Goal: Task Accomplishment & Management: Manage account settings

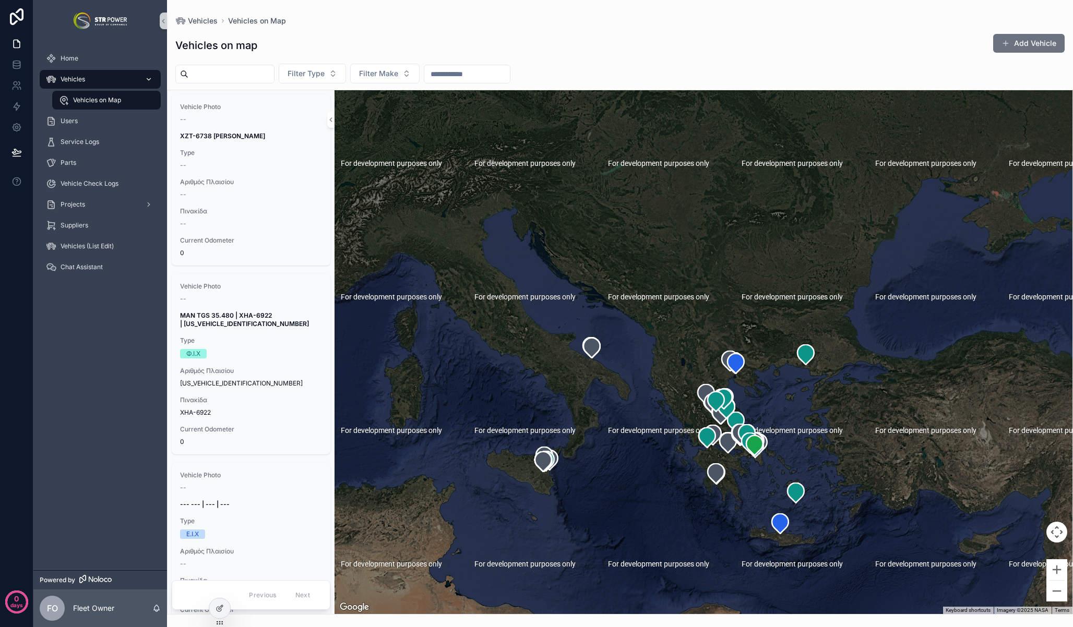
click at [78, 80] on span "Vehicles" at bounding box center [73, 79] width 25 height 8
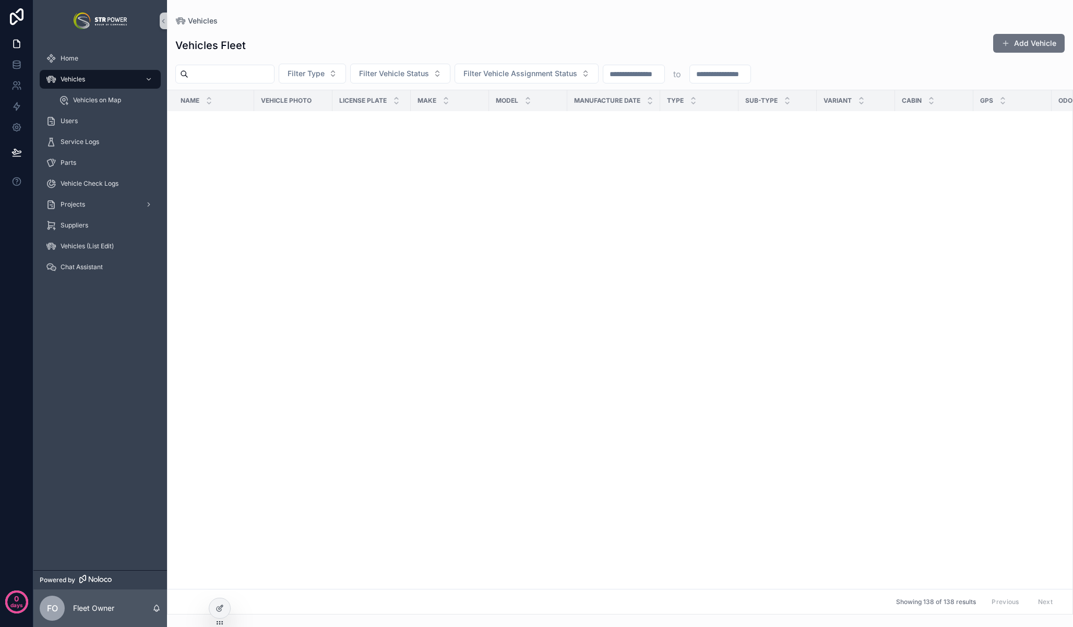
scroll to position [4191, 0]
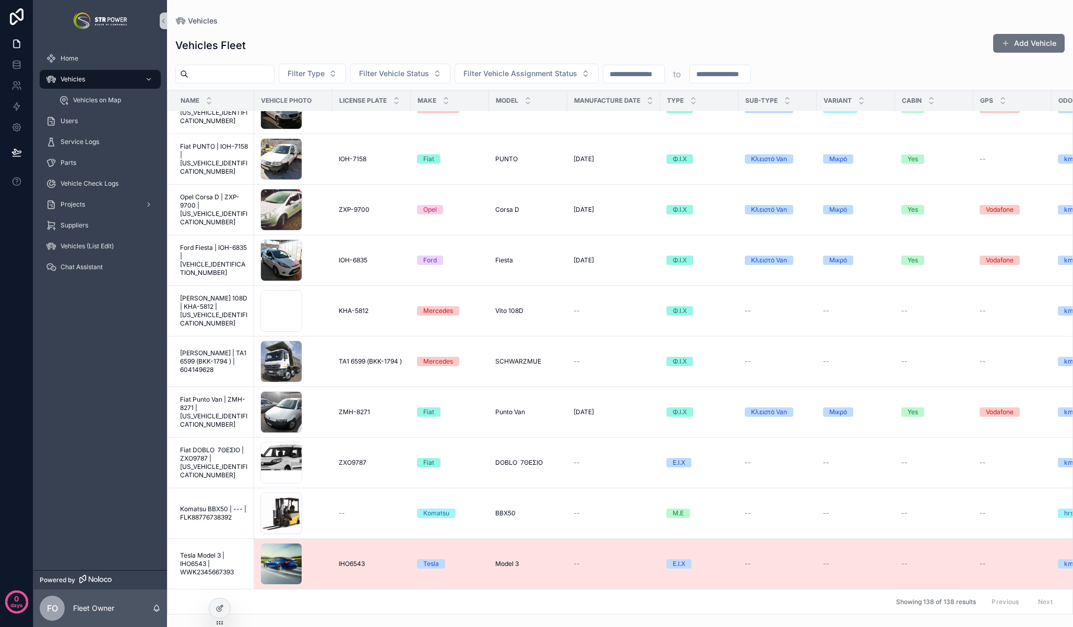
click at [213, 562] on span "Tesla Model 3 | IHO6543 | WWK2345667393" at bounding box center [214, 564] width 68 height 25
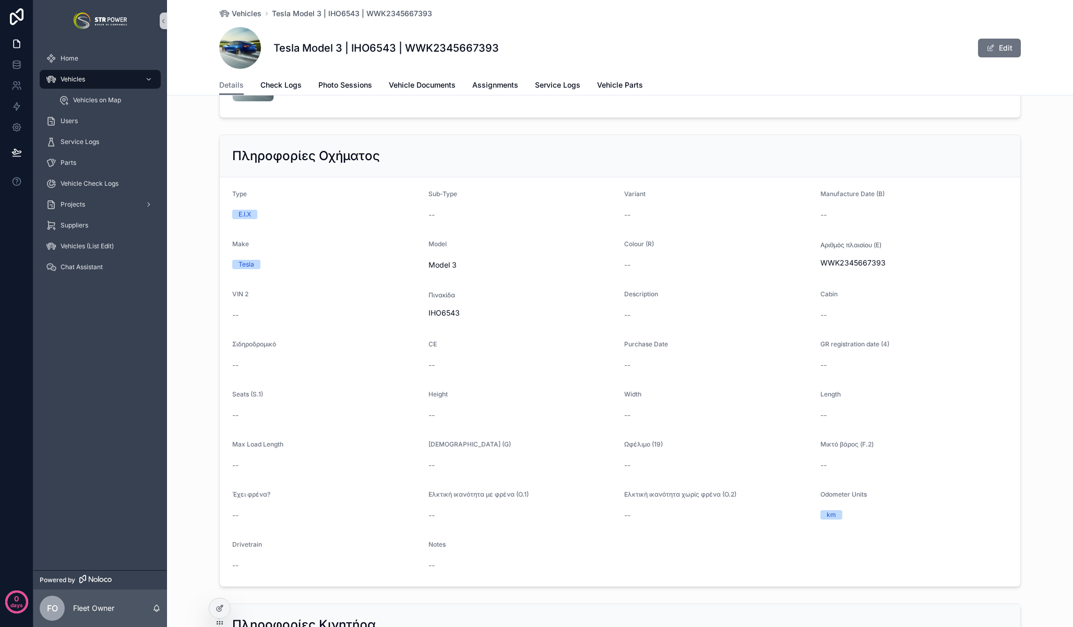
scroll to position [449, 0]
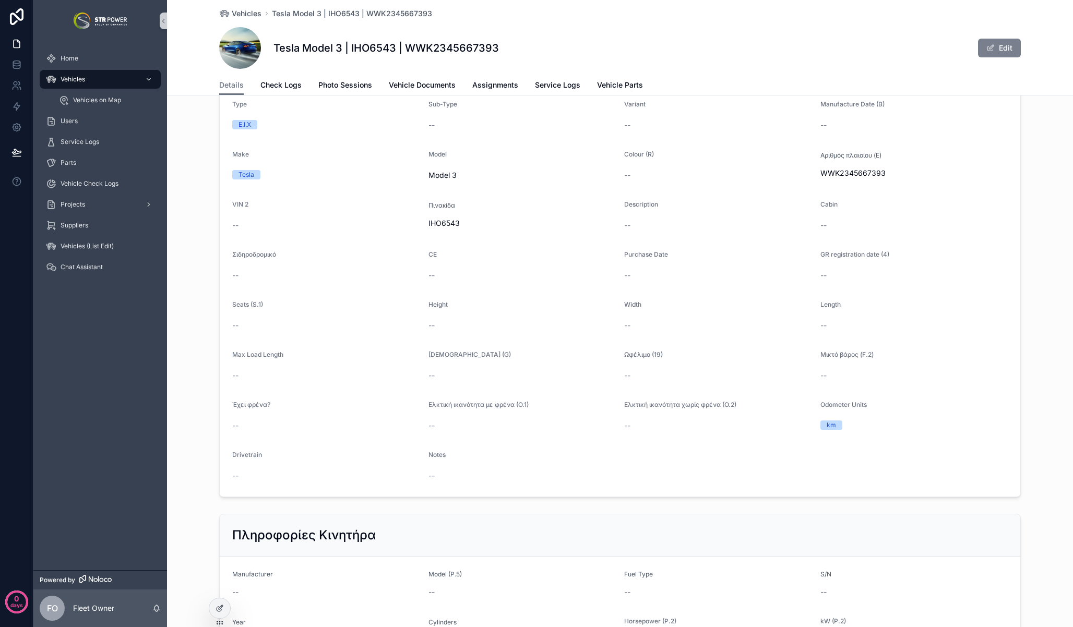
click at [985, 57] on button "Edit" at bounding box center [999, 48] width 43 height 19
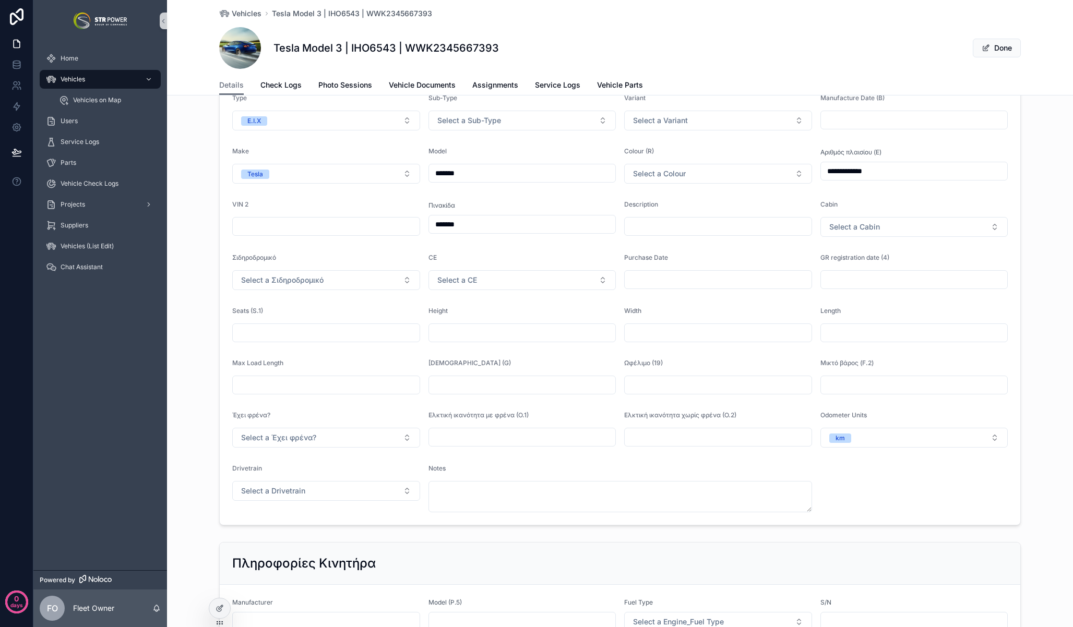
scroll to position [370, 0]
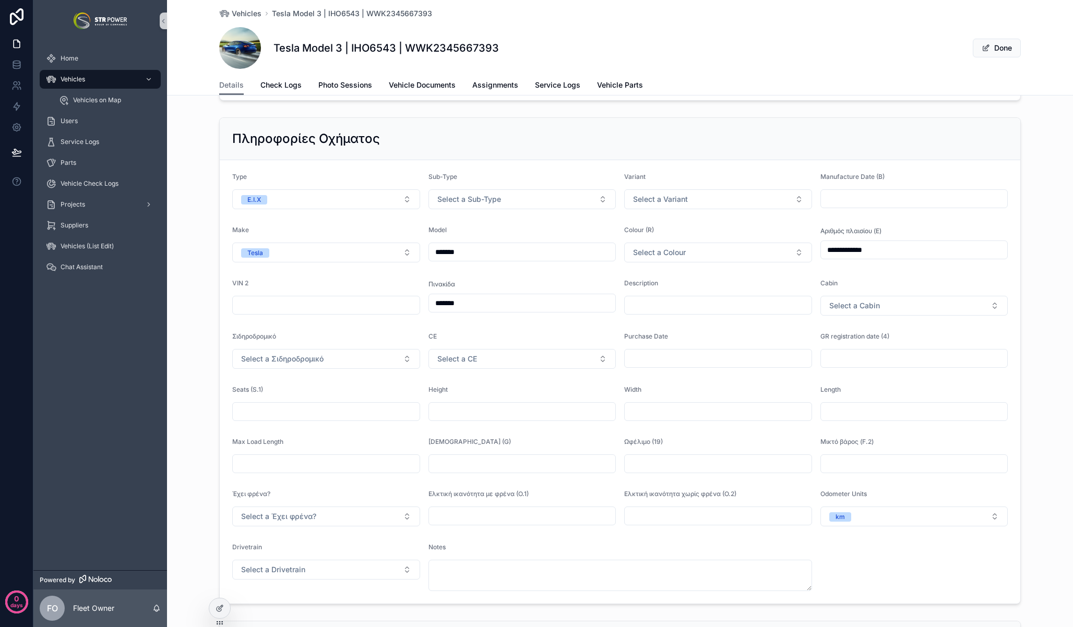
click at [490, 218] on form "**********" at bounding box center [620, 382] width 800 height 444
click at [494, 200] on span "Select a Sub-Type" at bounding box center [469, 199] width 64 height 10
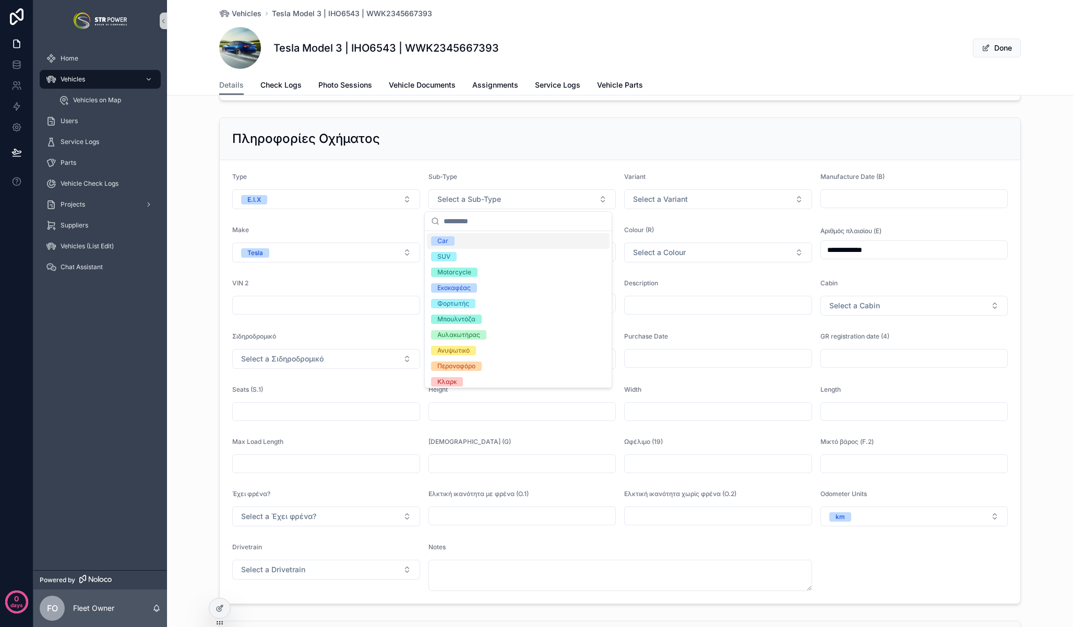
click at [493, 240] on div "Car" at bounding box center [518, 241] width 183 height 16
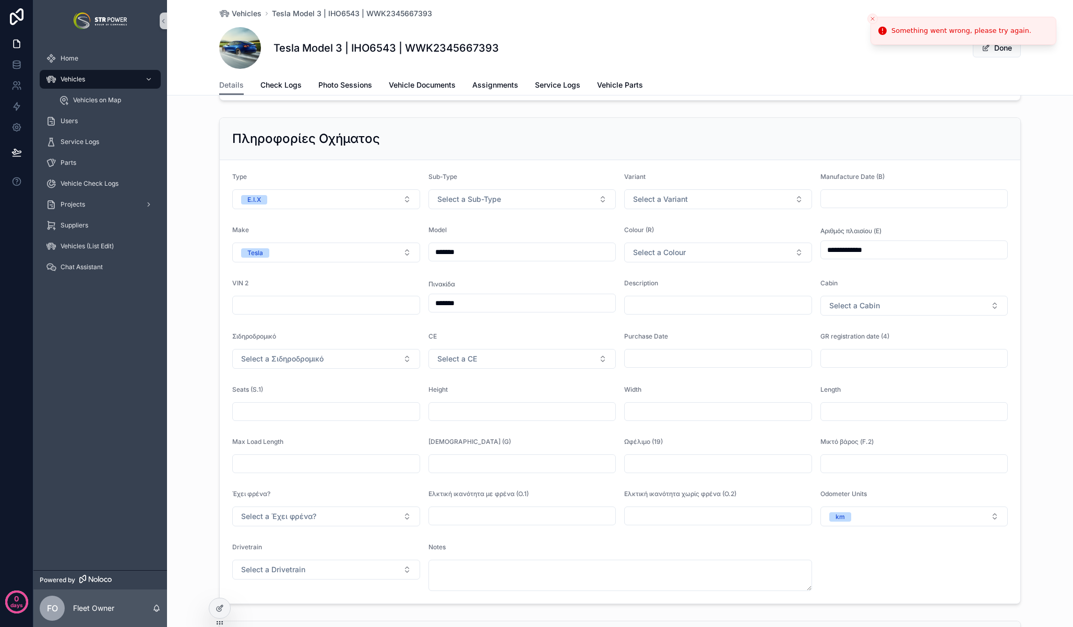
click at [921, 29] on div "Something went wrong, please try again." at bounding box center [961, 31] width 140 height 10
click at [872, 20] on icon "Close toast" at bounding box center [872, 19] width 6 height 6
click at [488, 193] on button "Select a Sub-Type" at bounding box center [522, 199] width 188 height 20
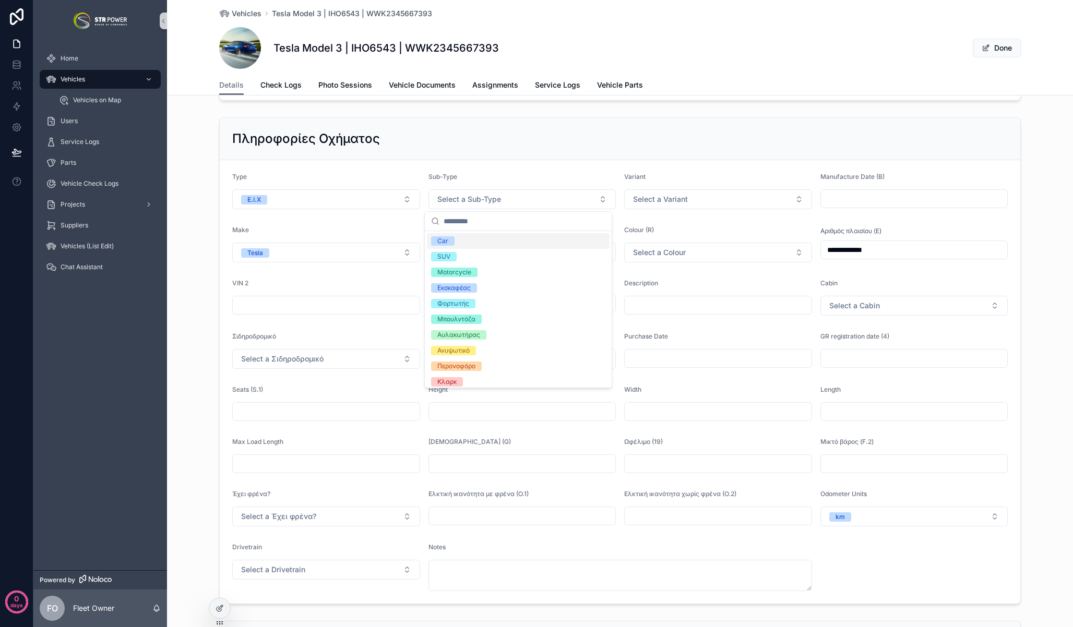
click at [477, 237] on div "Car" at bounding box center [518, 241] width 183 height 16
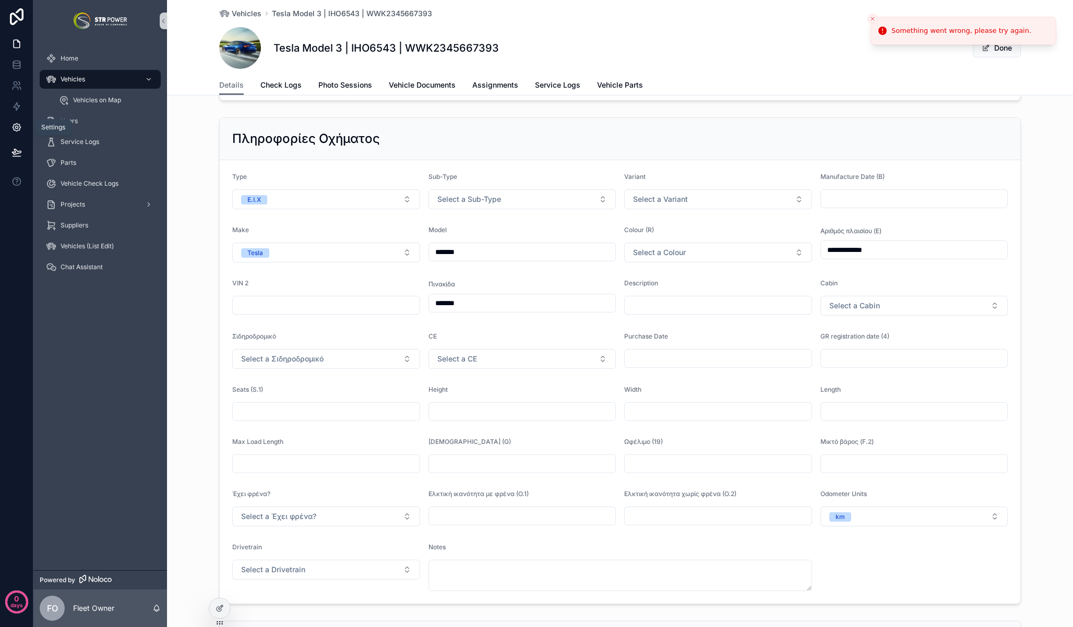
click at [21, 123] on icon at bounding box center [16, 127] width 10 height 10
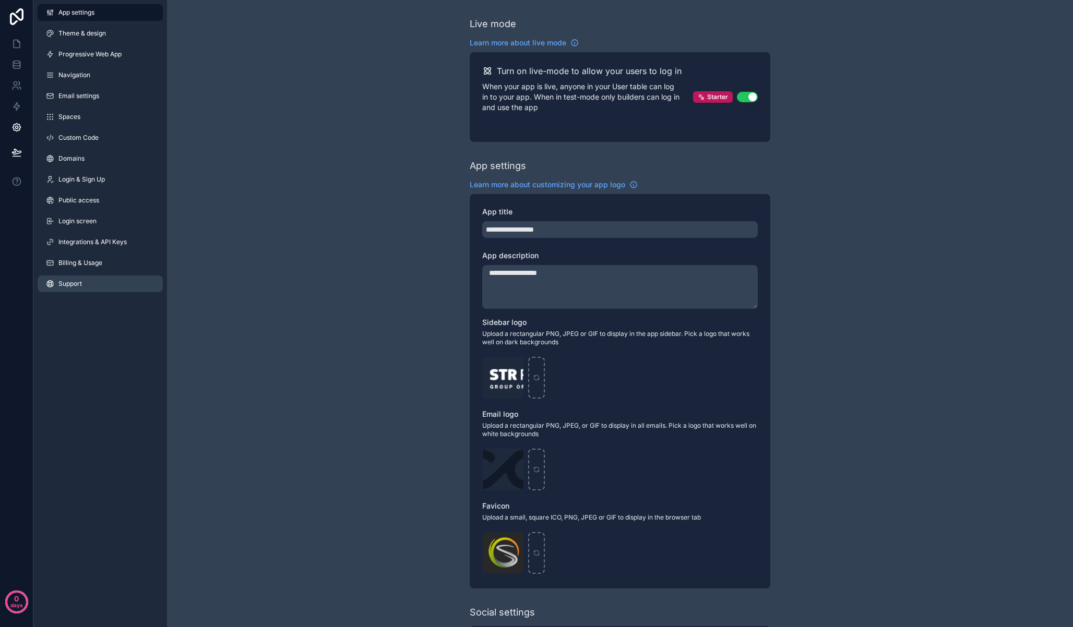
click at [92, 286] on link "Support" at bounding box center [100, 284] width 125 height 17
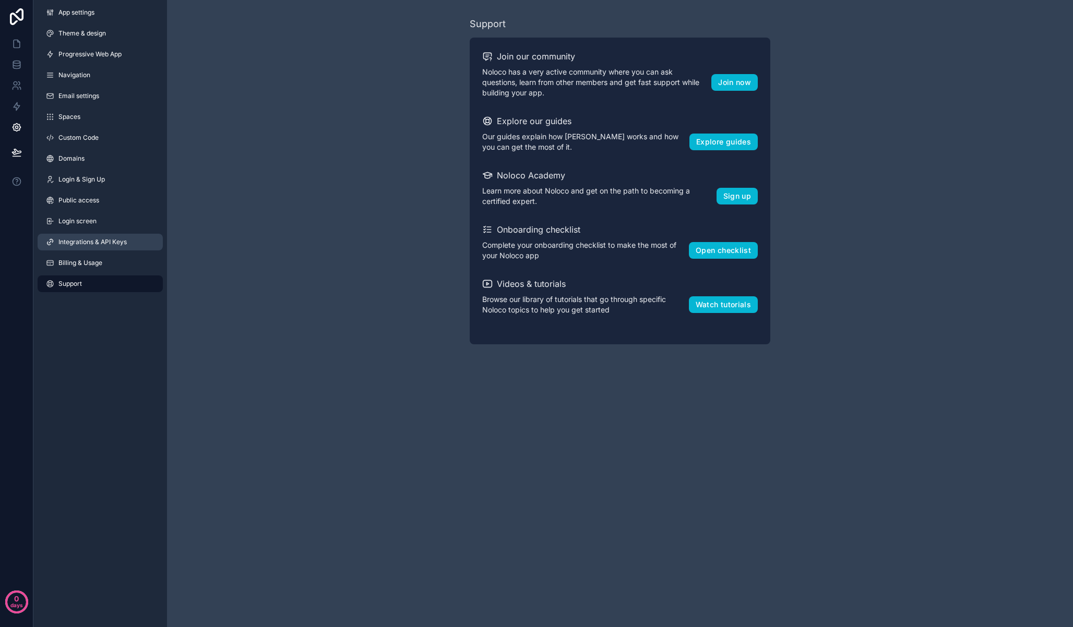
click at [103, 241] on span "Integrations & API Keys" at bounding box center [92, 242] width 68 height 8
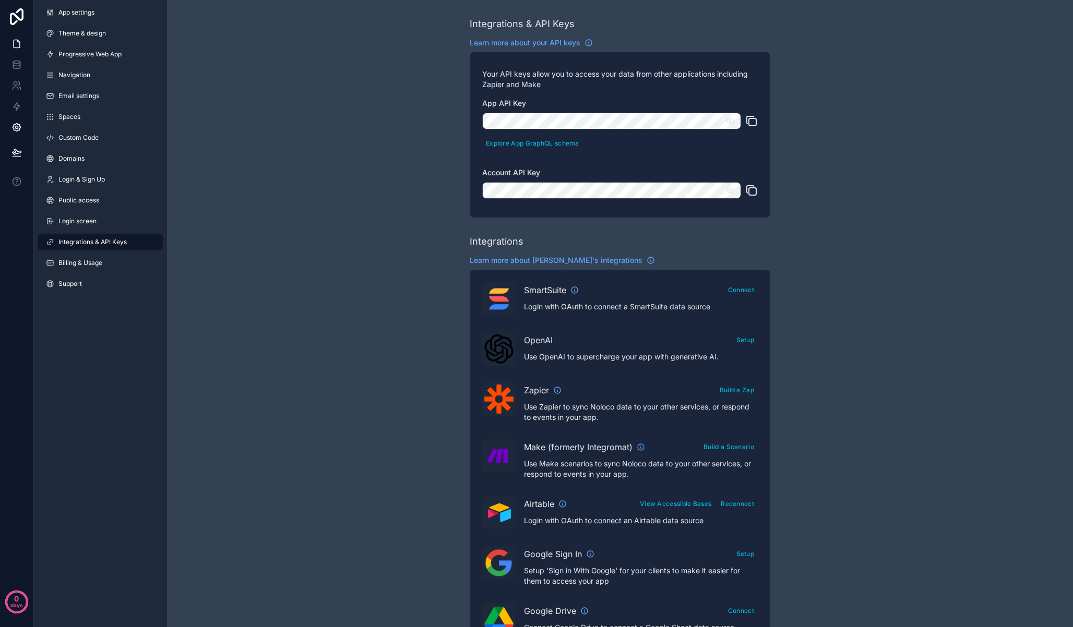
click at [17, 44] on icon at bounding box center [16, 44] width 10 height 10
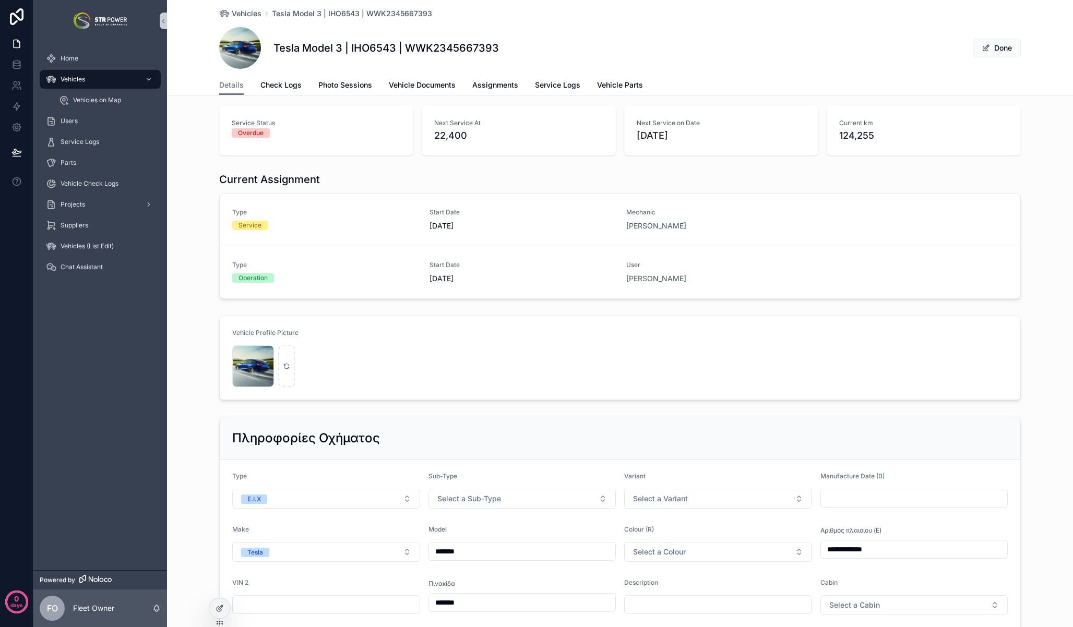
scroll to position [184, 0]
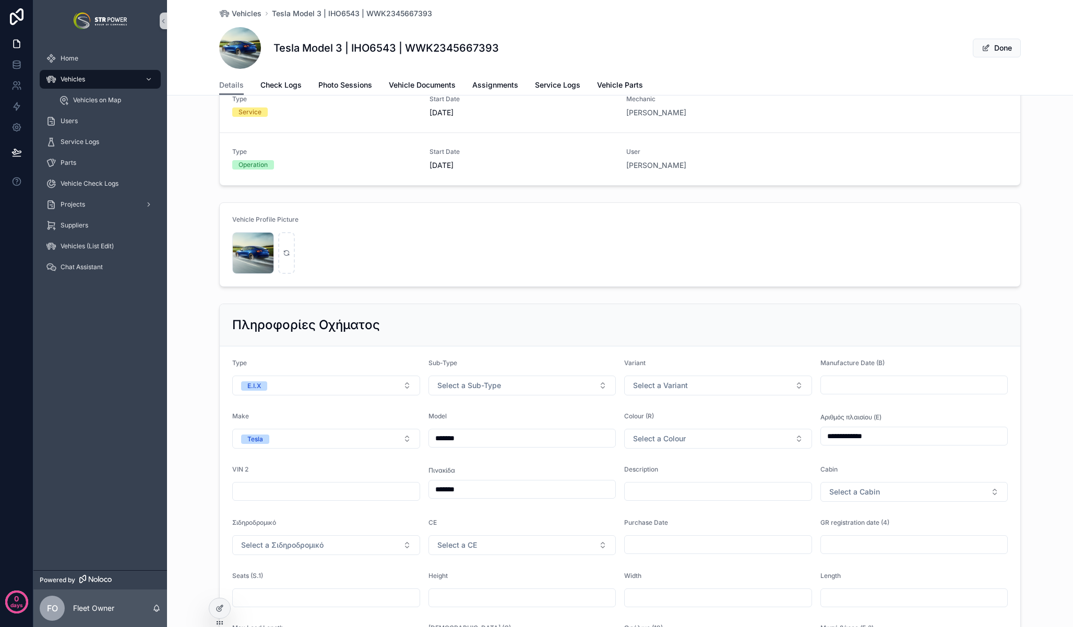
click at [483, 375] on div "Sub-Type Select a Sub-Type" at bounding box center [522, 377] width 188 height 37
click at [487, 381] on span "Select a Sub-Type" at bounding box center [469, 385] width 64 height 10
click at [464, 429] on div "Car" at bounding box center [518, 428] width 183 height 16
click at [996, 48] on button "Done" at bounding box center [997, 48] width 48 height 19
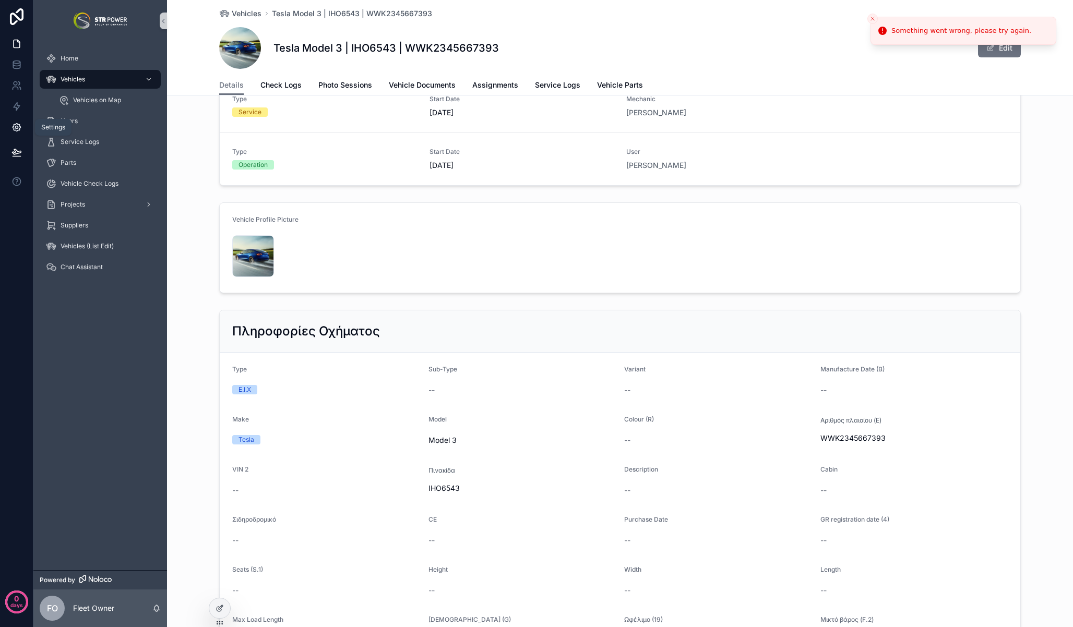
click at [20, 127] on icon at bounding box center [17, 128] width 8 height 8
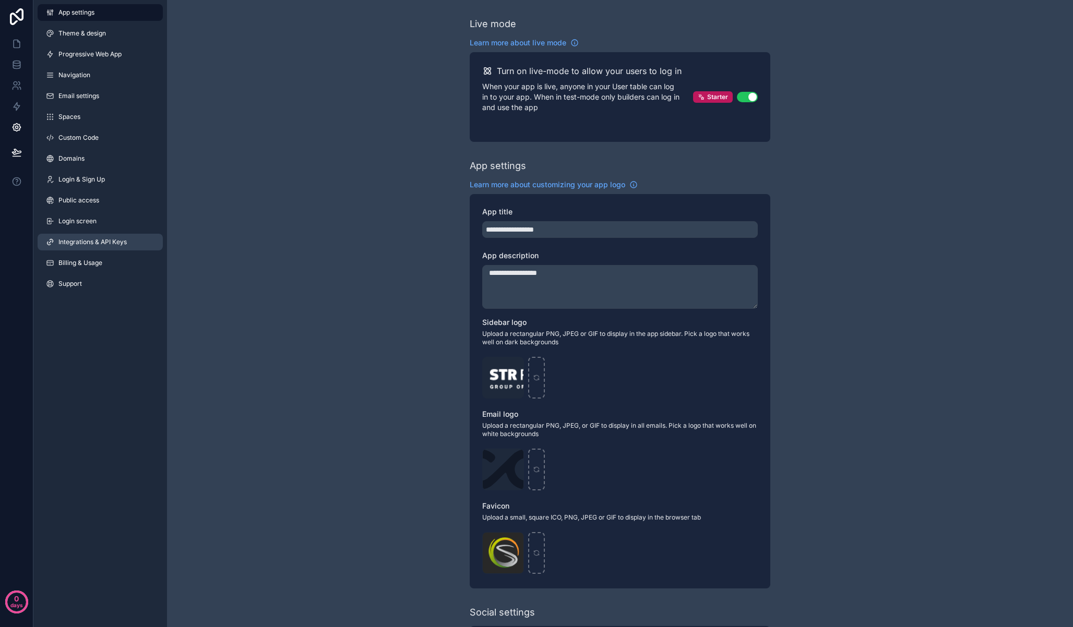
click at [104, 245] on span "Integrations & API Keys" at bounding box center [92, 242] width 68 height 8
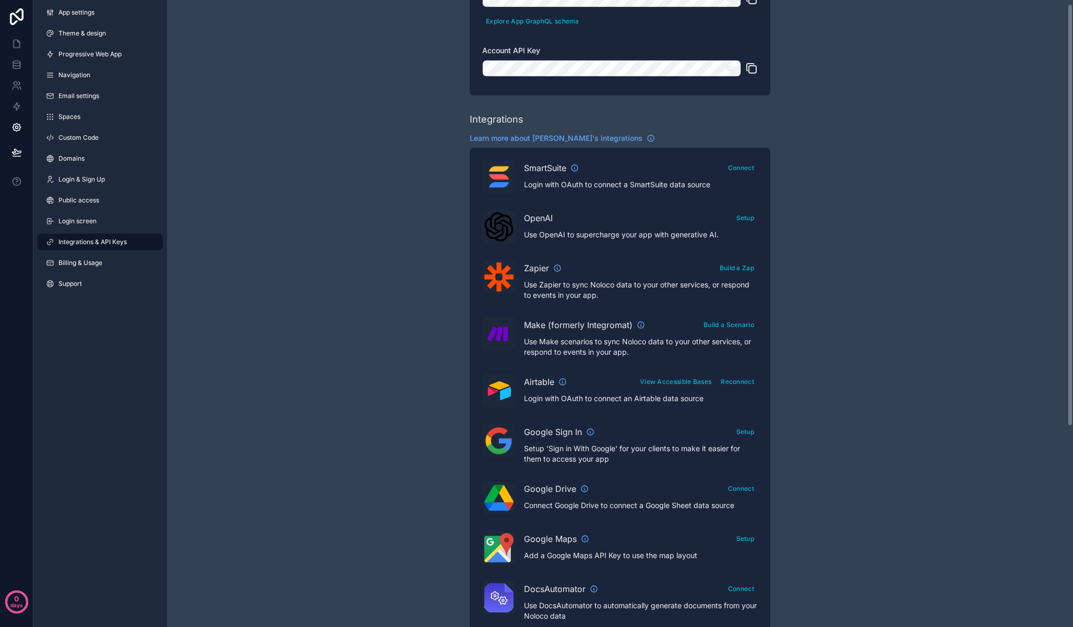
scroll to position [162, 0]
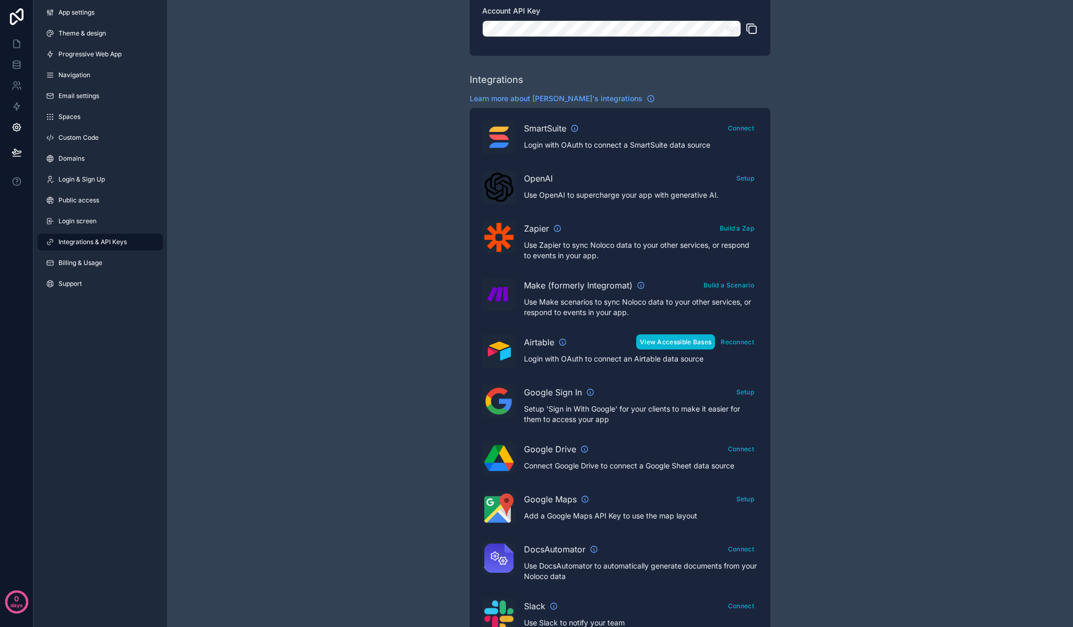
click at [678, 344] on button "View Accessible Bases" at bounding box center [675, 341] width 79 height 15
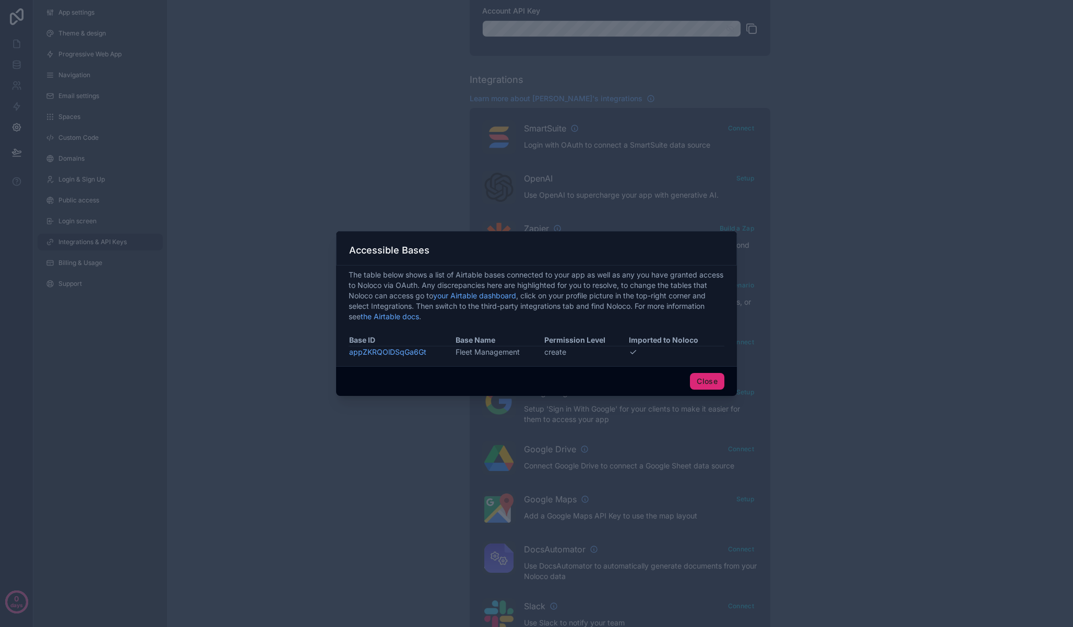
click at [710, 378] on button "Close" at bounding box center [707, 381] width 34 height 17
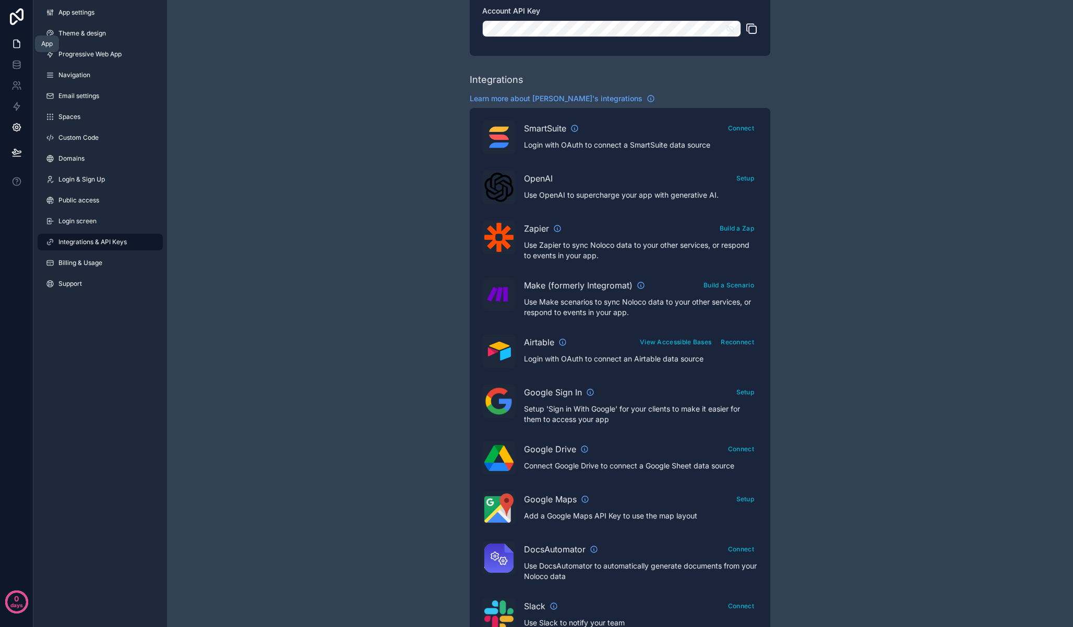
click at [19, 42] on icon at bounding box center [17, 44] width 6 height 8
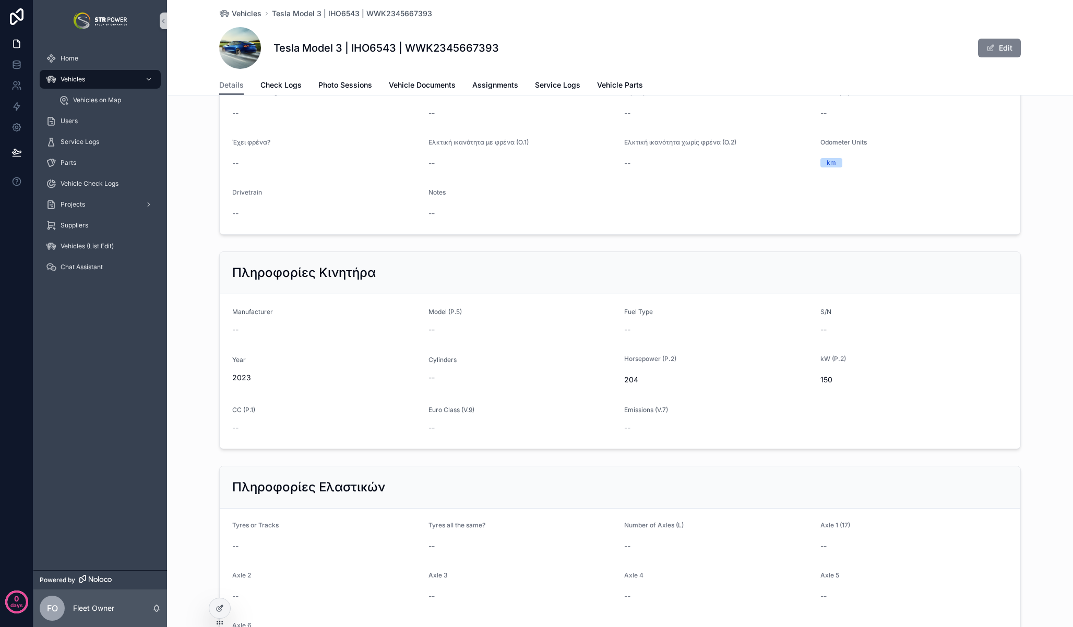
click at [998, 46] on button "Edit" at bounding box center [999, 48] width 43 height 19
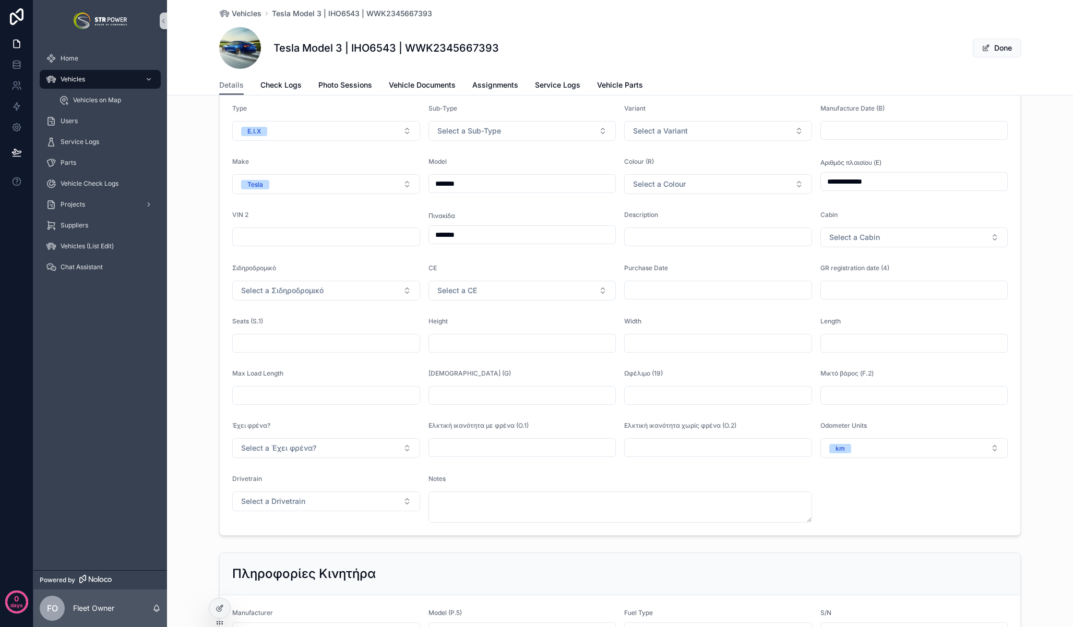
scroll to position [234, 0]
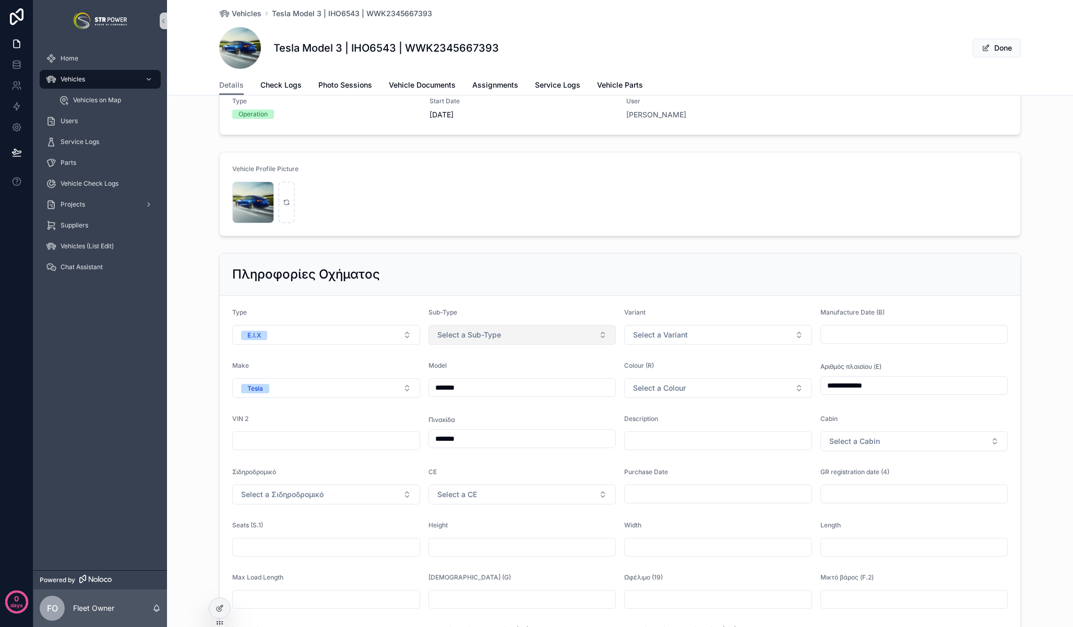
click at [493, 327] on button "Select a Sub-Type" at bounding box center [522, 335] width 188 height 20
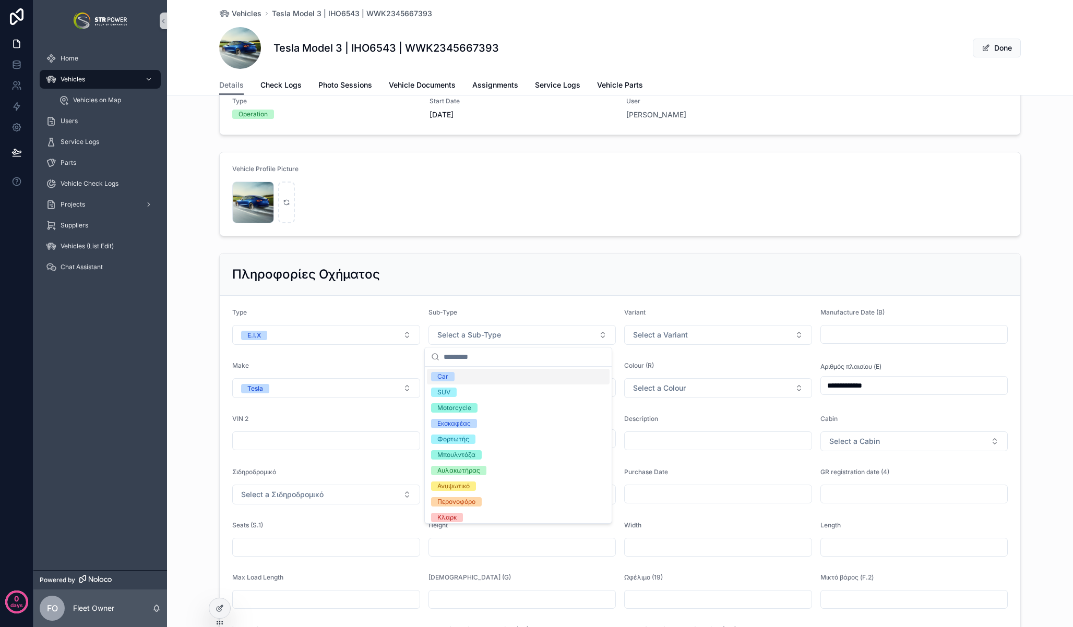
click at [469, 377] on div "Car" at bounding box center [518, 377] width 183 height 16
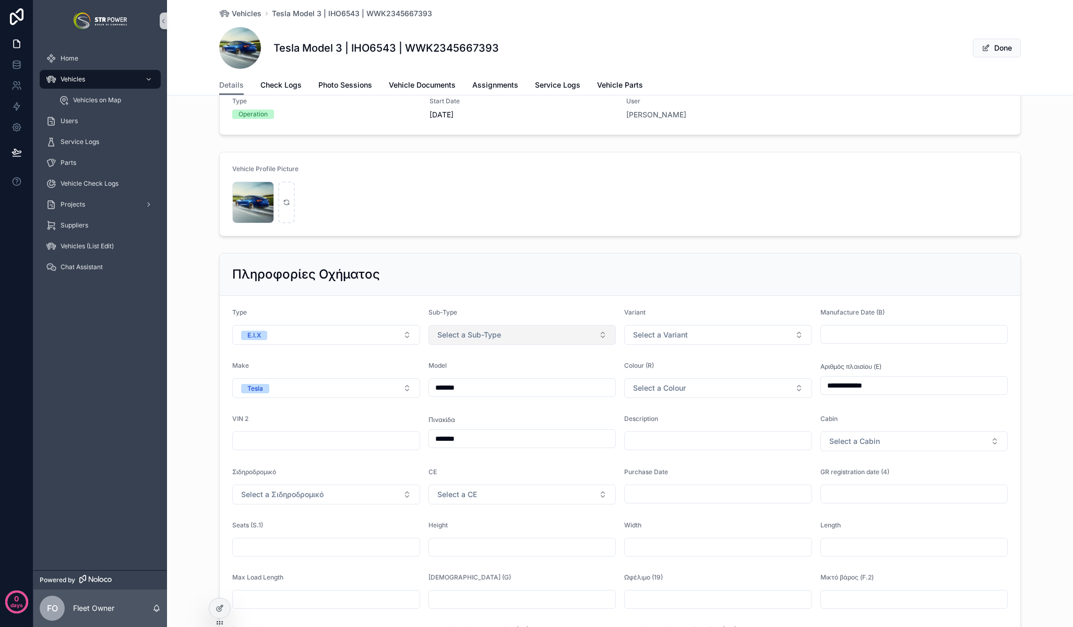
click at [529, 328] on button "Select a Sub-Type" at bounding box center [522, 335] width 188 height 20
drag, startPoint x: 478, startPoint y: 323, endPoint x: 478, endPoint y: 339, distance: 15.7
click at [478, 324] on div "Sub-Type Select a Sub-Type" at bounding box center [522, 326] width 188 height 37
click at [479, 339] on span "Select a Sub-Type" at bounding box center [469, 335] width 64 height 10
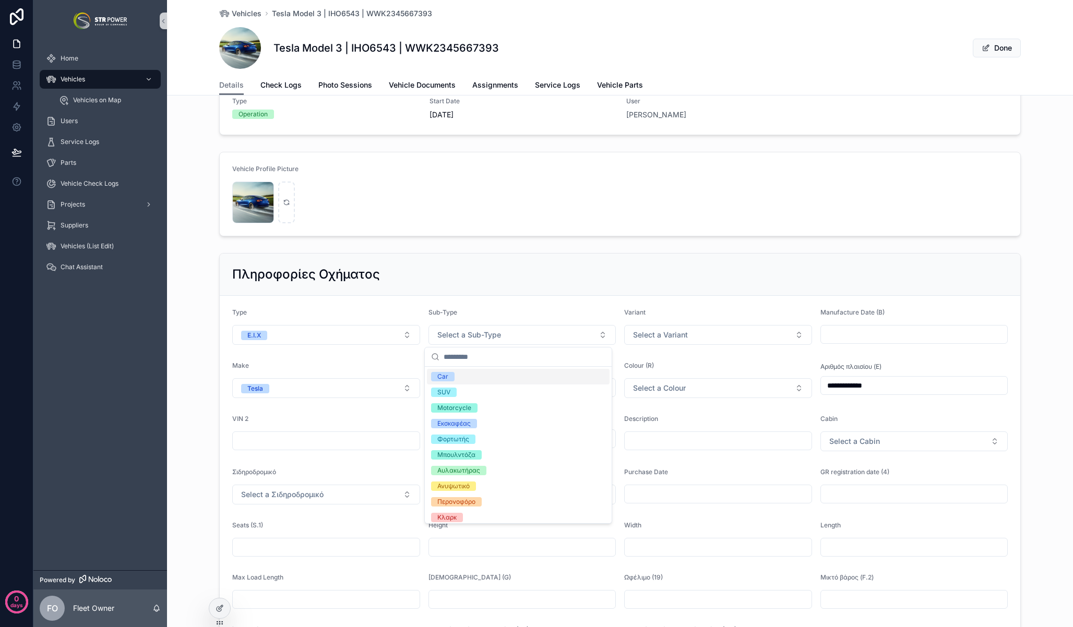
drag, startPoint x: 479, startPoint y: 379, endPoint x: 513, endPoint y: 365, distance: 36.7
click at [479, 379] on div "Car" at bounding box center [518, 377] width 183 height 16
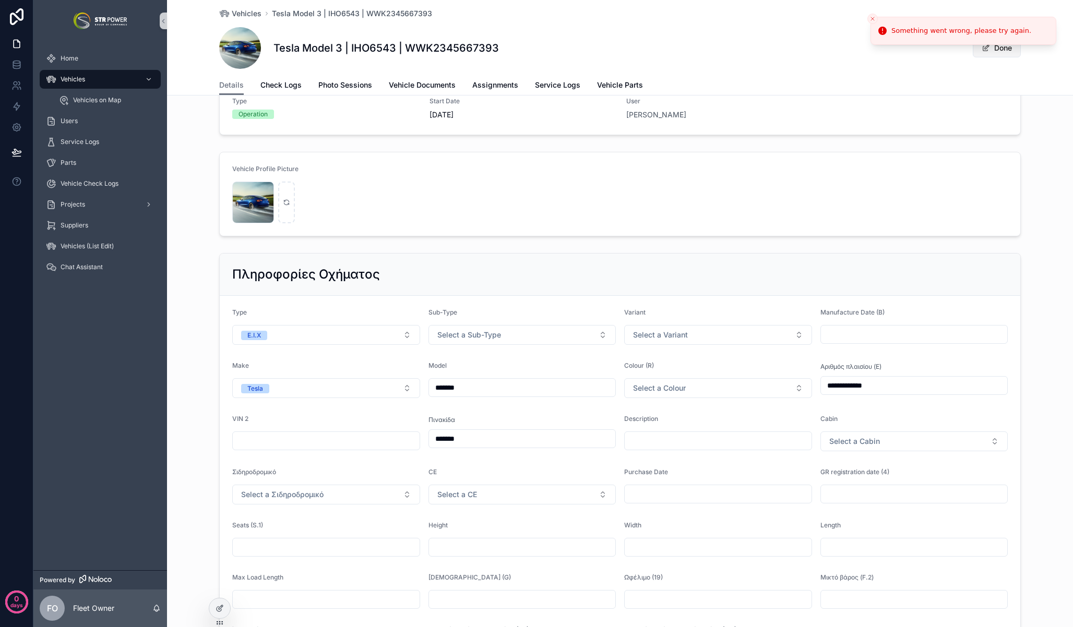
click at [994, 56] on button "Done" at bounding box center [997, 48] width 48 height 19
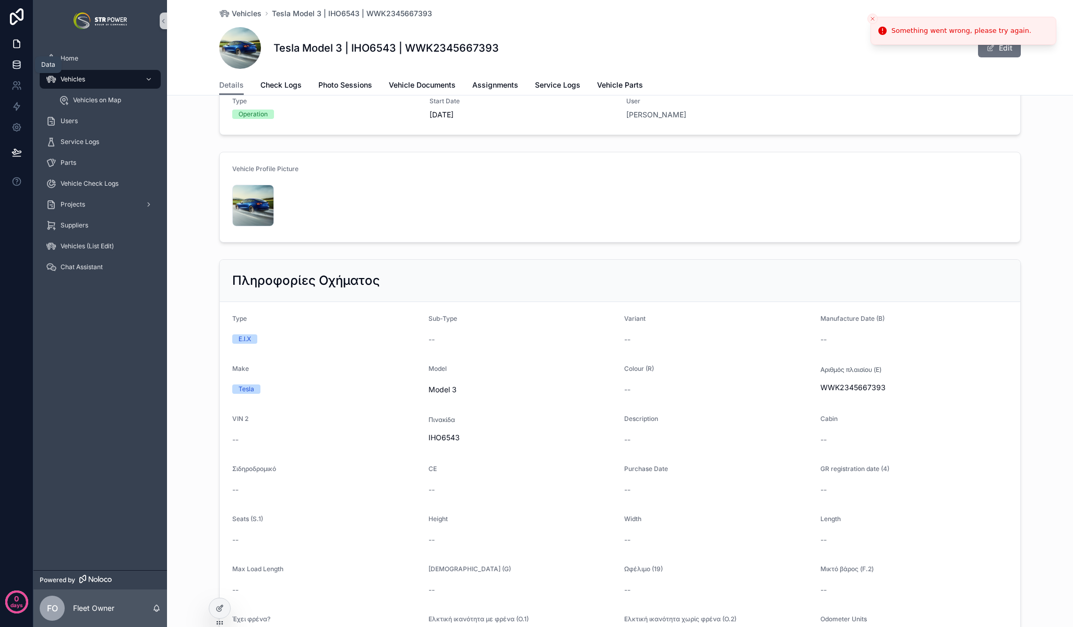
click at [20, 66] on icon at bounding box center [16, 67] width 7 height 4
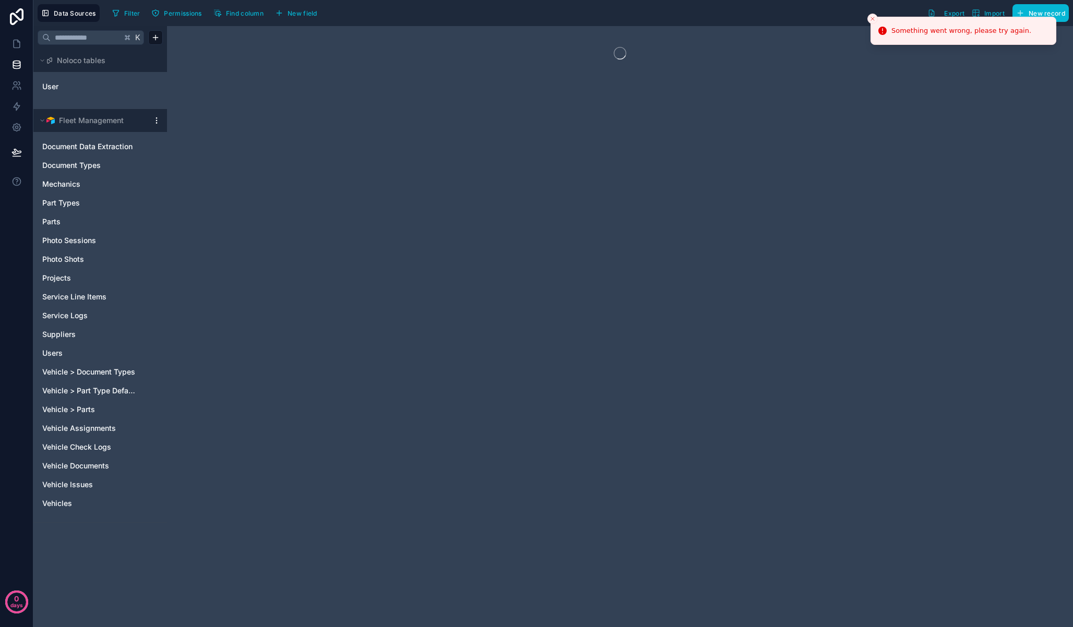
click at [151, 122] on div at bounding box center [156, 120] width 13 height 8
click at [154, 123] on html "Something went wrong, please try again. 0 days Data Sources Filter Permissions …" at bounding box center [536, 313] width 1073 height 627
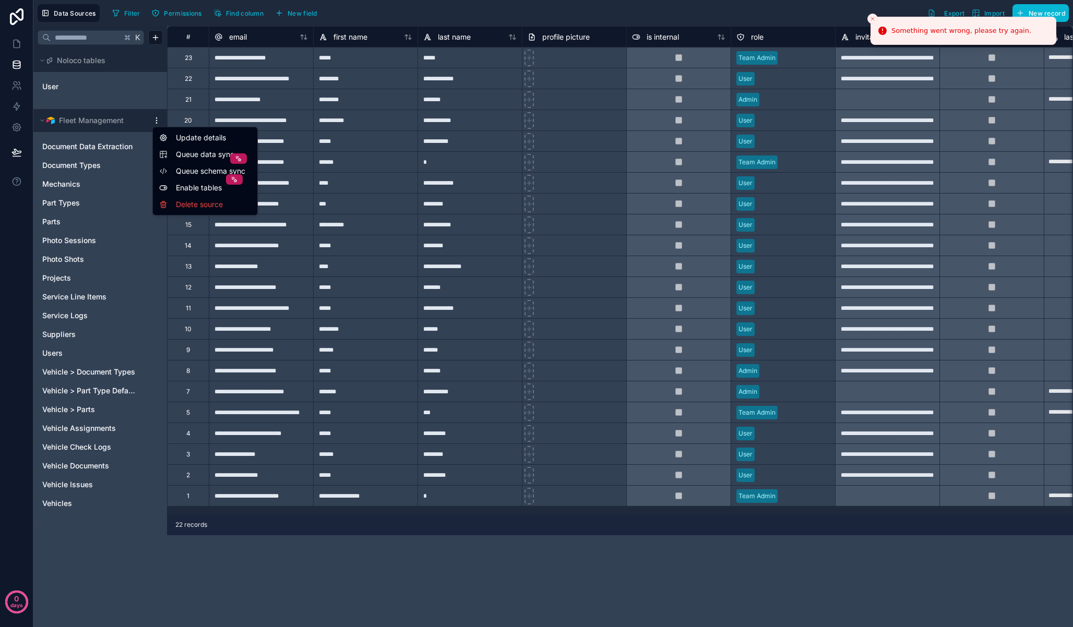
click at [190, 156] on span "Queue data sync" at bounding box center [213, 154] width 75 height 10
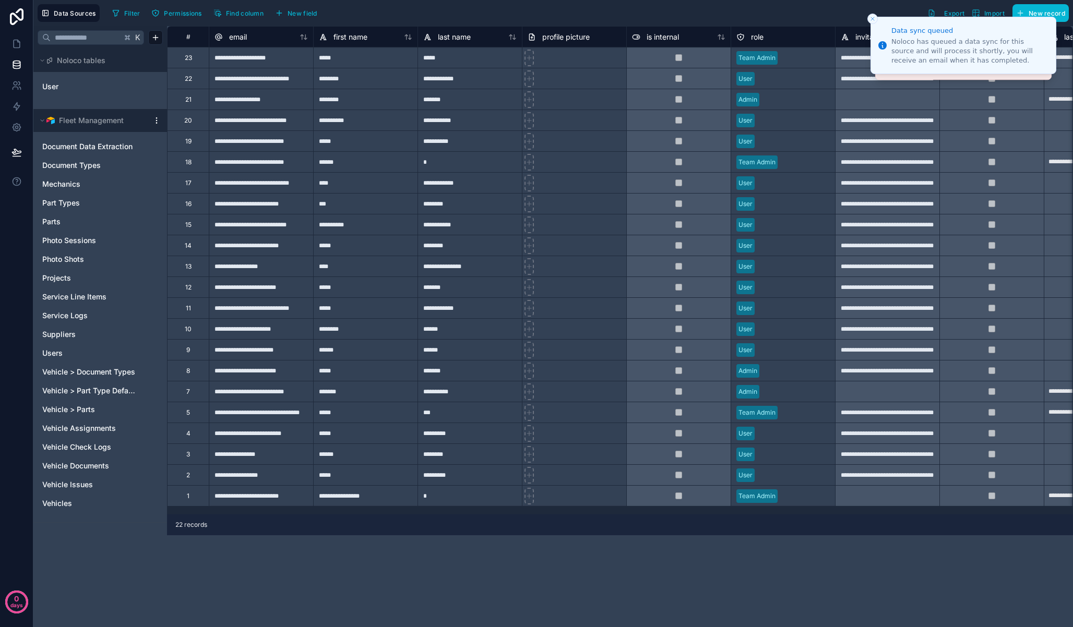
click at [154, 122] on html "**********" at bounding box center [536, 313] width 1073 height 627
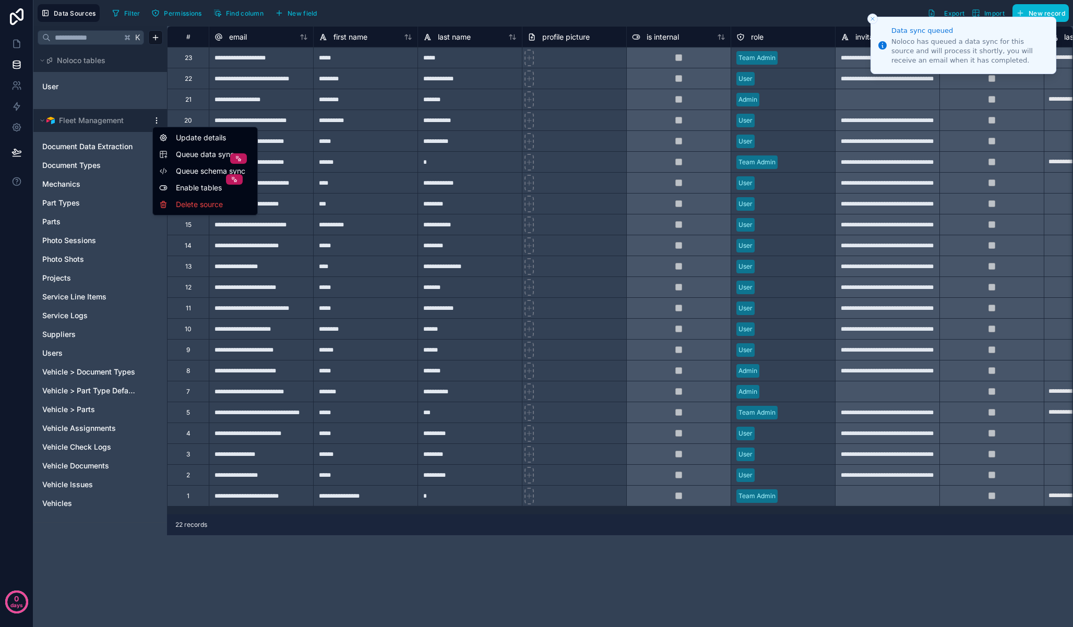
click at [201, 170] on span "Queue schema sync" at bounding box center [213, 171] width 75 height 10
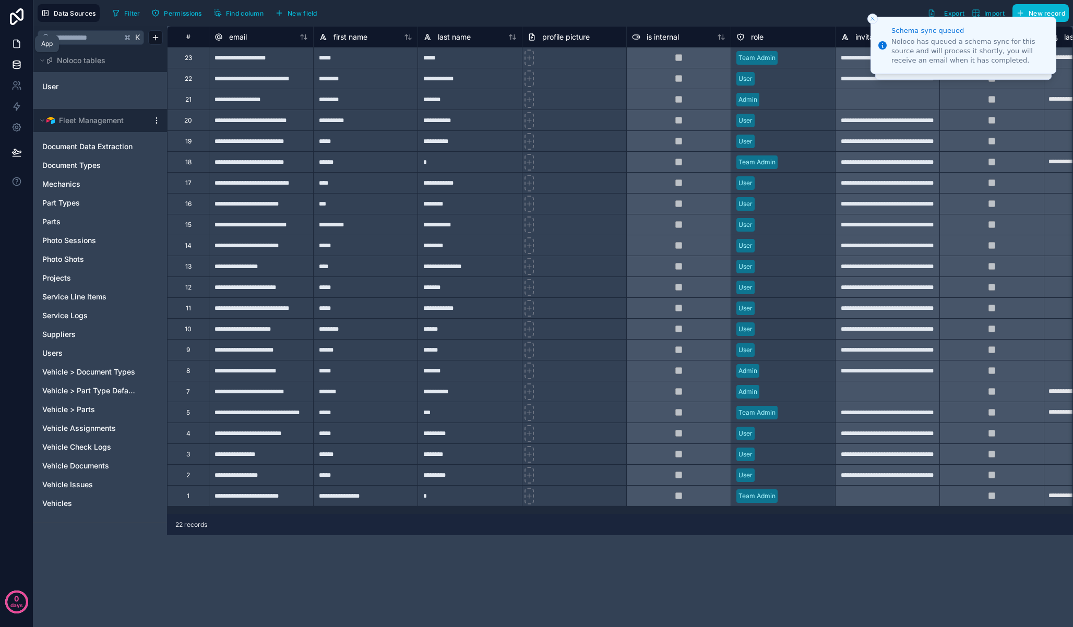
click at [16, 43] on icon at bounding box center [16, 44] width 10 height 10
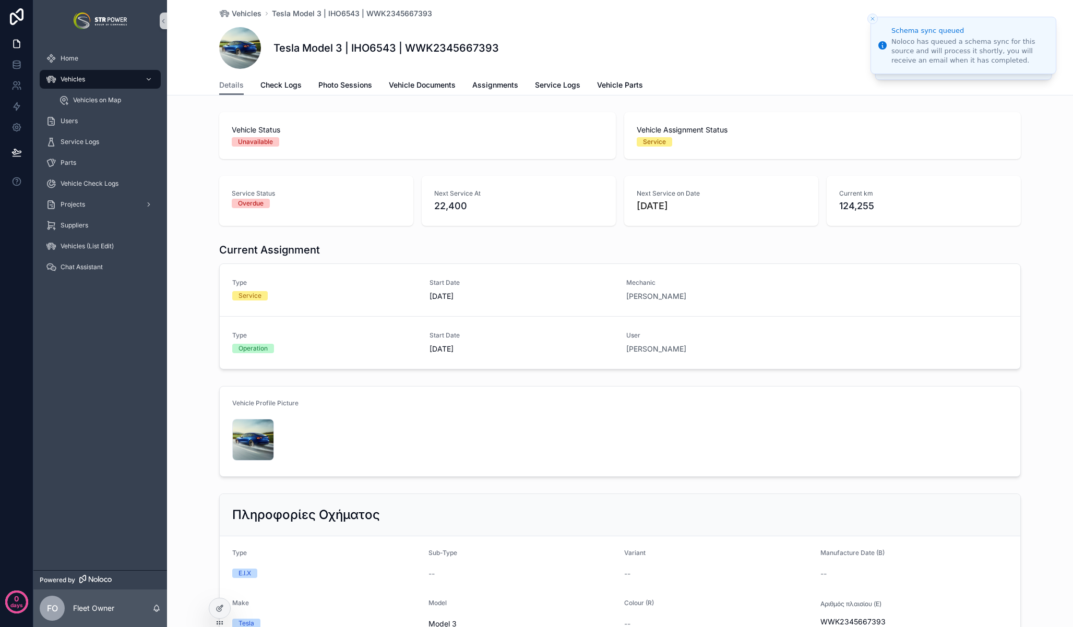
click at [197, 191] on div "Service Status Overdue Next Service At 22,400 Next Service on Date [DATE] Curre…" at bounding box center [620, 201] width 906 height 58
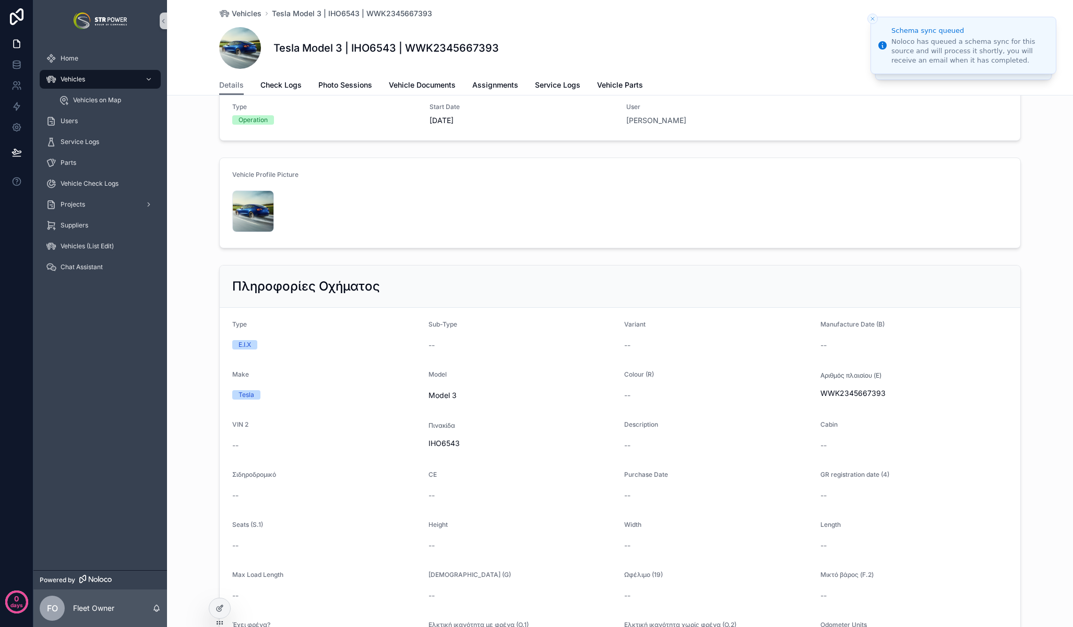
scroll to position [314, 0]
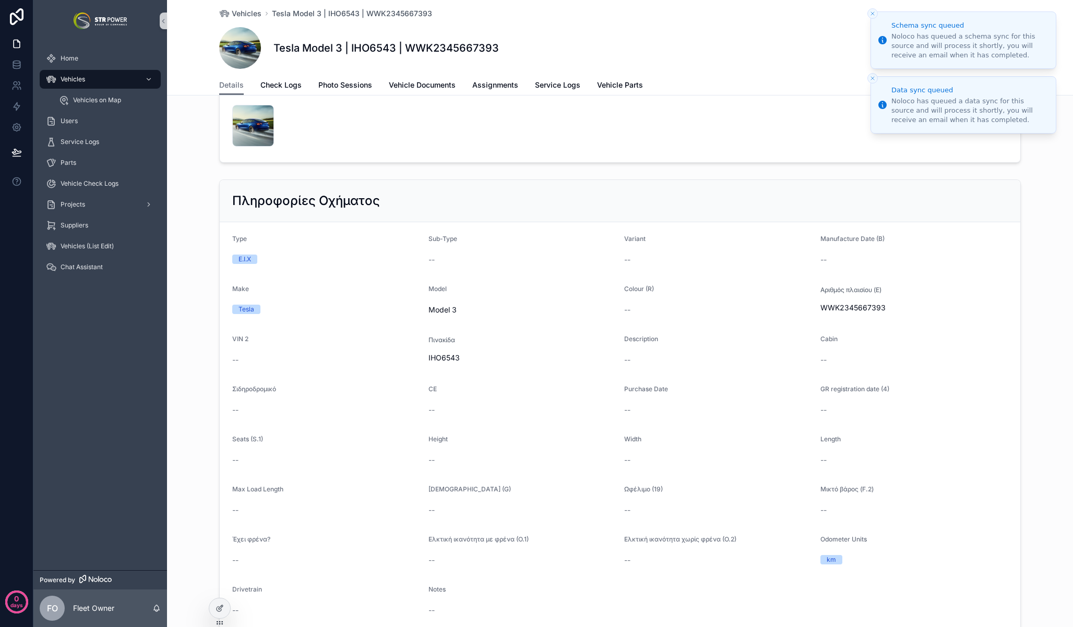
click at [871, 13] on icon "Close toast" at bounding box center [872, 13] width 6 height 6
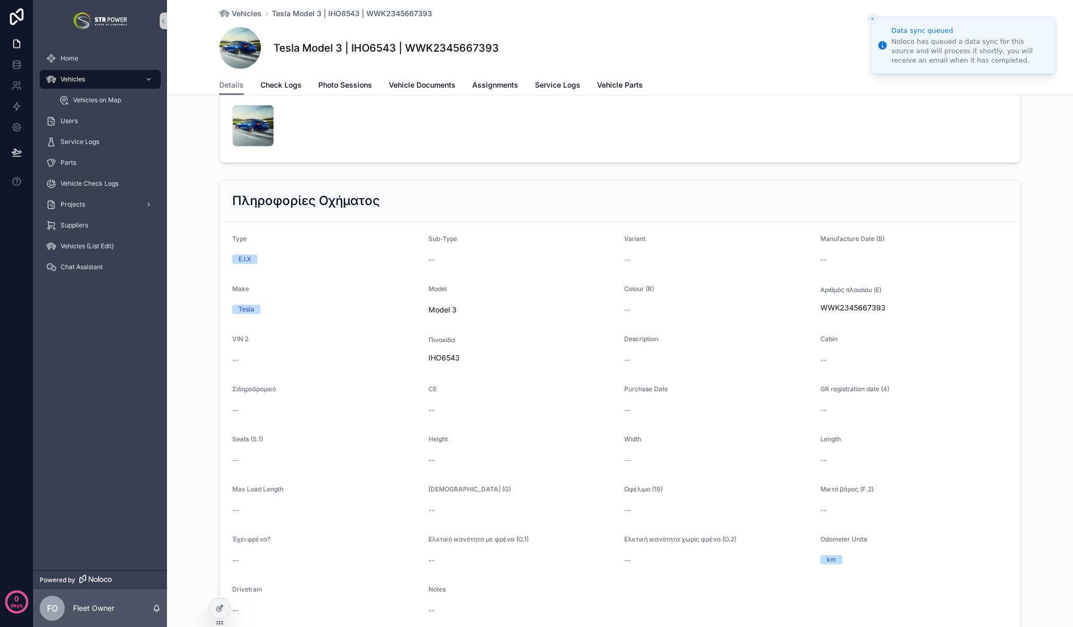
click at [874, 16] on icon "Close toast" at bounding box center [872, 19] width 6 height 6
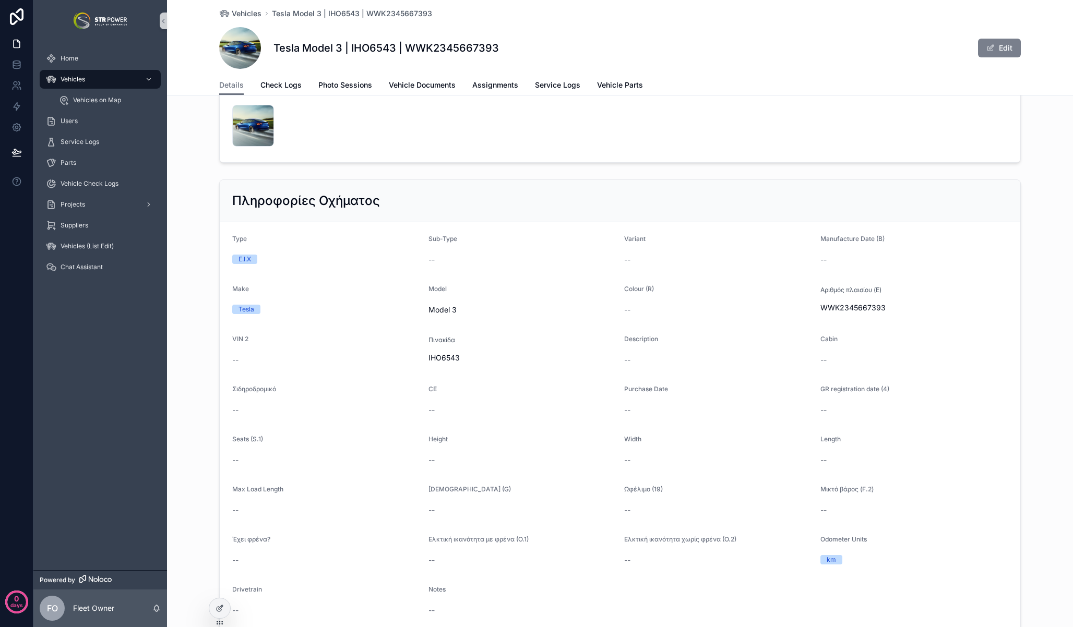
click at [986, 47] on span "scrollable content" at bounding box center [990, 48] width 8 height 8
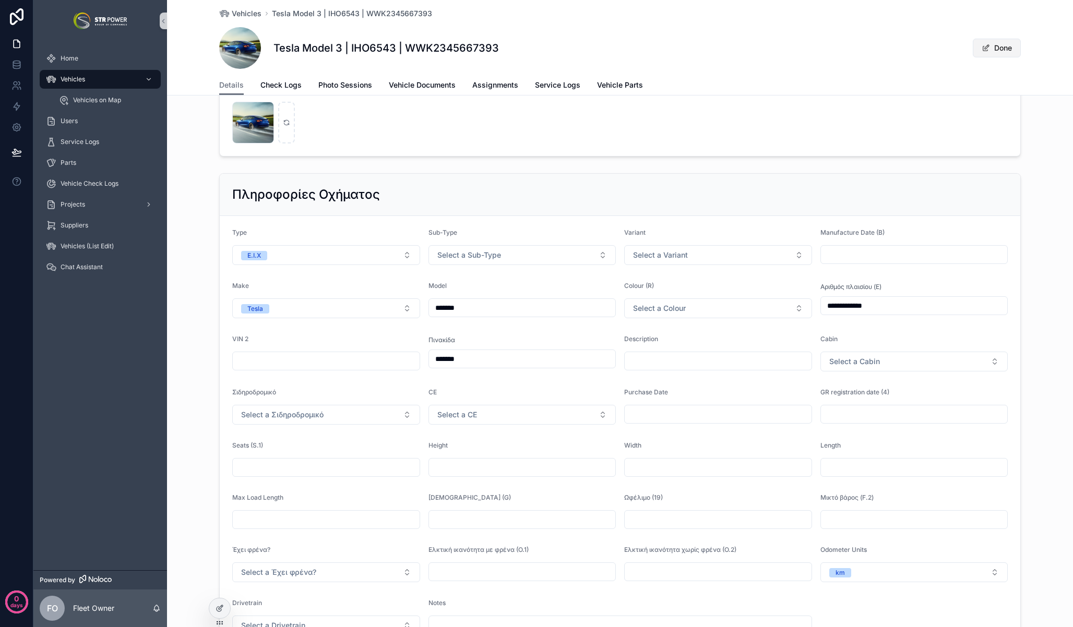
click at [984, 47] on span "scrollable content" at bounding box center [986, 48] width 8 height 8
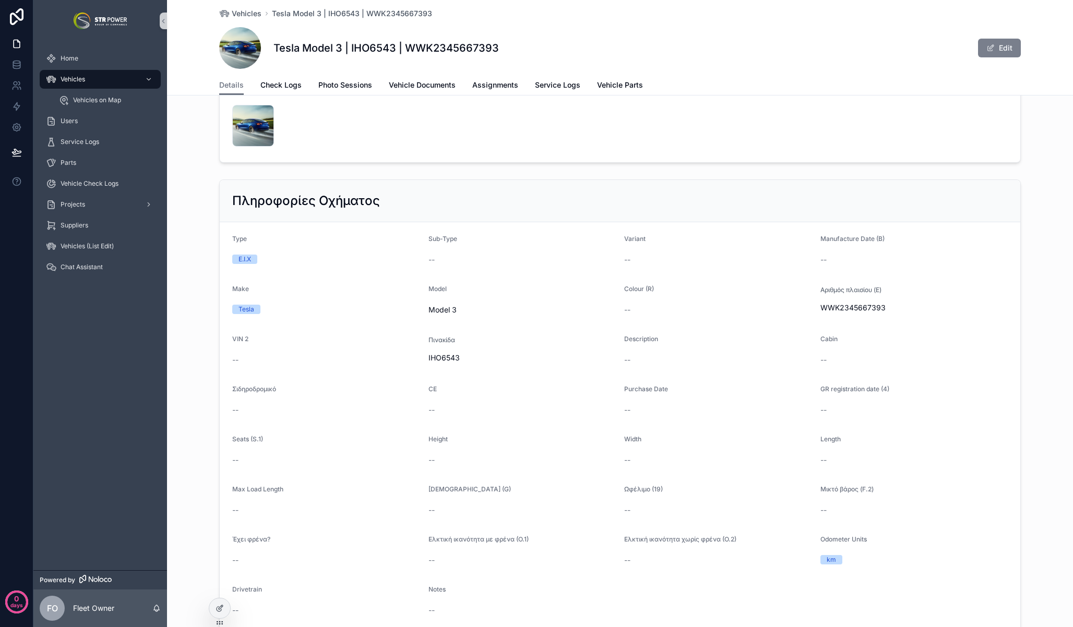
click at [993, 50] on button "Edit" at bounding box center [999, 48] width 43 height 19
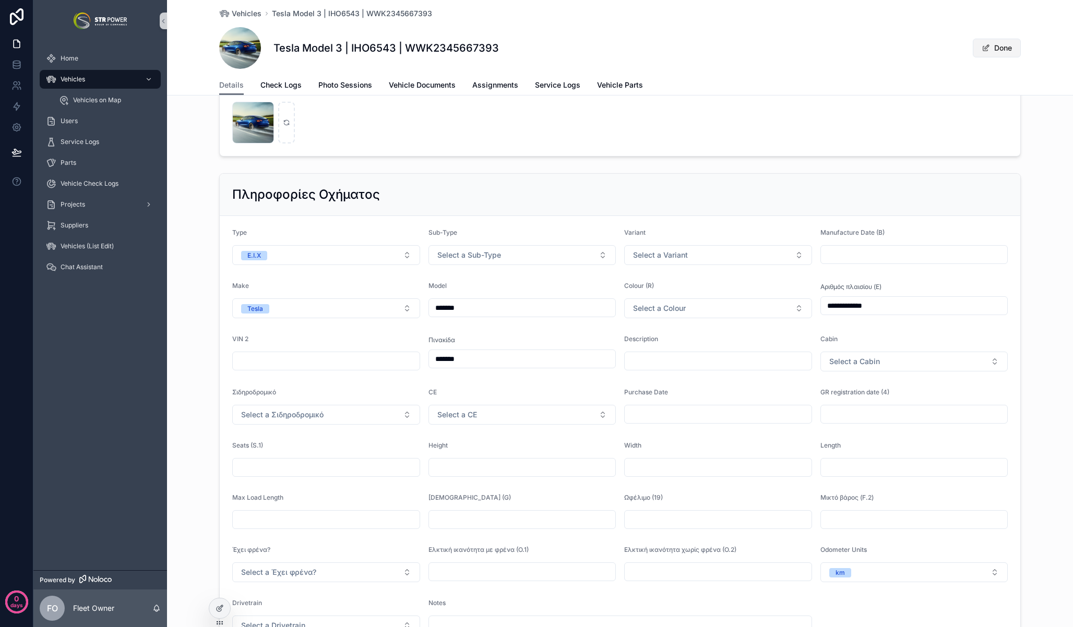
click at [993, 50] on button "Done" at bounding box center [997, 48] width 48 height 19
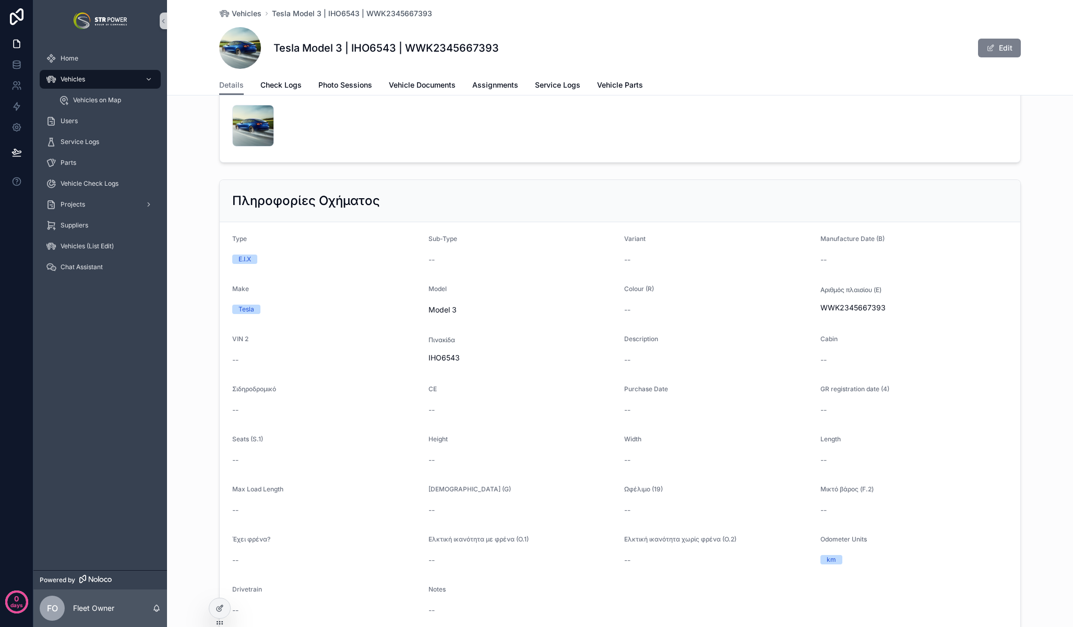
click at [993, 50] on button "Edit" at bounding box center [999, 48] width 43 height 19
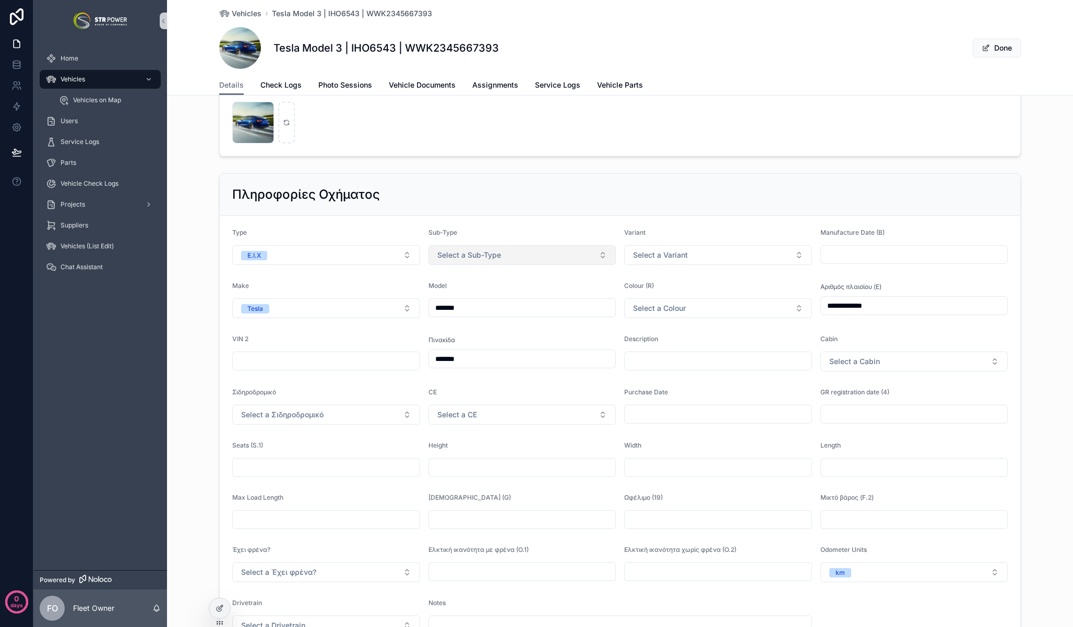
click at [493, 246] on button "Select a Sub-Type" at bounding box center [522, 255] width 188 height 20
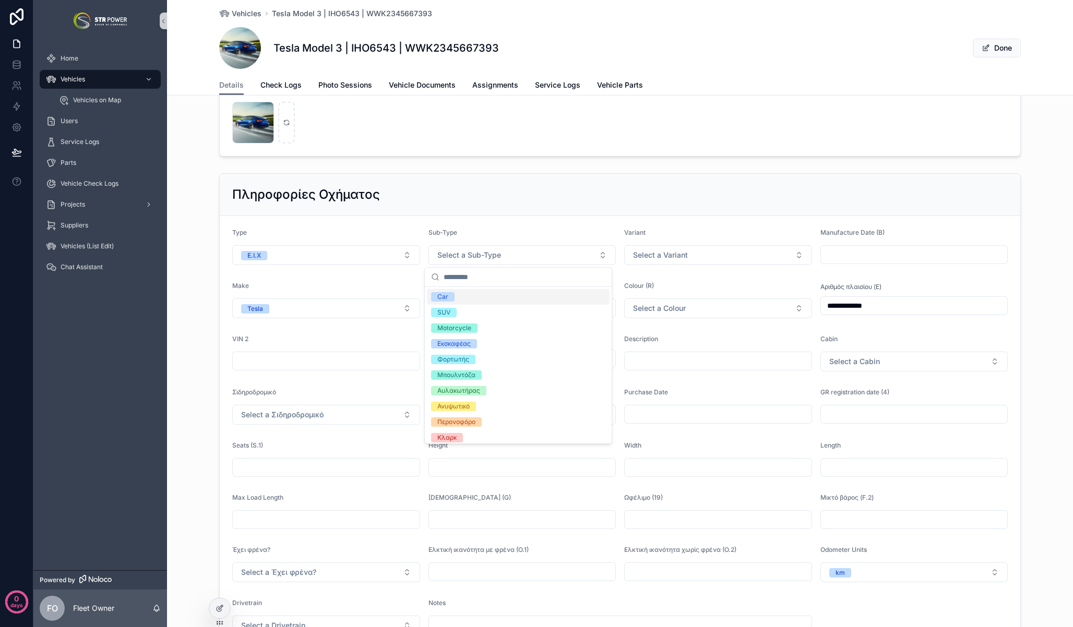
click at [469, 291] on div "Car" at bounding box center [518, 297] width 183 height 16
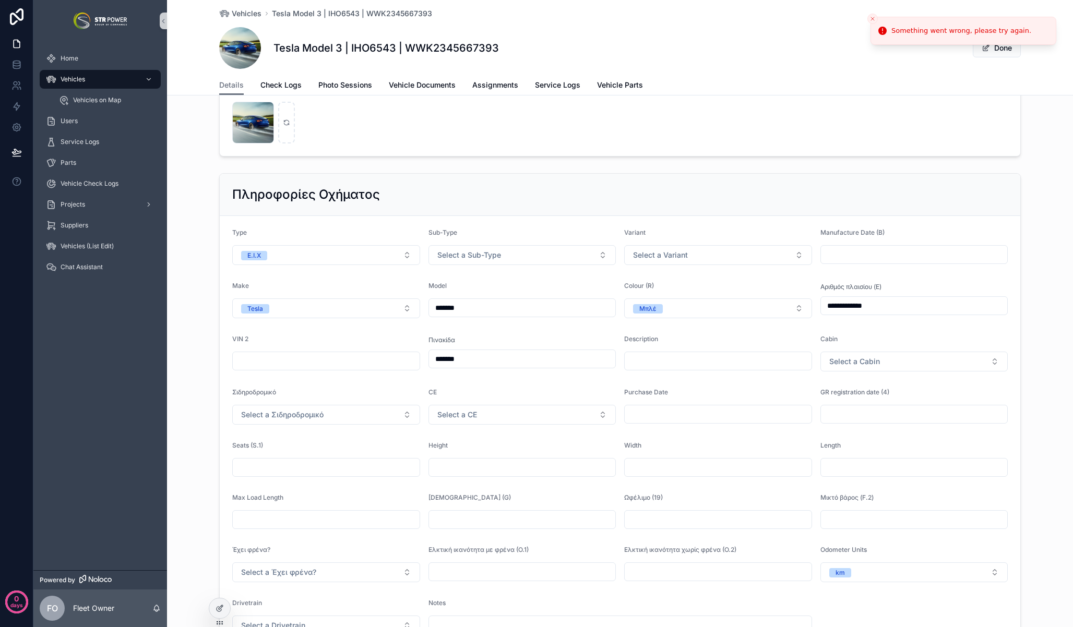
click at [556, 191] on div "Πληροφορίες Οχήματος" at bounding box center [619, 194] width 775 height 17
click at [873, 18] on line "Close toast" at bounding box center [872, 18] width 3 height 3
click at [19, 600] on p "days" at bounding box center [16, 605] width 13 height 15
click at [121, 426] on div "Home Vehicles Vehicles on Map Users Service Logs Parts Vehicle Check Logs Proje…" at bounding box center [100, 306] width 134 height 529
click at [17, 130] on icon at bounding box center [17, 128] width 8 height 8
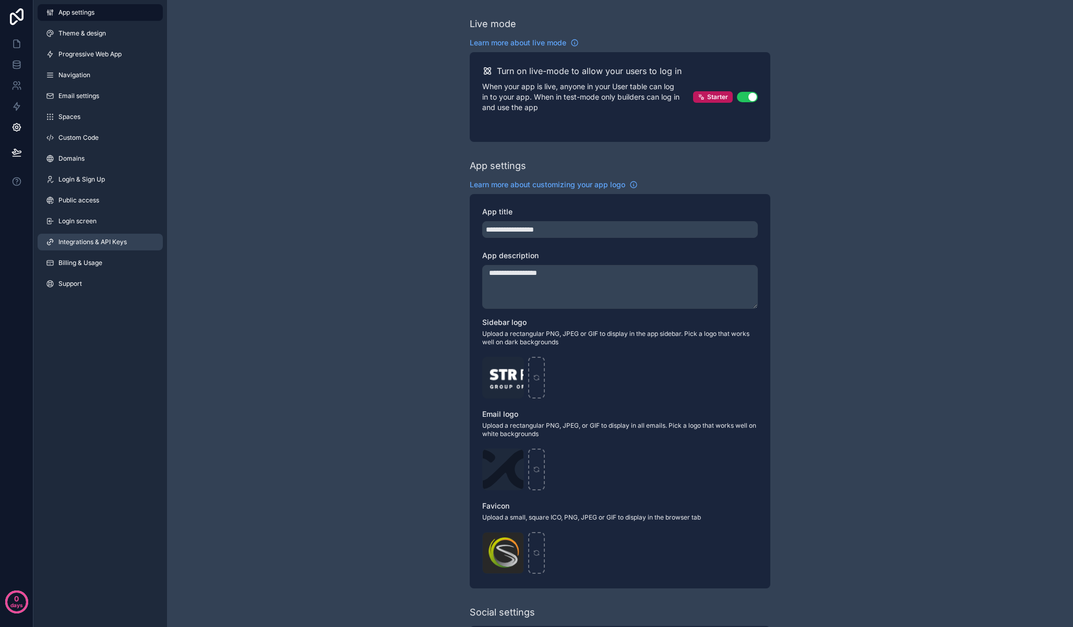
click at [94, 245] on span "Integrations & API Keys" at bounding box center [92, 242] width 68 height 8
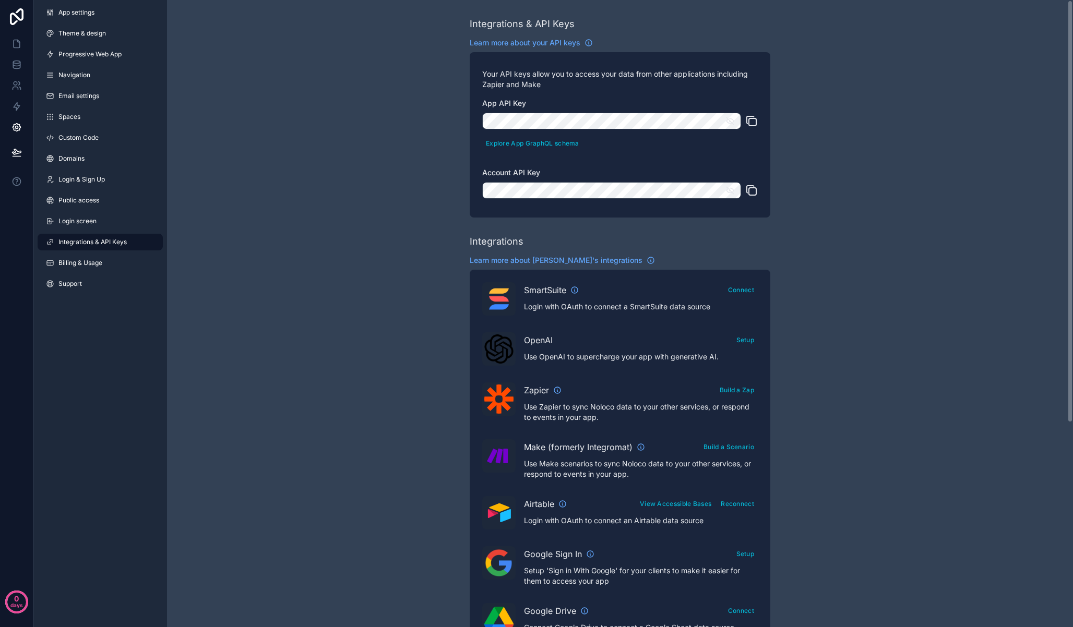
scroll to position [1, 0]
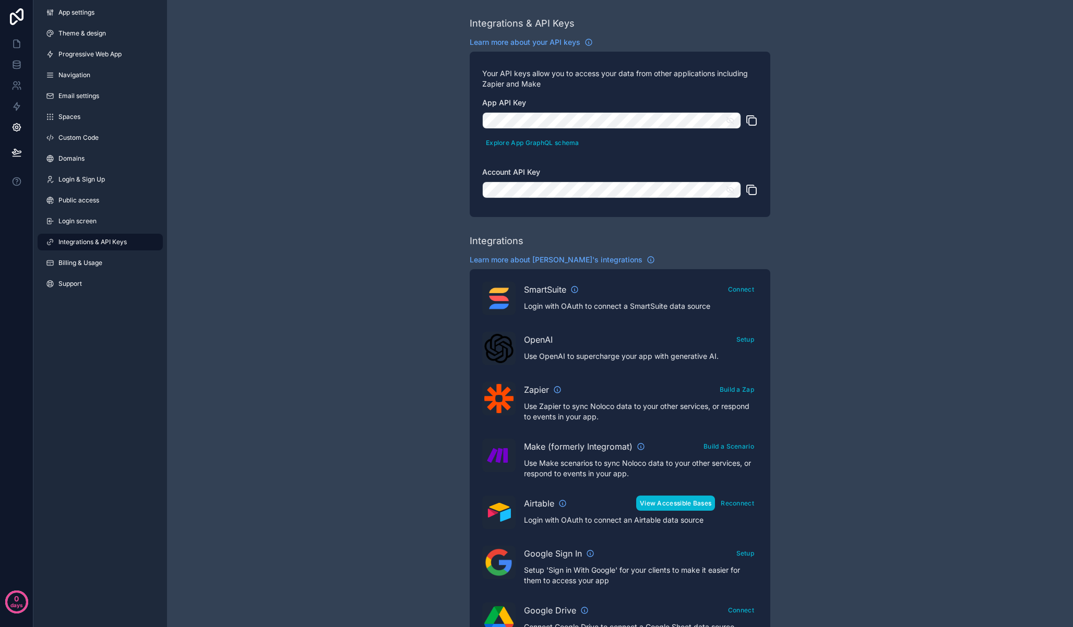
click at [694, 507] on button "View Accessible Bases" at bounding box center [675, 503] width 79 height 15
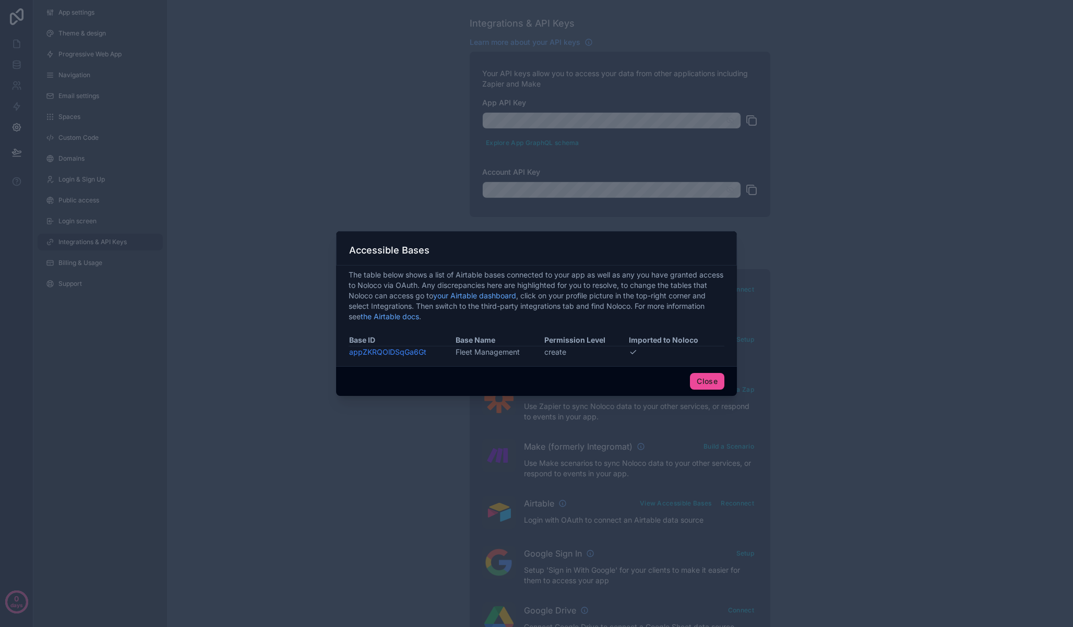
click at [402, 353] on link "appZKRQOlDSqGa6Gt" at bounding box center [387, 352] width 77 height 9
click at [707, 380] on button "Close" at bounding box center [707, 381] width 34 height 17
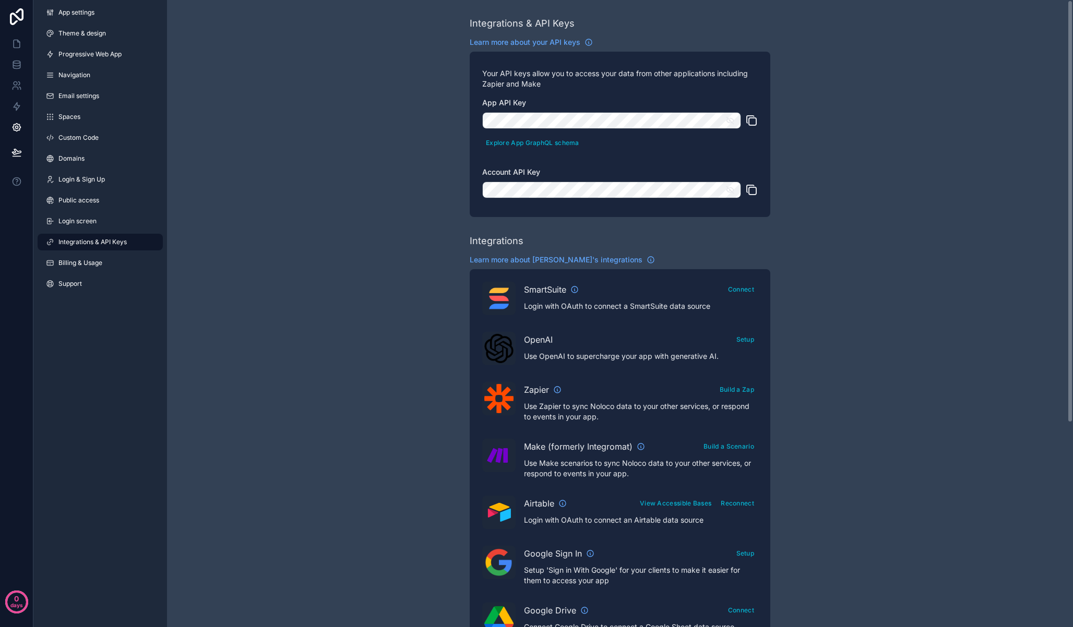
scroll to position [32, 0]
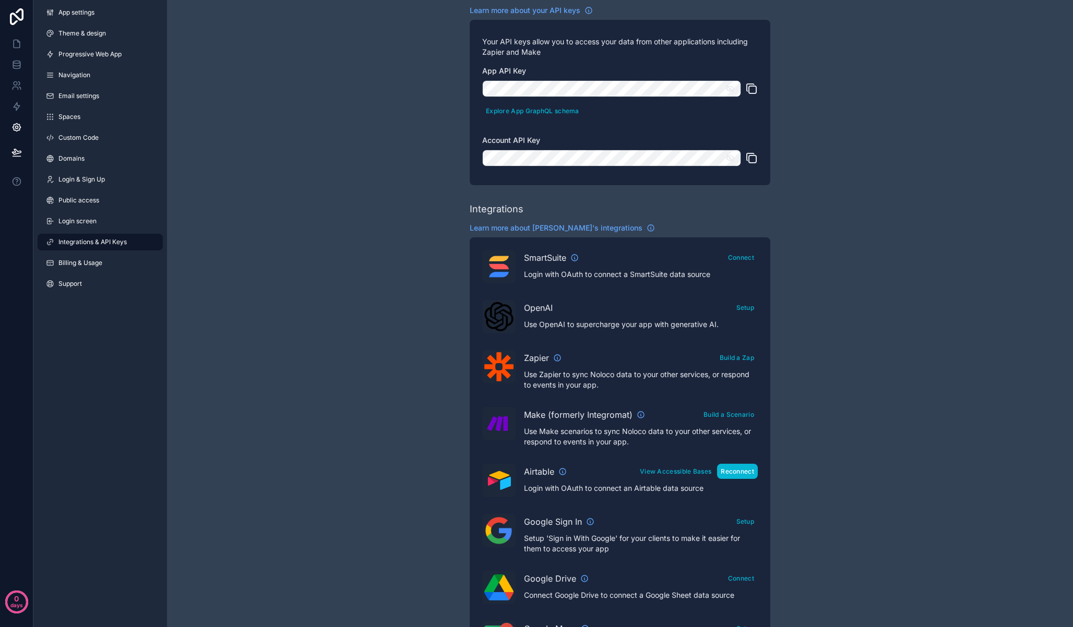
click at [748, 472] on button "Reconnect" at bounding box center [737, 471] width 41 height 15
click at [295, 311] on div "Integrations & API Keys Learn more about your API keys Your API keys allow you …" at bounding box center [620, 433] width 906 height 930
click at [17, 43] on icon at bounding box center [16, 44] width 10 height 10
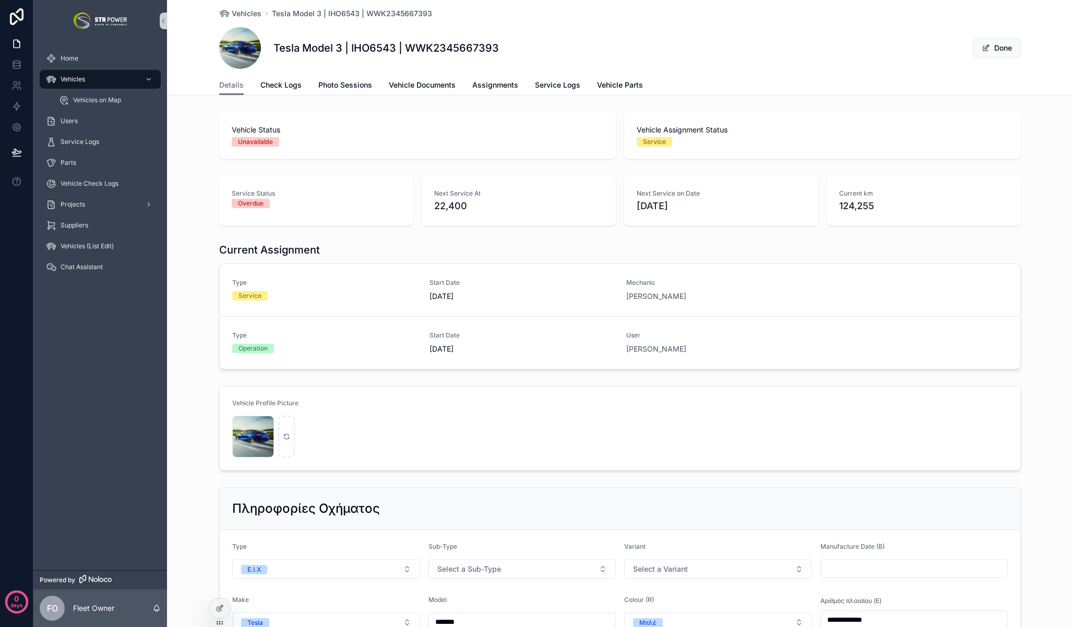
scroll to position [41, 0]
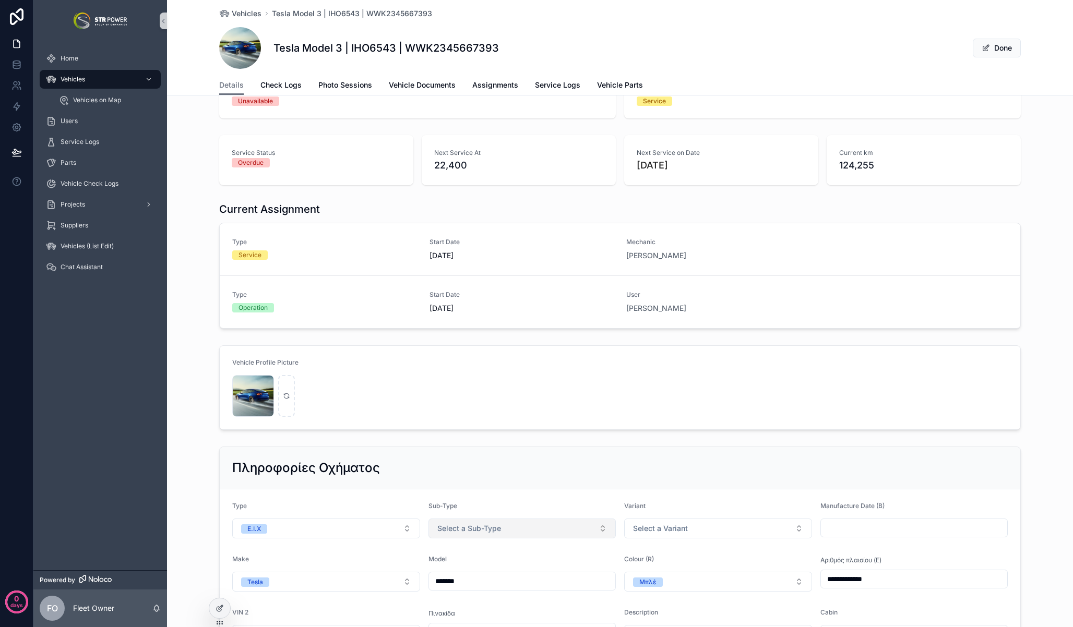
click at [512, 531] on button "Select a Sub-Type" at bounding box center [522, 529] width 188 height 20
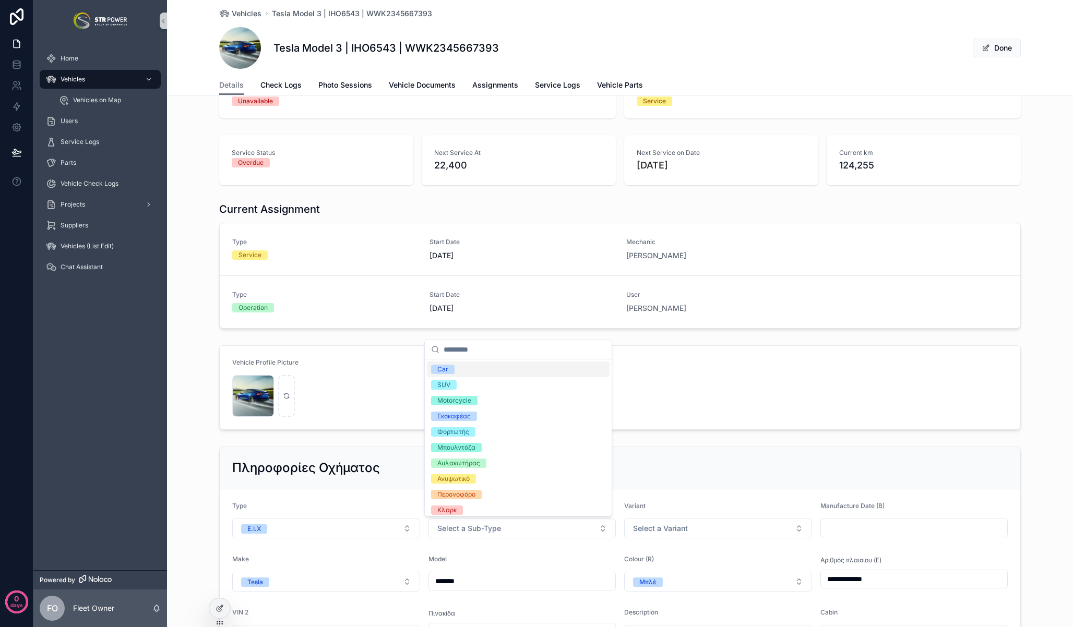
click at [468, 373] on div "Car" at bounding box center [518, 370] width 183 height 16
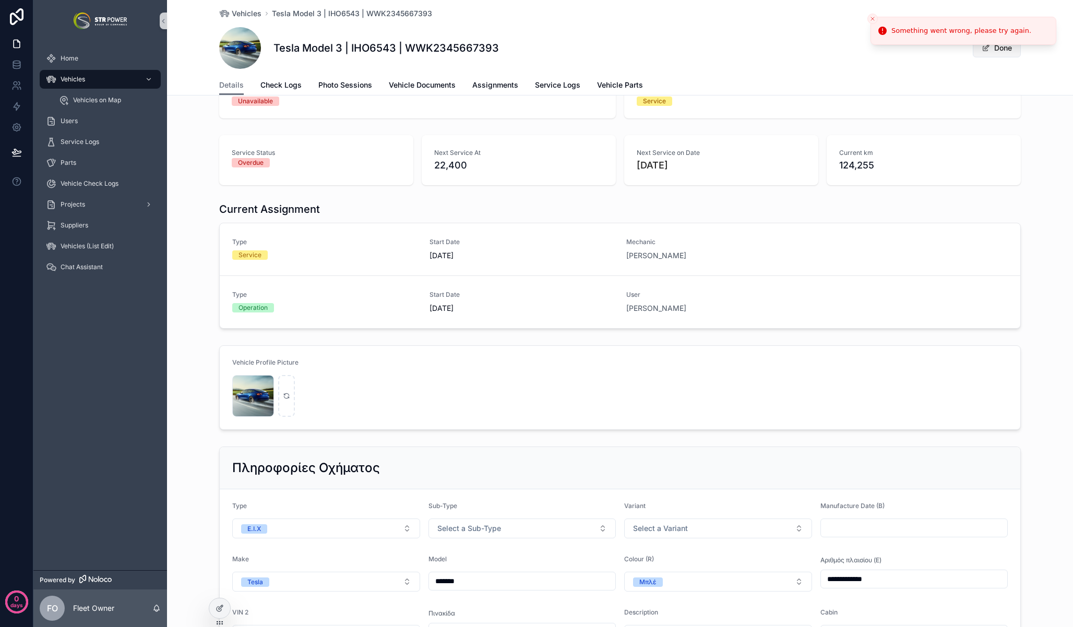
click at [1007, 48] on button "Done" at bounding box center [997, 48] width 48 height 19
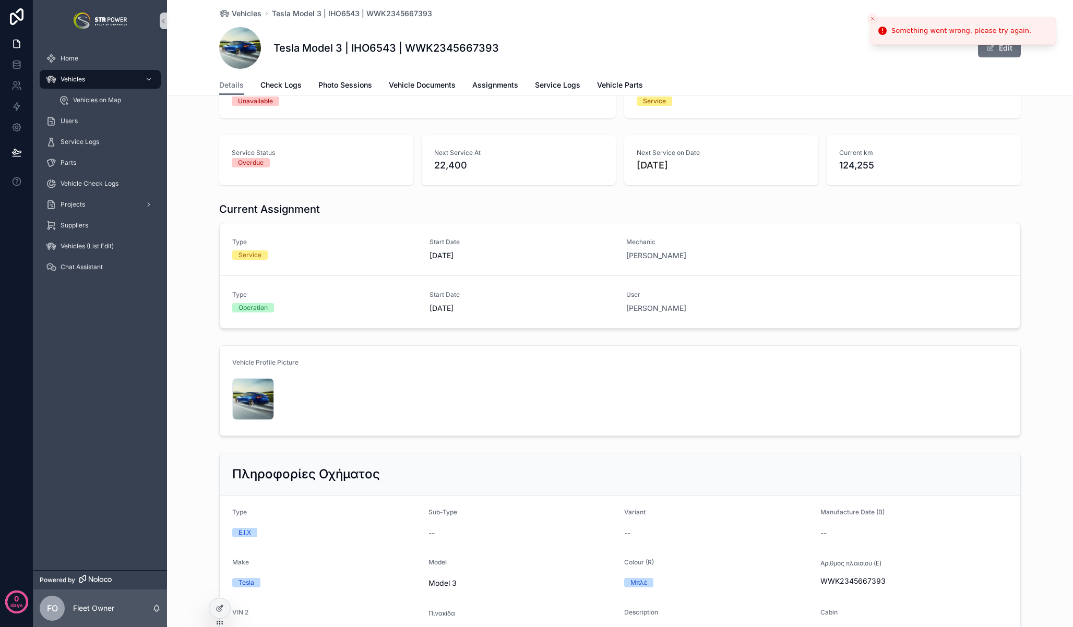
click at [873, 18] on icon "Close toast" at bounding box center [872, 19] width 6 height 6
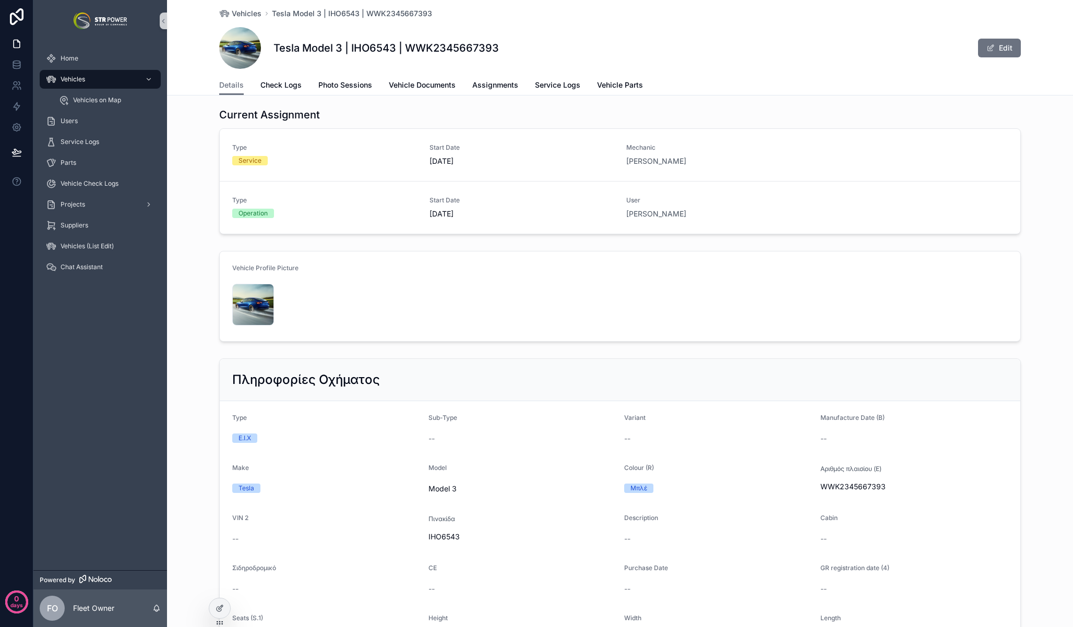
scroll to position [142, 0]
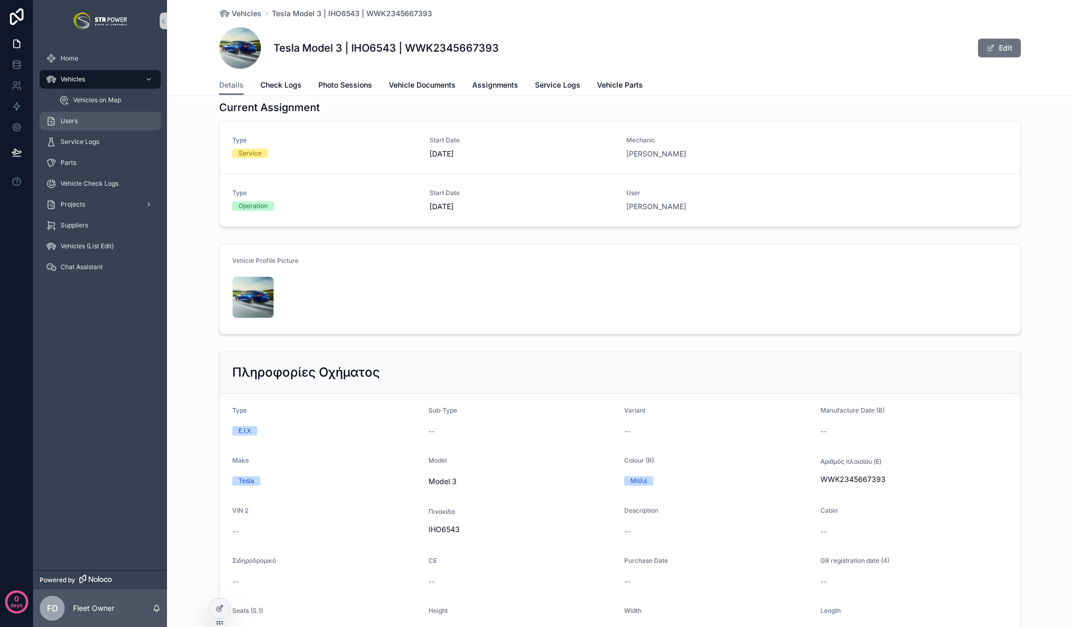
click at [83, 120] on div "Users" at bounding box center [100, 121] width 109 height 17
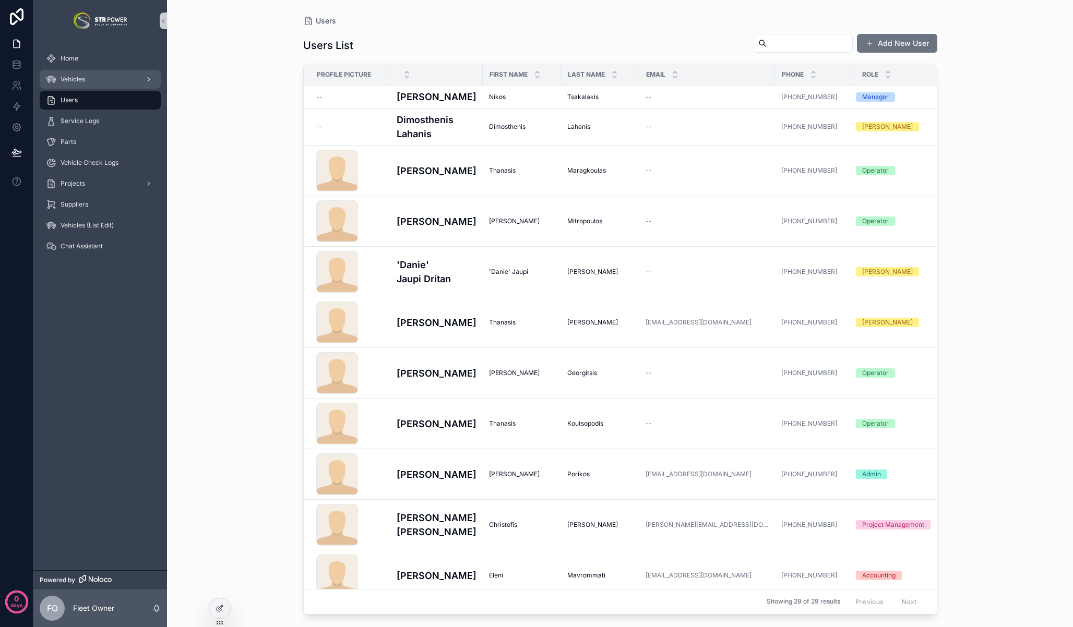
click at [86, 80] on div "Vehicles" at bounding box center [100, 79] width 109 height 17
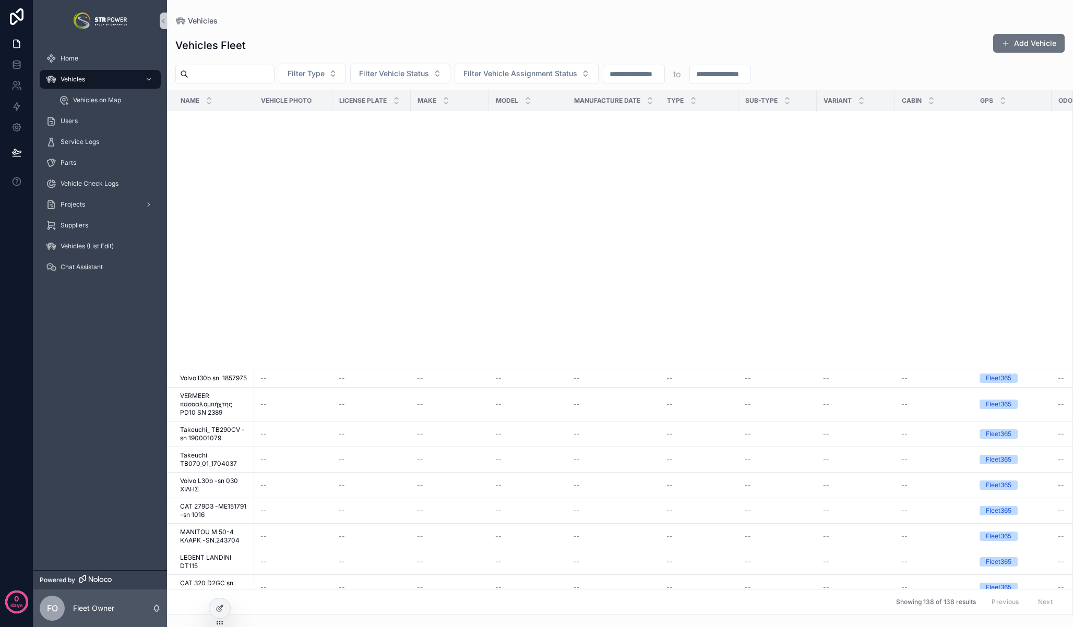
scroll to position [4176, 0]
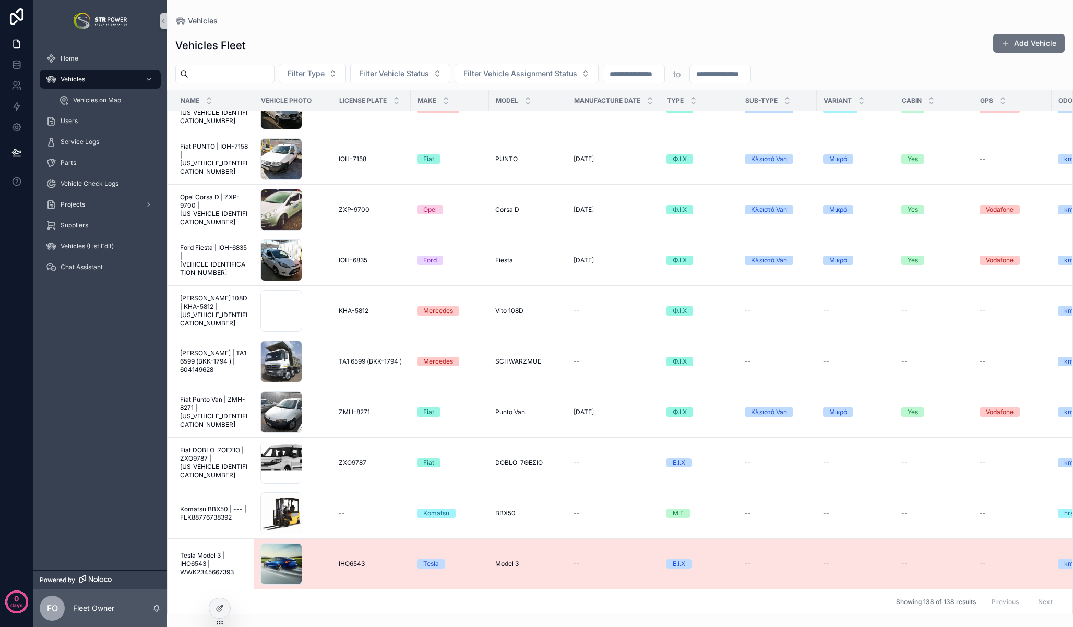
click at [204, 554] on span "Tesla Model 3 | IHO6543 | WWK2345667393" at bounding box center [214, 564] width 68 height 25
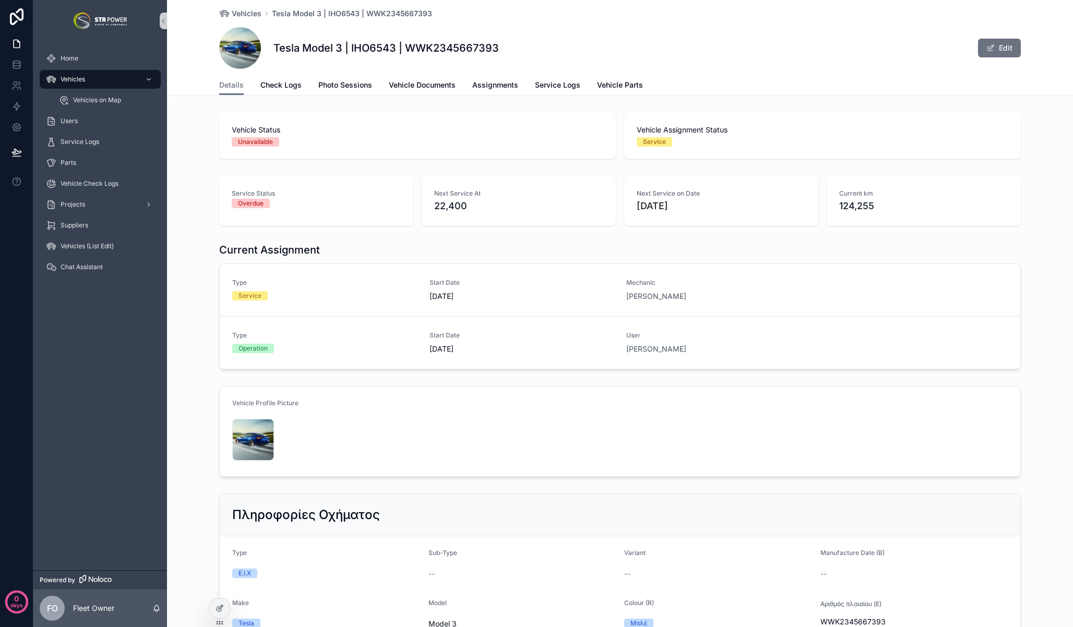
scroll to position [81, 0]
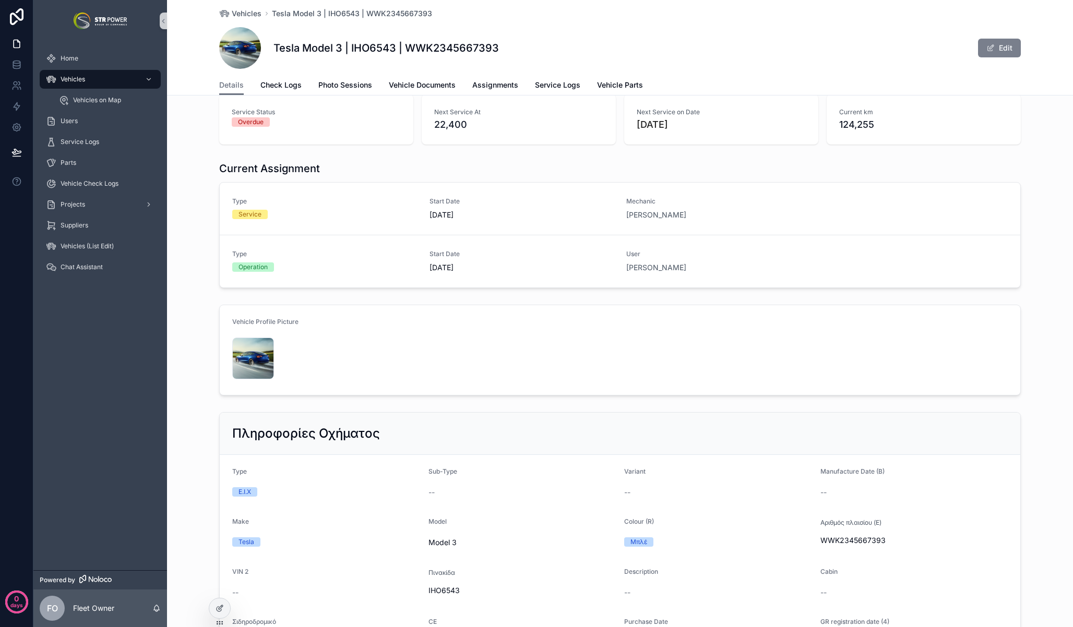
click at [1008, 46] on button "Edit" at bounding box center [999, 48] width 43 height 19
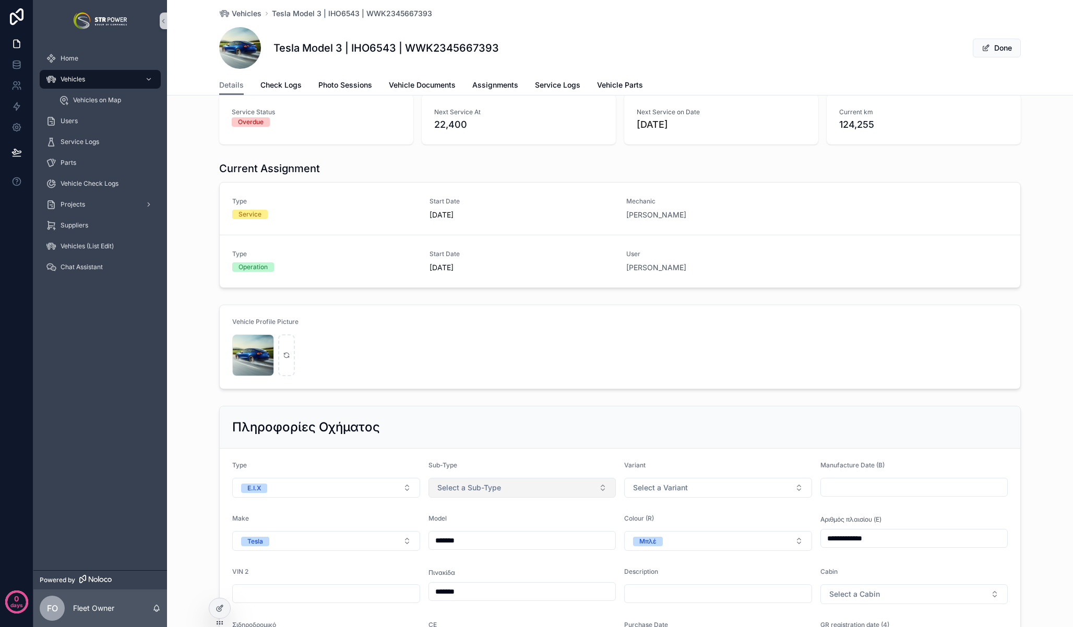
click at [536, 488] on button "Select a Sub-Type" at bounding box center [522, 488] width 188 height 20
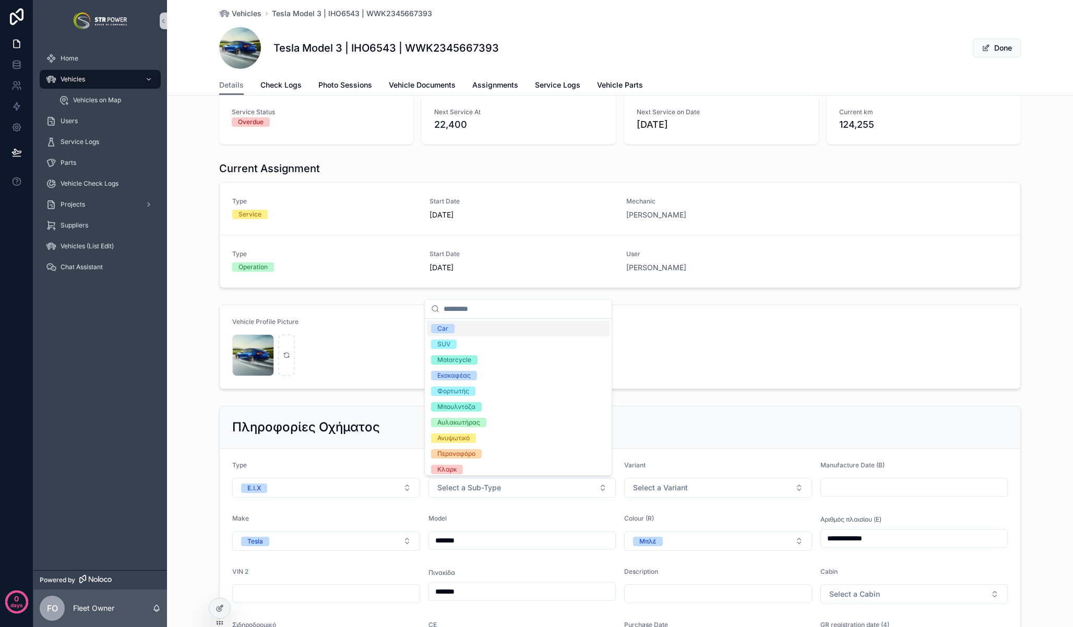
click at [481, 332] on div "Car" at bounding box center [518, 329] width 183 height 16
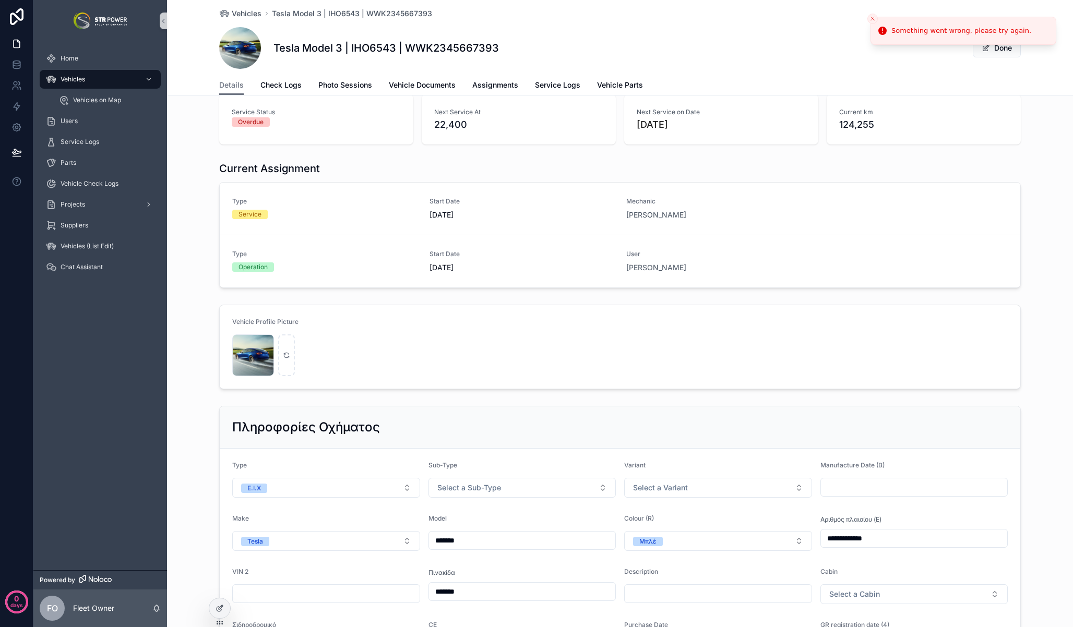
scroll to position [155, 0]
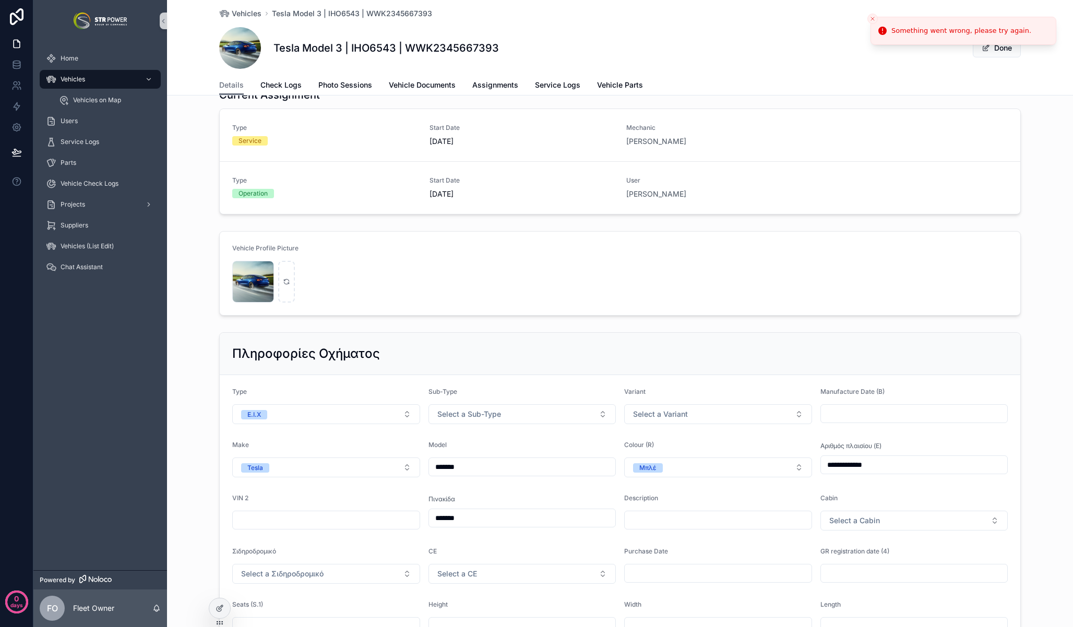
click at [875, 21] on icon "Close toast" at bounding box center [872, 19] width 6 height 6
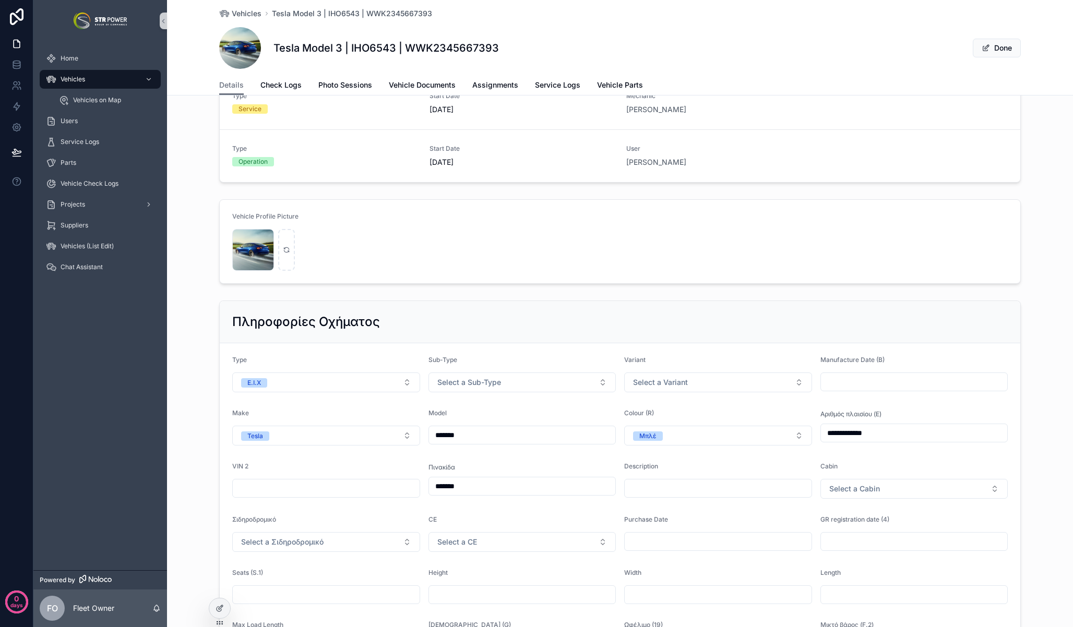
scroll to position [215, 0]
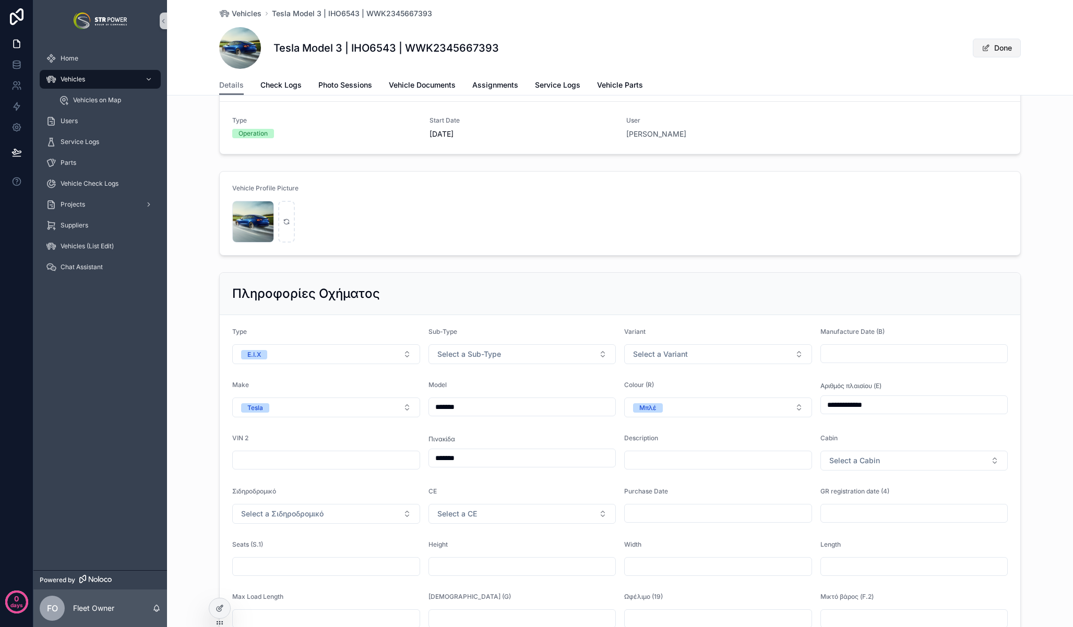
click at [982, 46] on span "scrollable content" at bounding box center [986, 48] width 8 height 8
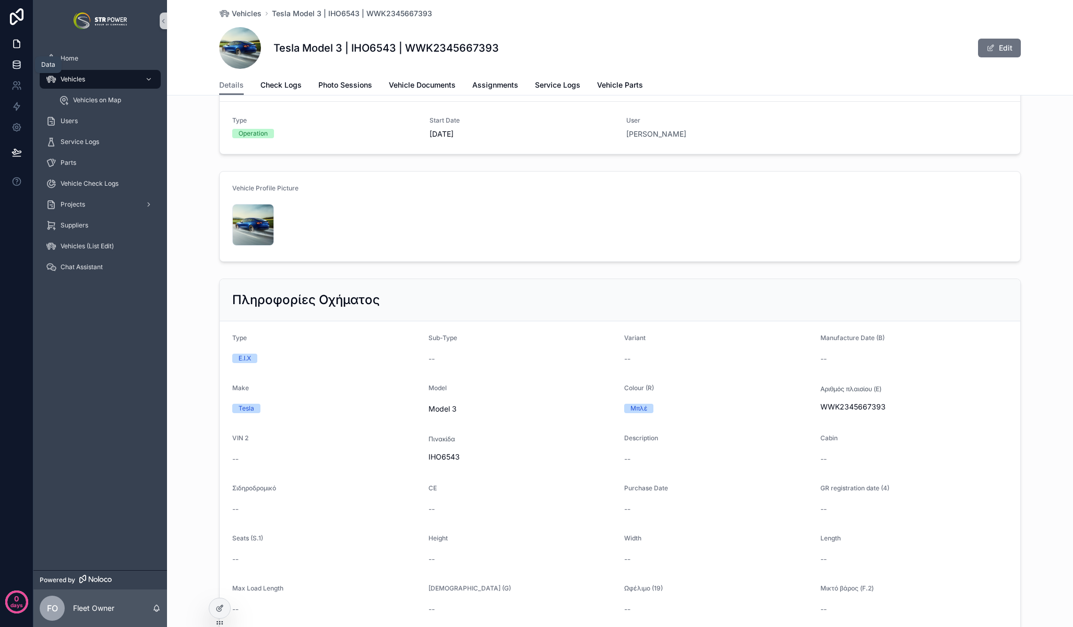
click at [18, 66] on icon at bounding box center [16, 64] width 10 height 10
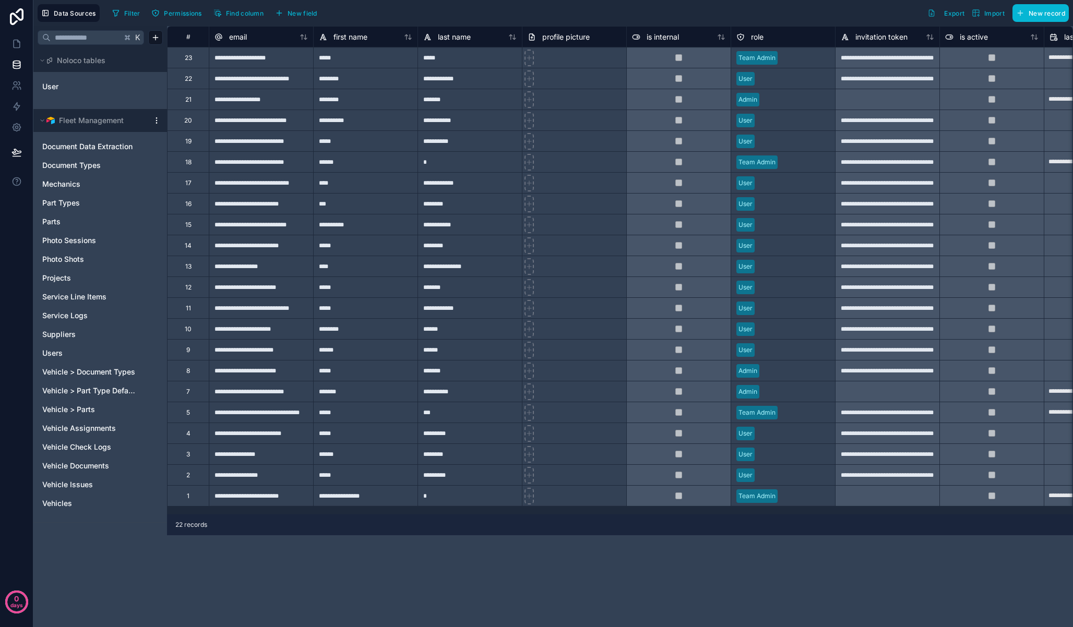
click at [157, 119] on html "**********" at bounding box center [536, 313] width 1073 height 627
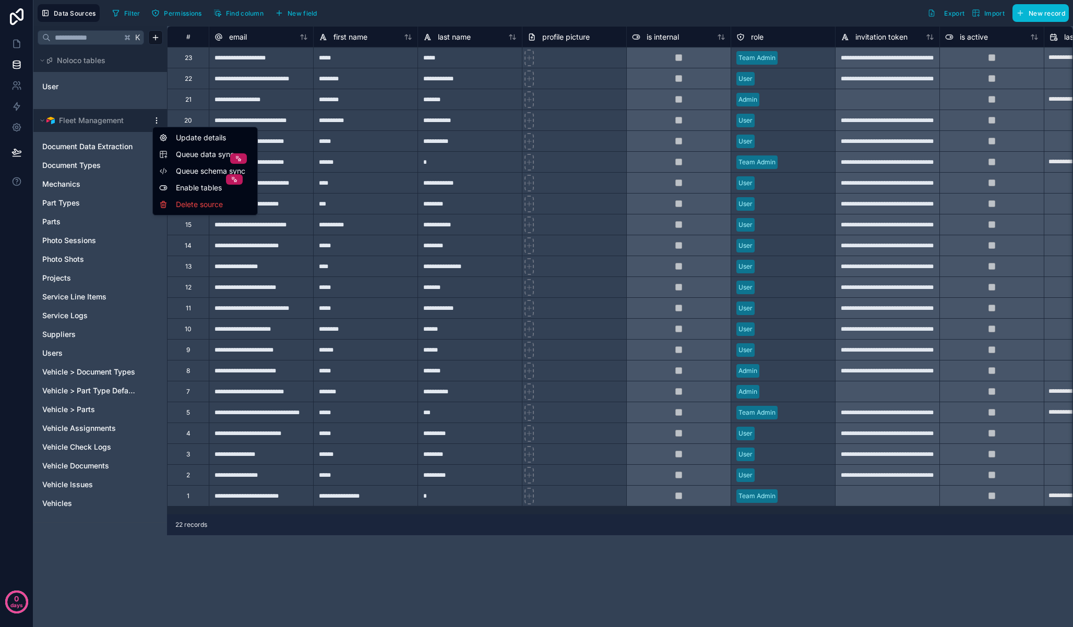
click at [180, 152] on span "Queue data sync" at bounding box center [213, 154] width 75 height 10
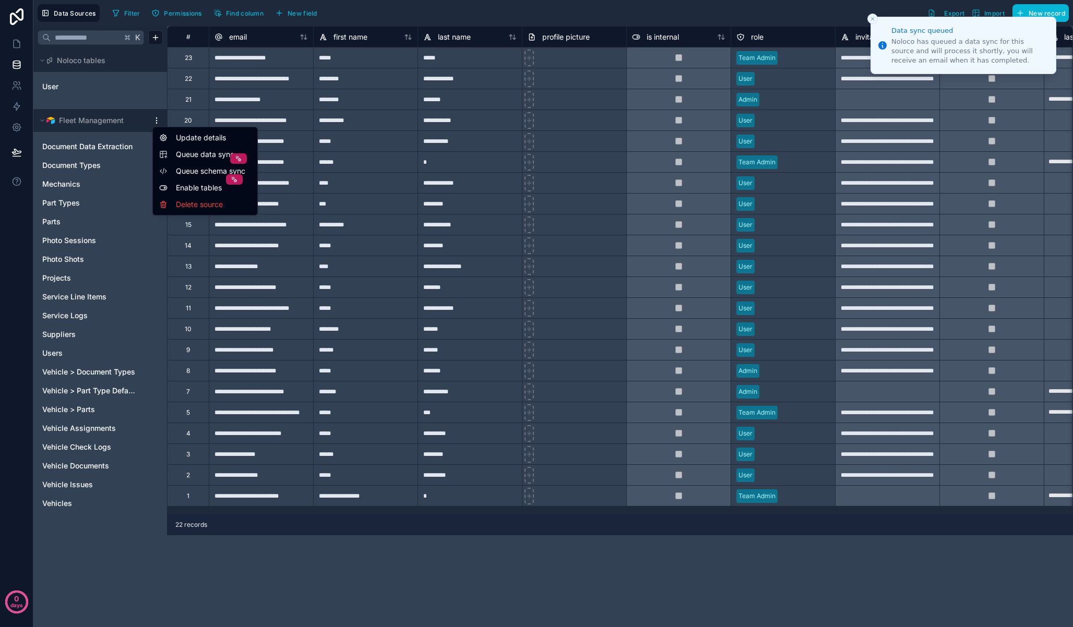
click at [157, 122] on html "**********" at bounding box center [536, 313] width 1073 height 627
click at [189, 172] on span "Queue schema sync" at bounding box center [213, 171] width 75 height 10
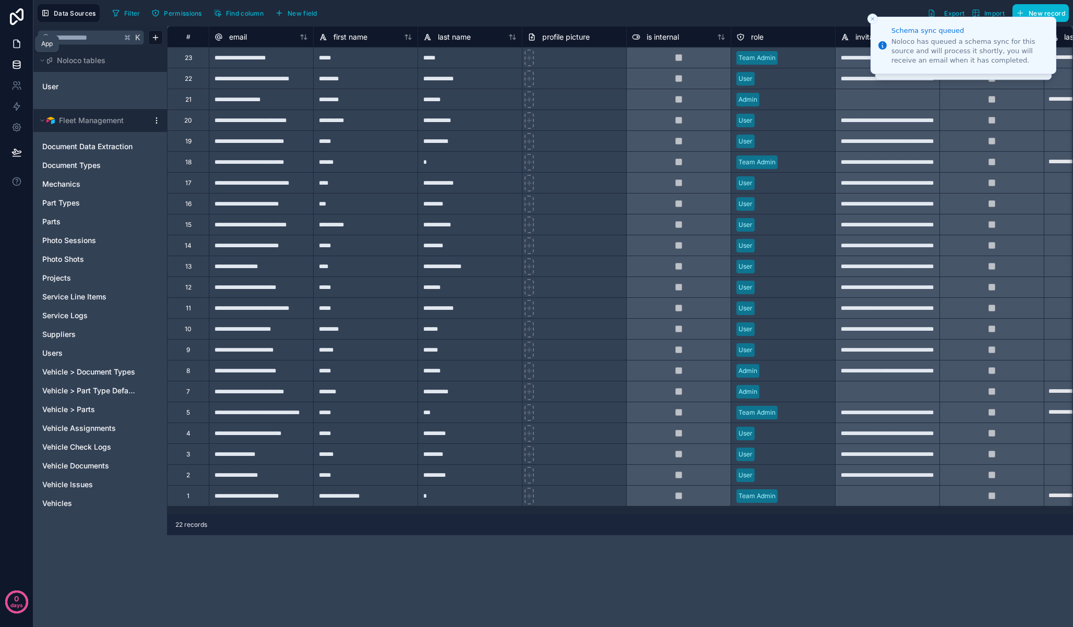
click at [19, 43] on icon at bounding box center [17, 44] width 6 height 8
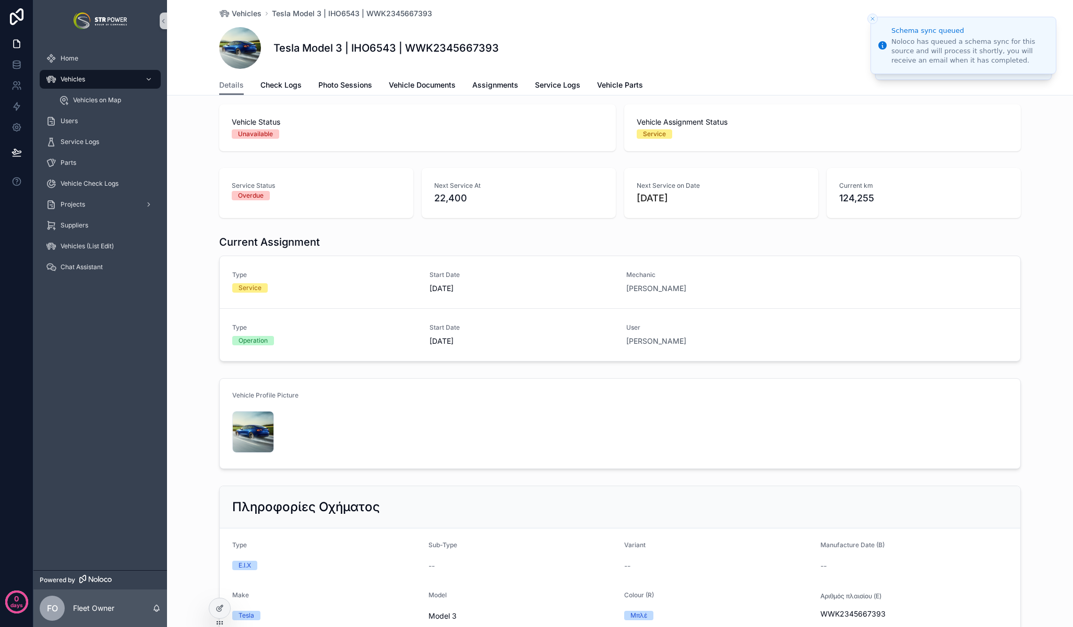
scroll to position [46, 0]
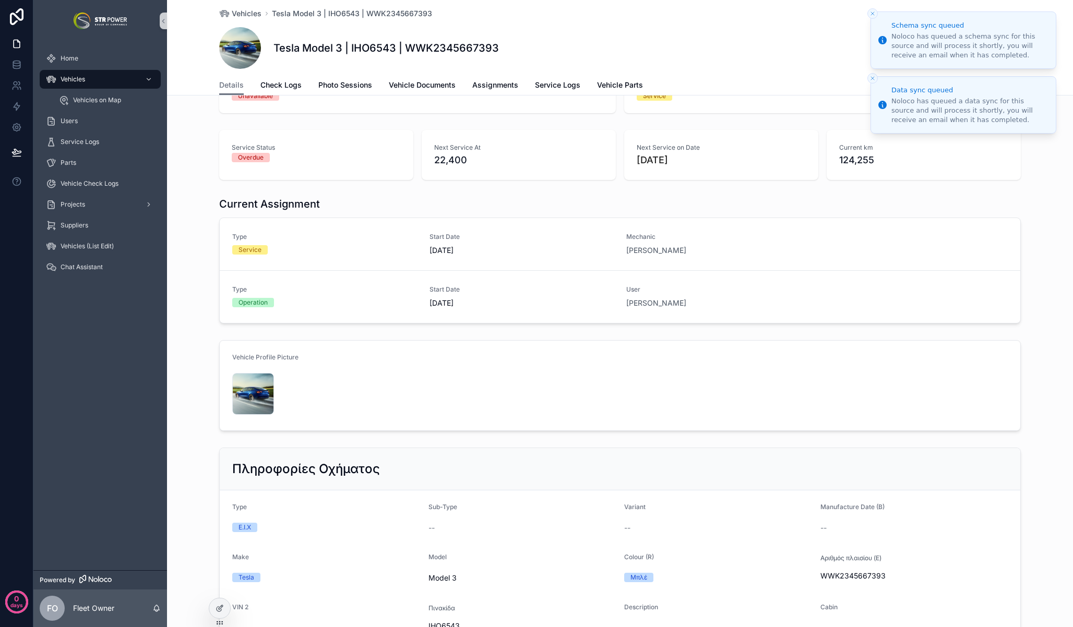
click at [873, 11] on icon "Close toast" at bounding box center [872, 13] width 6 height 6
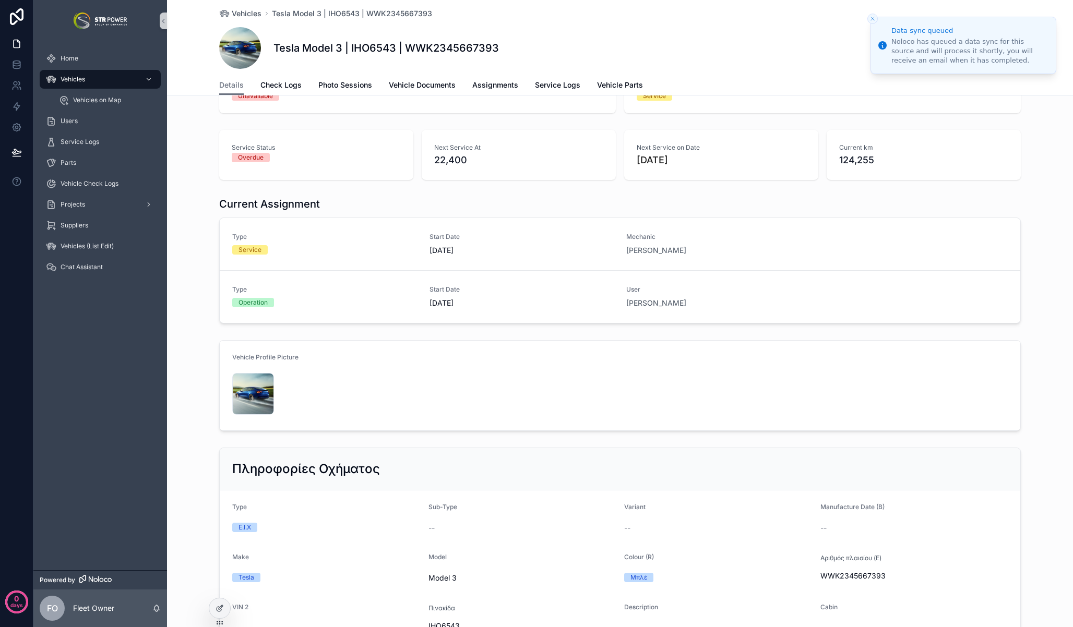
click at [874, 16] on icon "Close toast" at bounding box center [872, 19] width 6 height 6
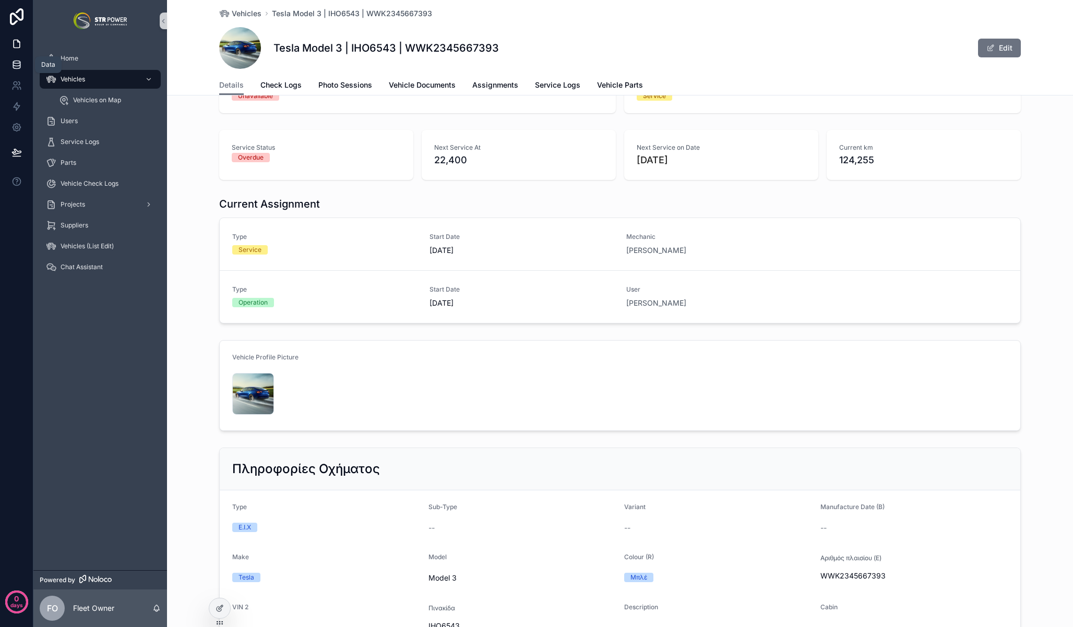
click at [21, 67] on link at bounding box center [16, 64] width 33 height 21
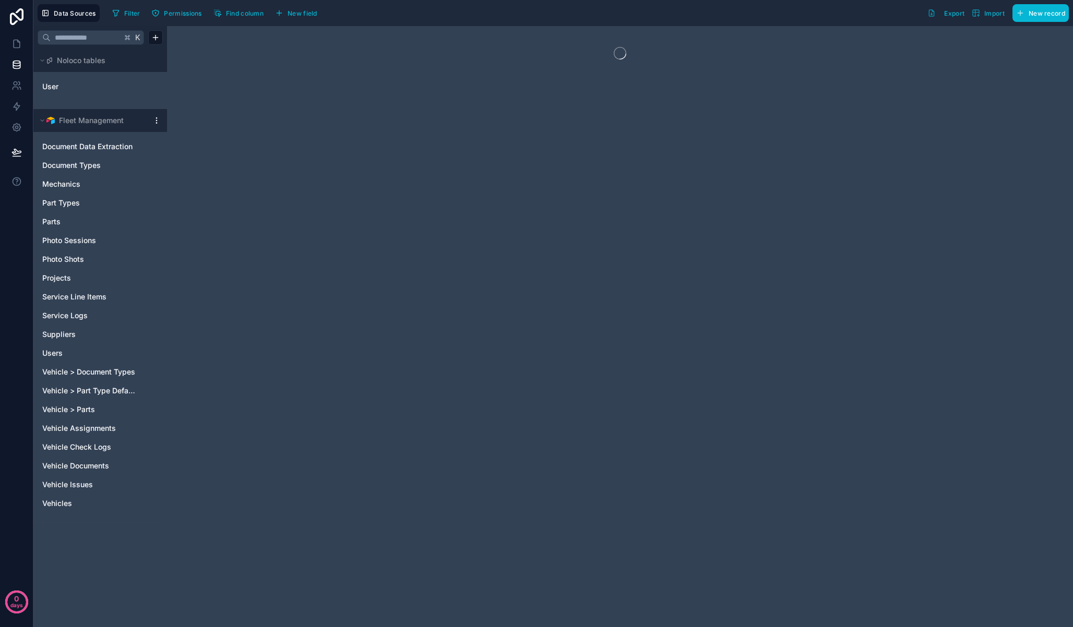
click at [161, 123] on div at bounding box center [156, 120] width 13 height 8
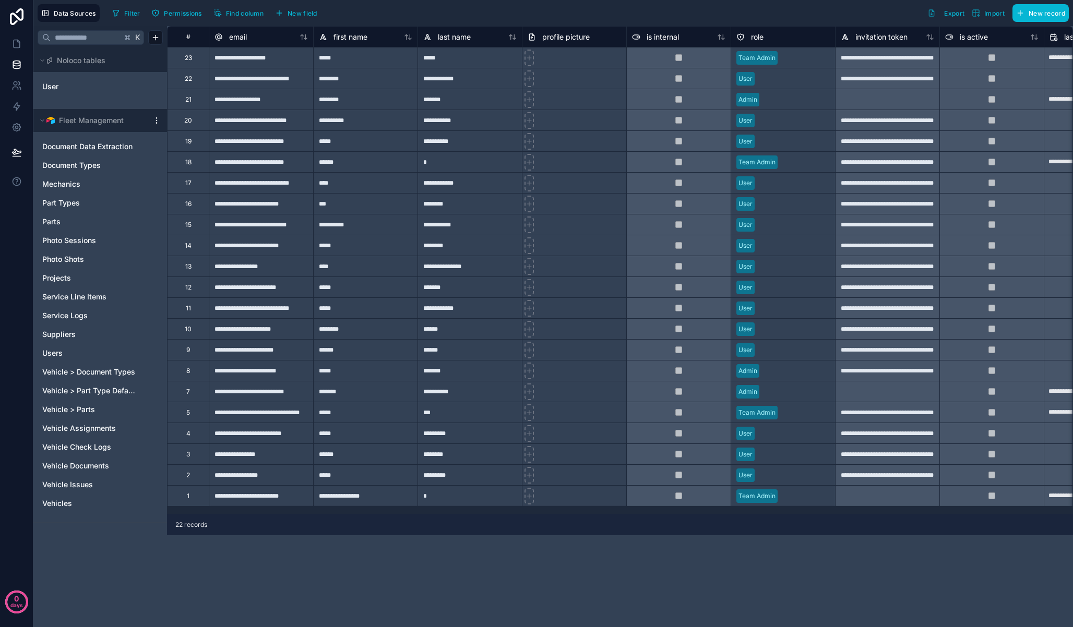
click at [157, 121] on html "**********" at bounding box center [536, 313] width 1073 height 627
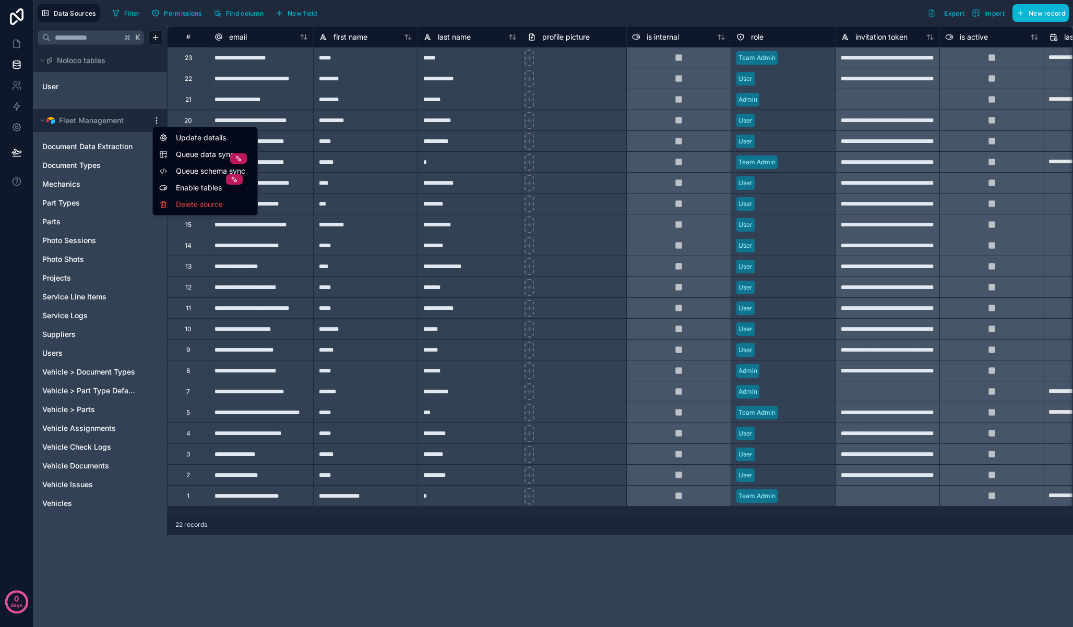
click at [181, 150] on span "Queue data sync" at bounding box center [213, 154] width 75 height 10
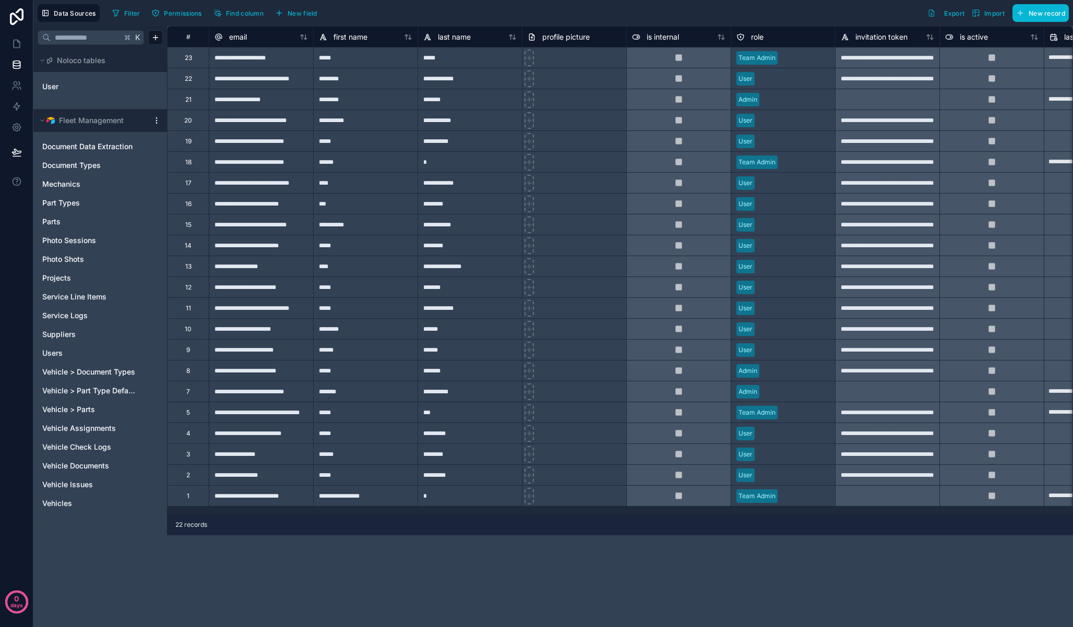
click at [189, 167] on div "18" at bounding box center [188, 161] width 42 height 21
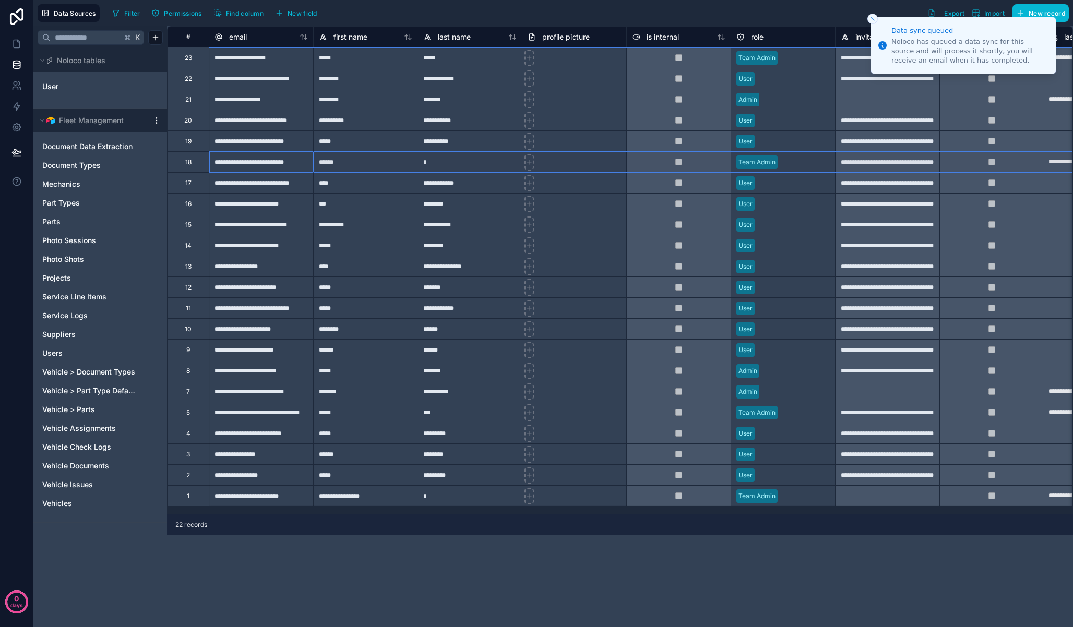
click at [154, 121] on html "**********" at bounding box center [536, 313] width 1073 height 627
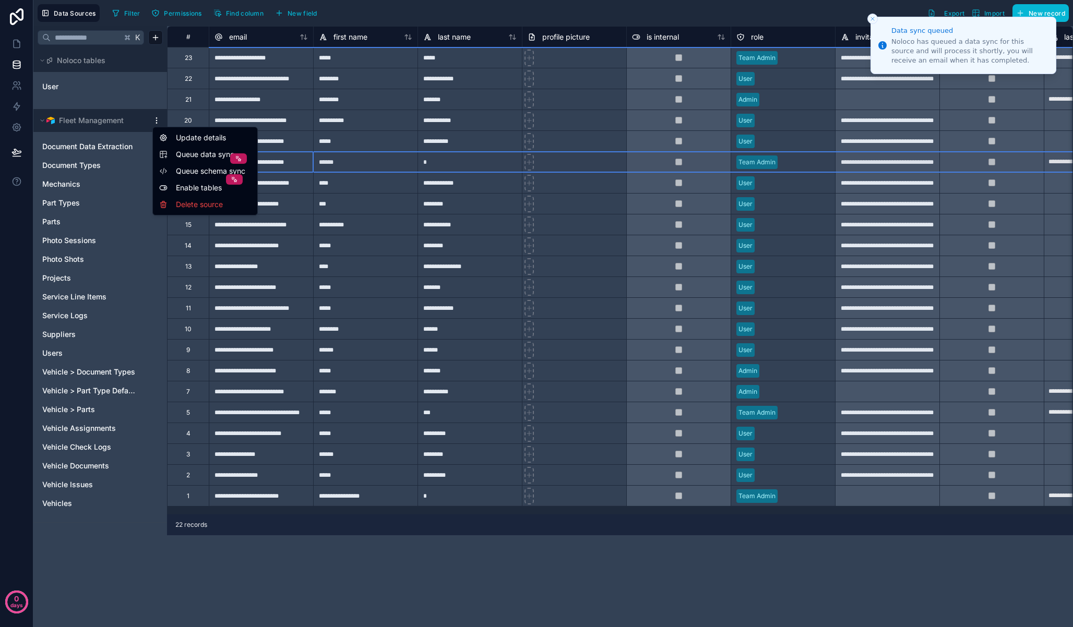
click at [178, 169] on span "Queue schema sync" at bounding box center [213, 171] width 75 height 10
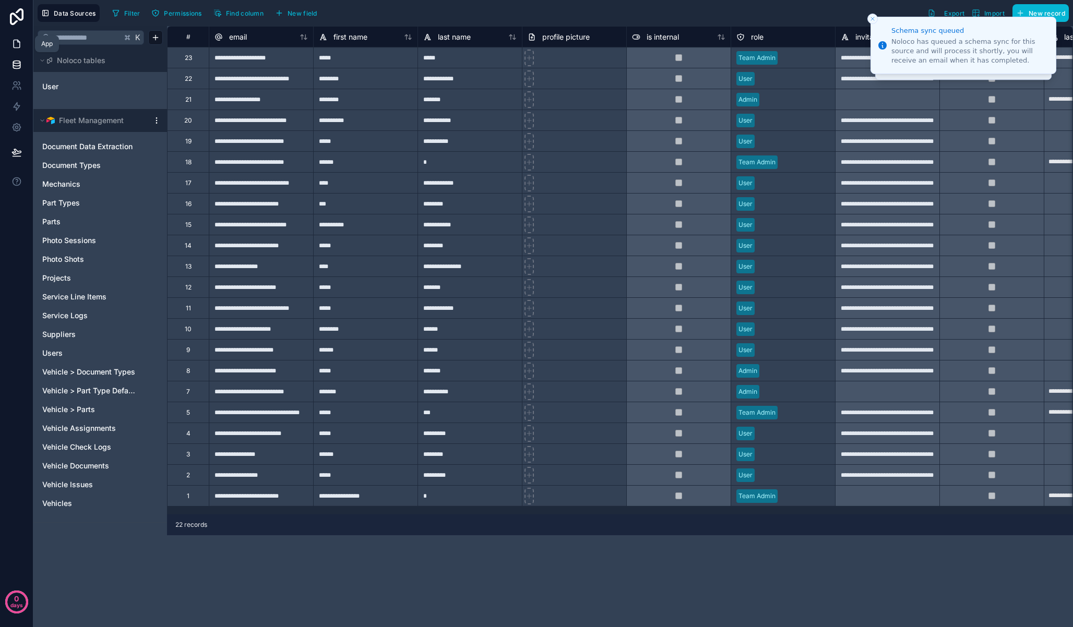
click at [16, 46] on icon at bounding box center [16, 44] width 10 height 10
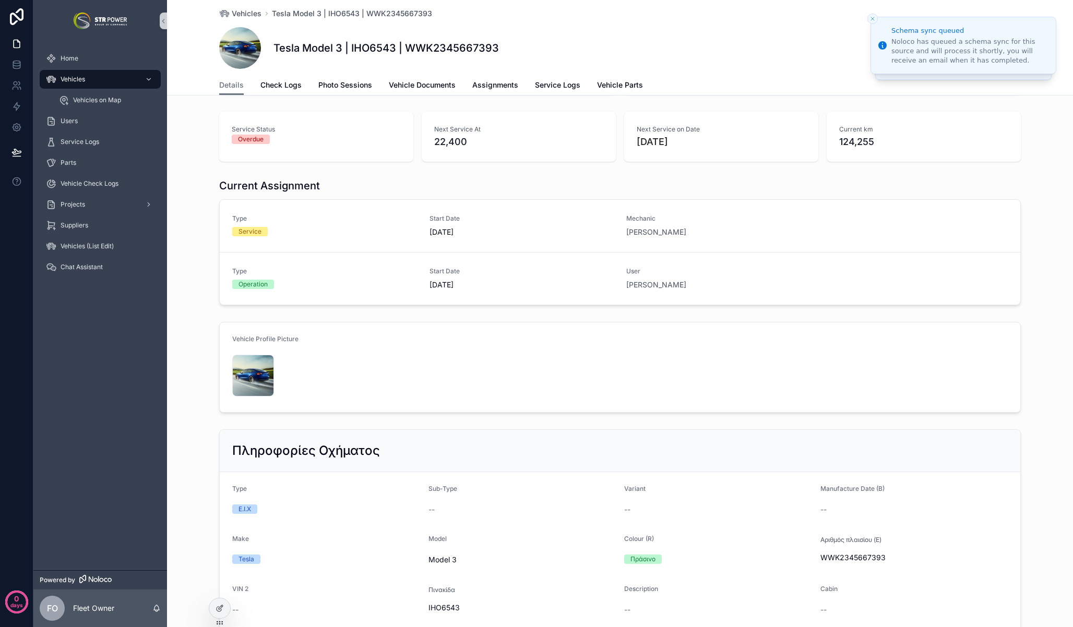
scroll to position [197, 0]
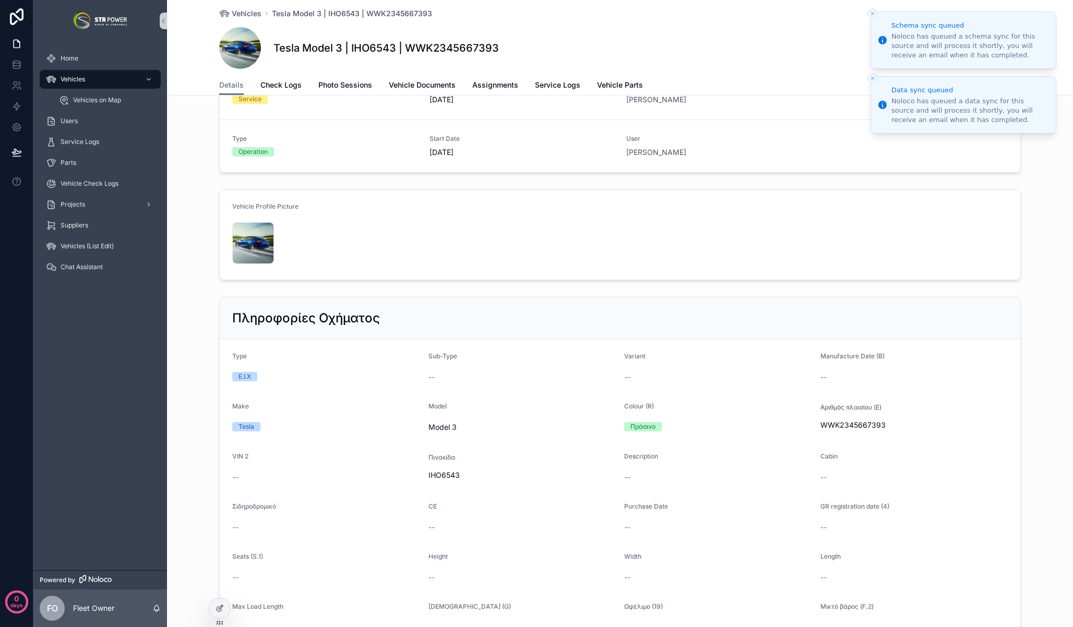
click at [875, 13] on icon "Close toast" at bounding box center [872, 13] width 6 height 6
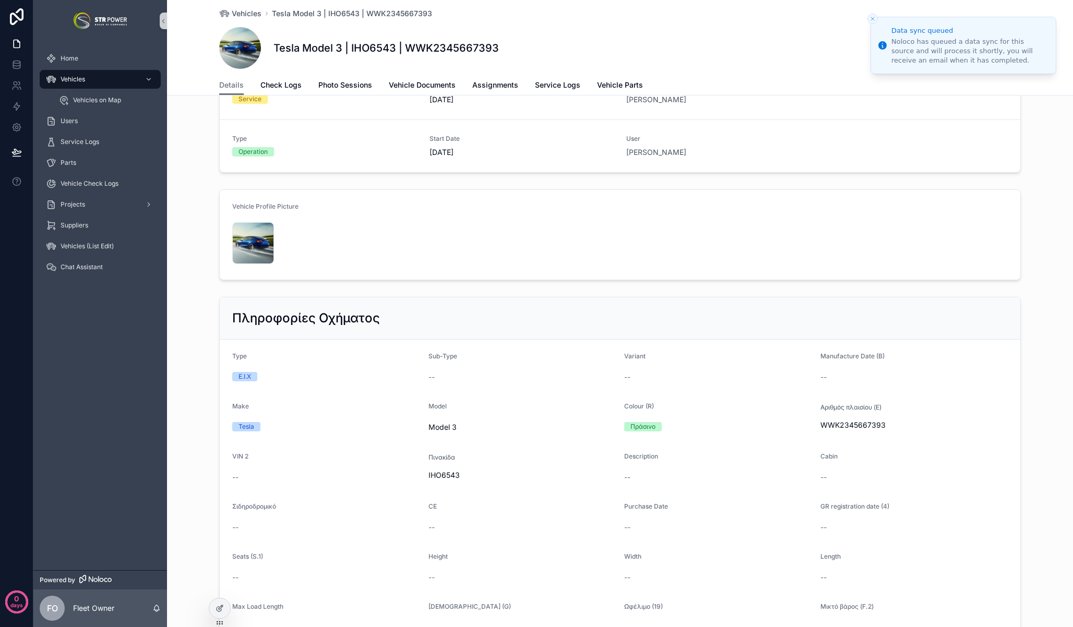
click at [873, 15] on button "Close toast" at bounding box center [872, 19] width 10 height 10
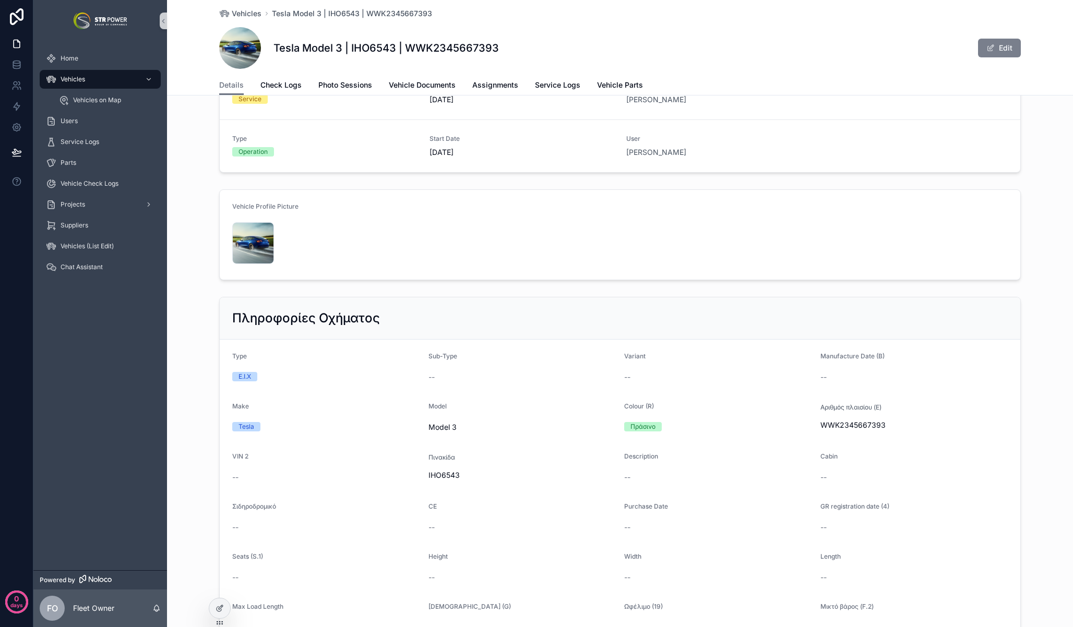
click at [987, 48] on span "scrollable content" at bounding box center [990, 48] width 8 height 8
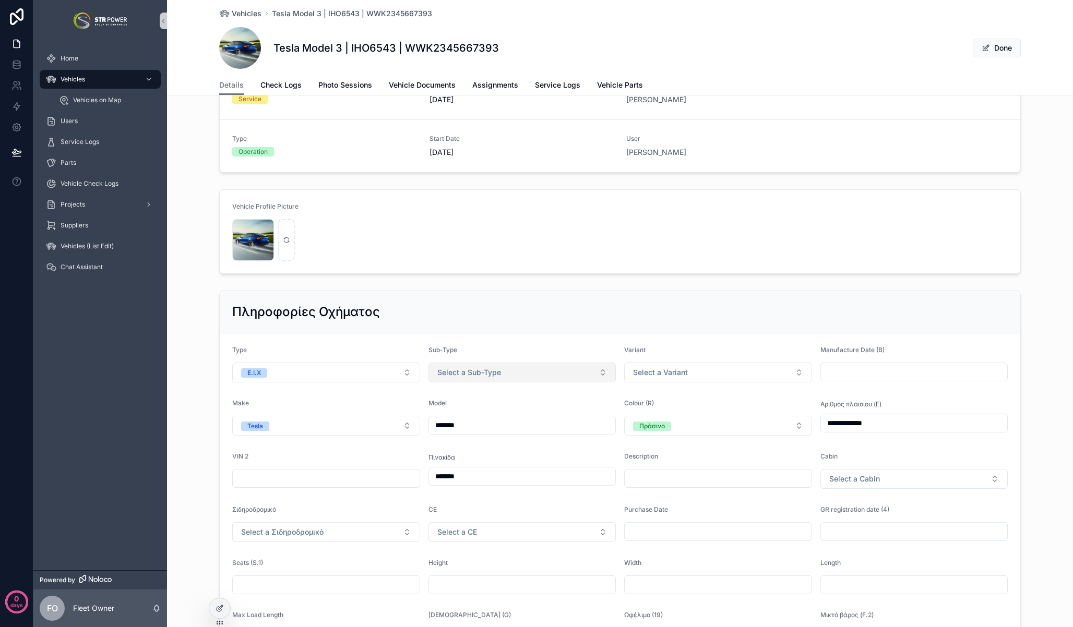
click at [506, 369] on button "Select a Sub-Type" at bounding box center [522, 373] width 188 height 20
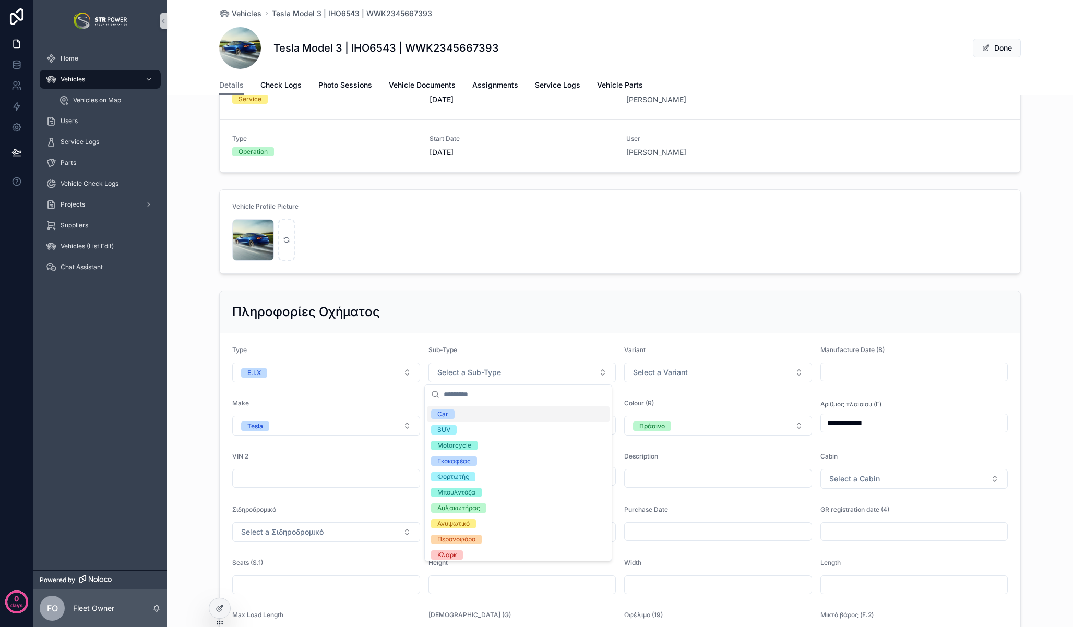
click at [464, 414] on div "Car" at bounding box center [518, 415] width 183 height 16
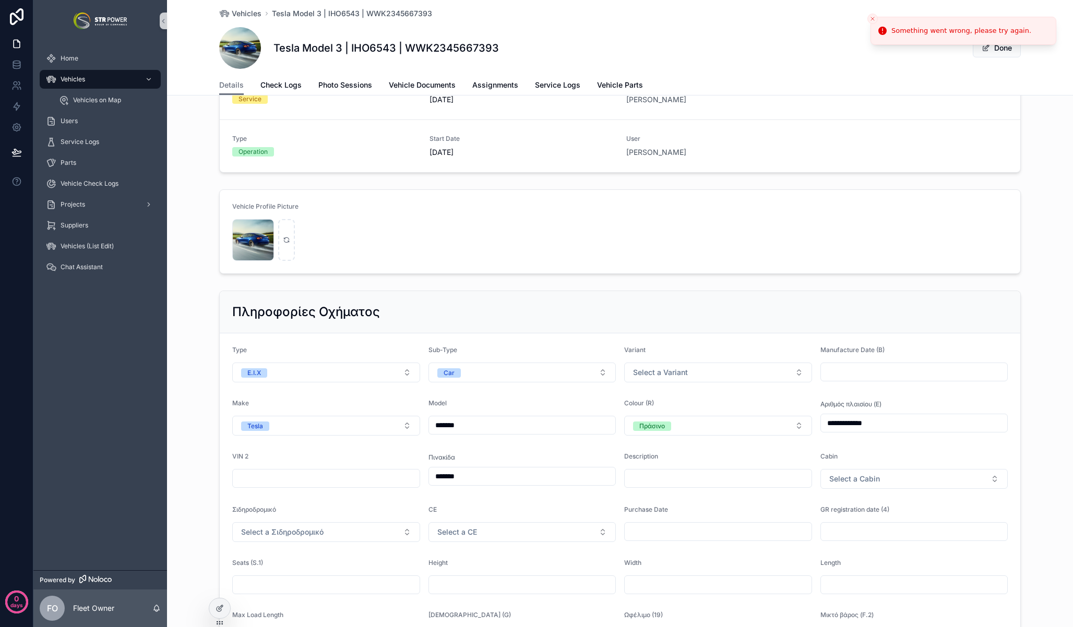
click at [872, 19] on line "Close toast" at bounding box center [872, 18] width 3 height 3
click at [203, 511] on div "**********" at bounding box center [620, 533] width 906 height 495
click at [1003, 50] on button "Done" at bounding box center [997, 48] width 48 height 19
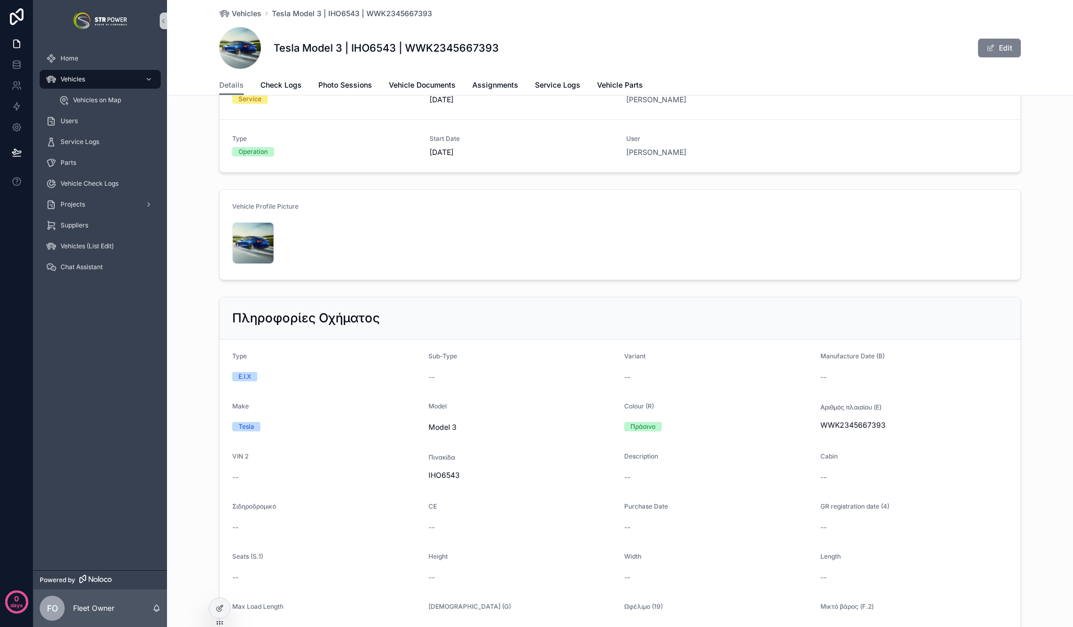
click at [1003, 50] on button "Edit" at bounding box center [999, 48] width 43 height 19
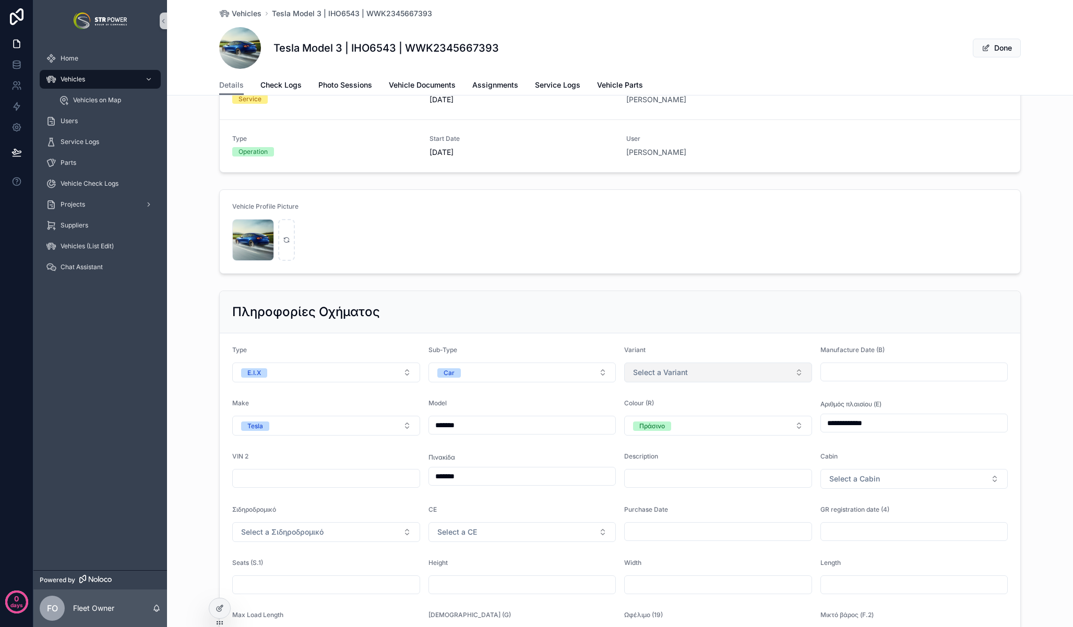
click at [666, 373] on span "Select a Variant" at bounding box center [660, 372] width 55 height 10
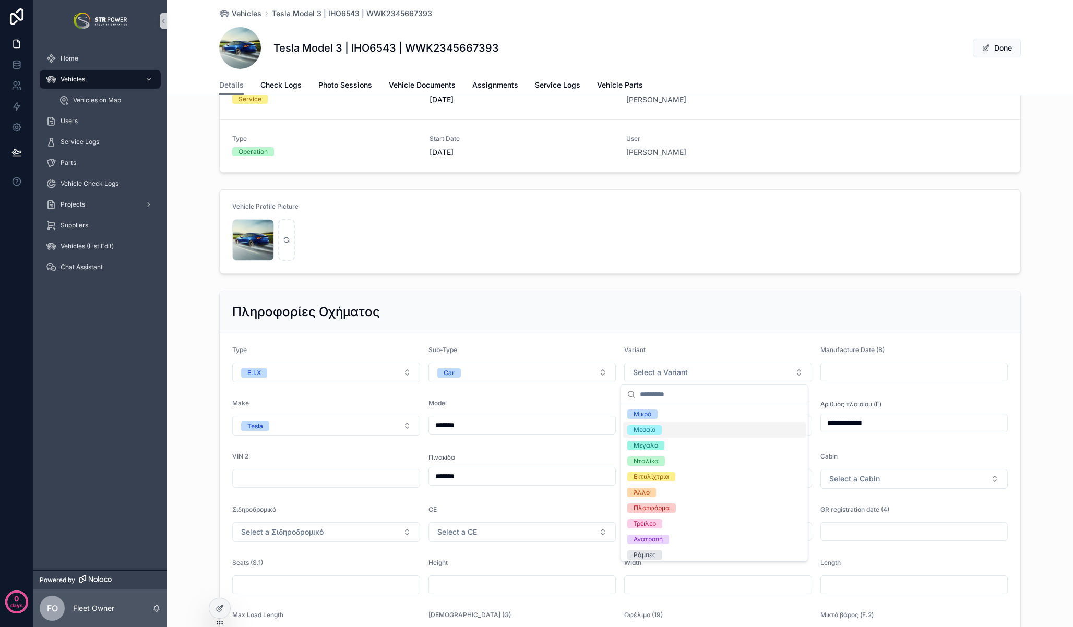
click at [661, 429] on span "Μεσαίο" at bounding box center [644, 429] width 34 height 9
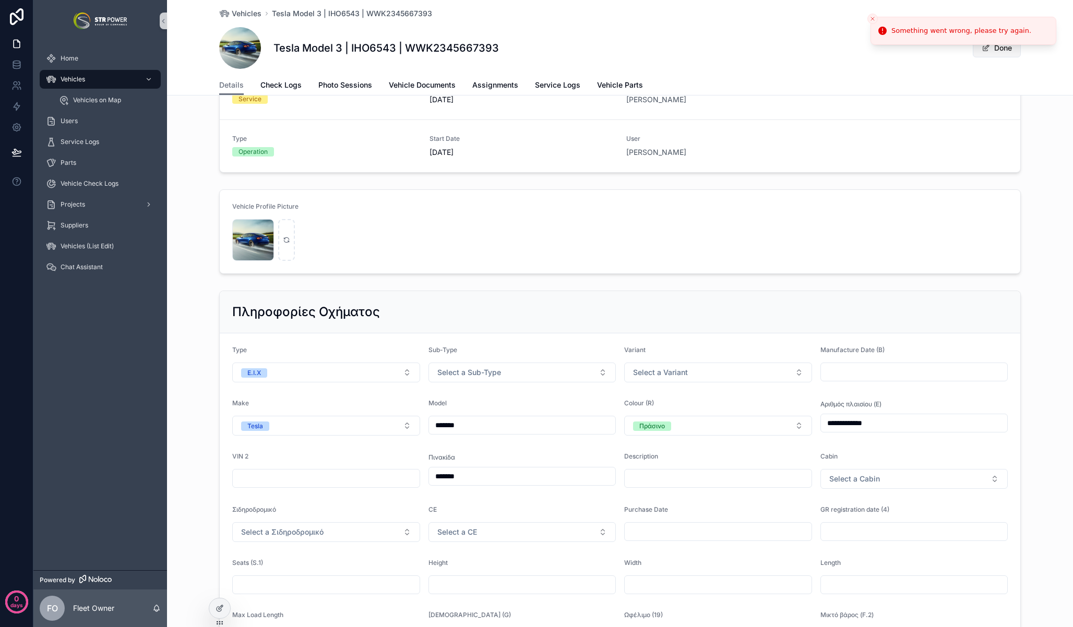
click at [1007, 50] on button "Done" at bounding box center [997, 48] width 48 height 19
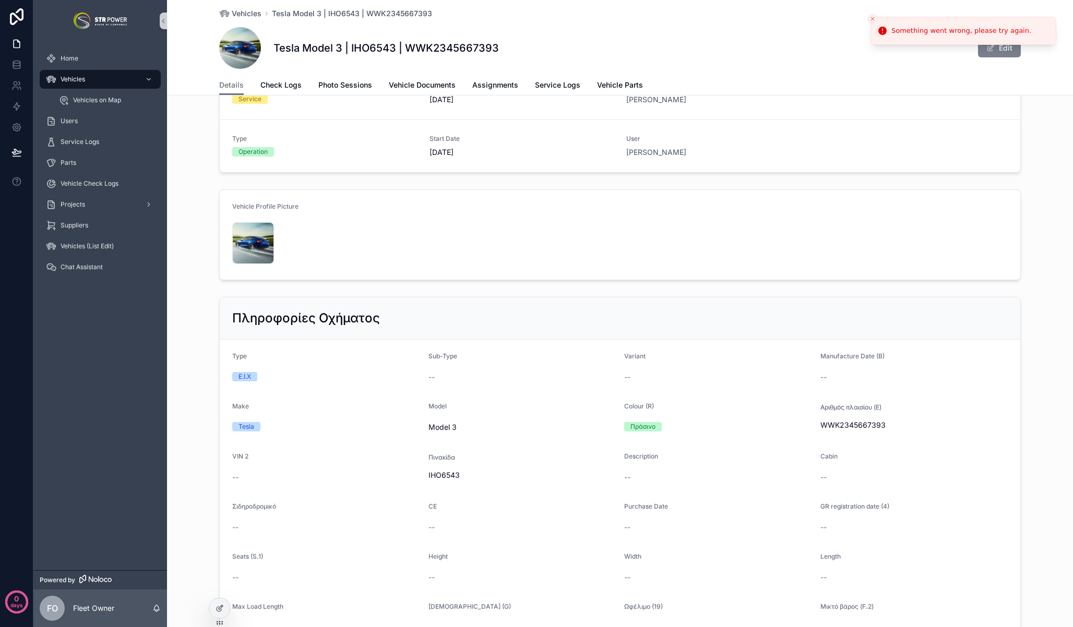
click at [1007, 50] on button "Edit" at bounding box center [999, 48] width 43 height 19
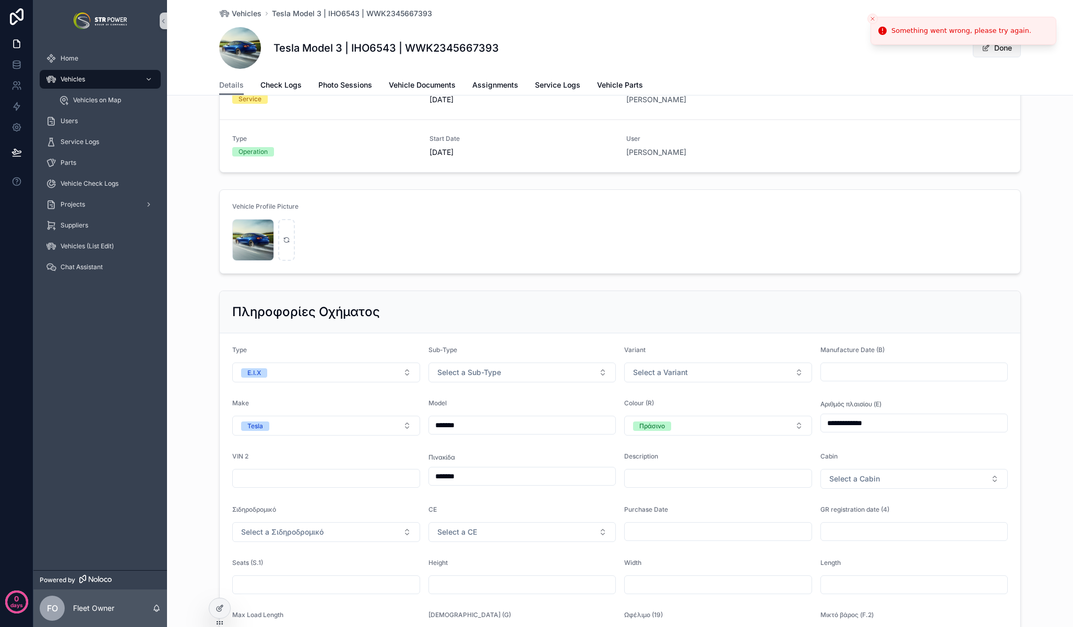
click at [1007, 50] on button "Done" at bounding box center [997, 48] width 48 height 19
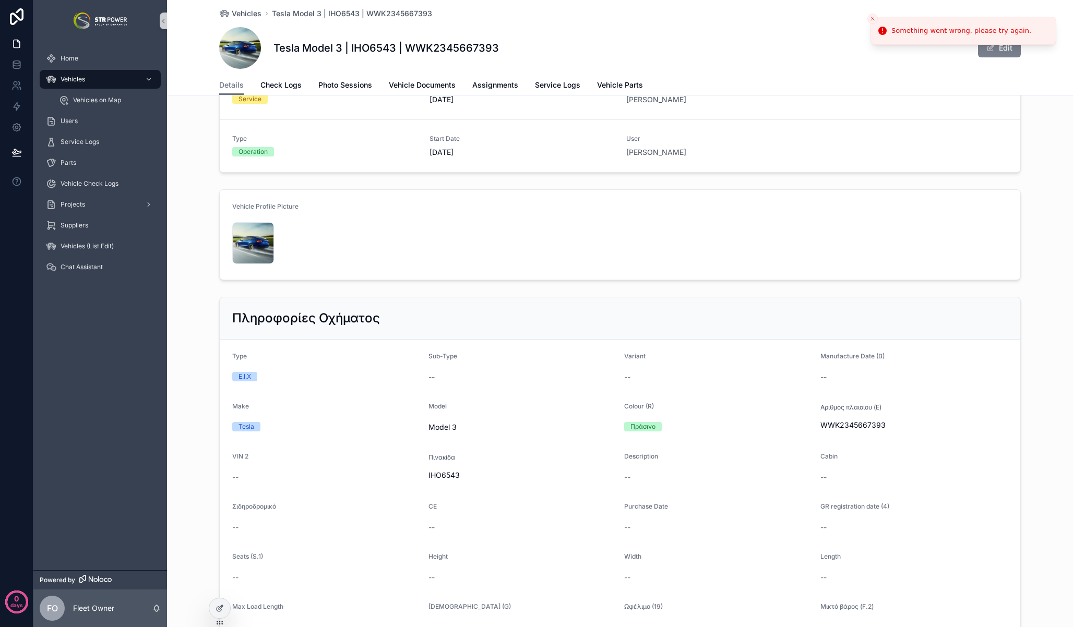
click at [1007, 50] on button "Edit" at bounding box center [999, 48] width 43 height 19
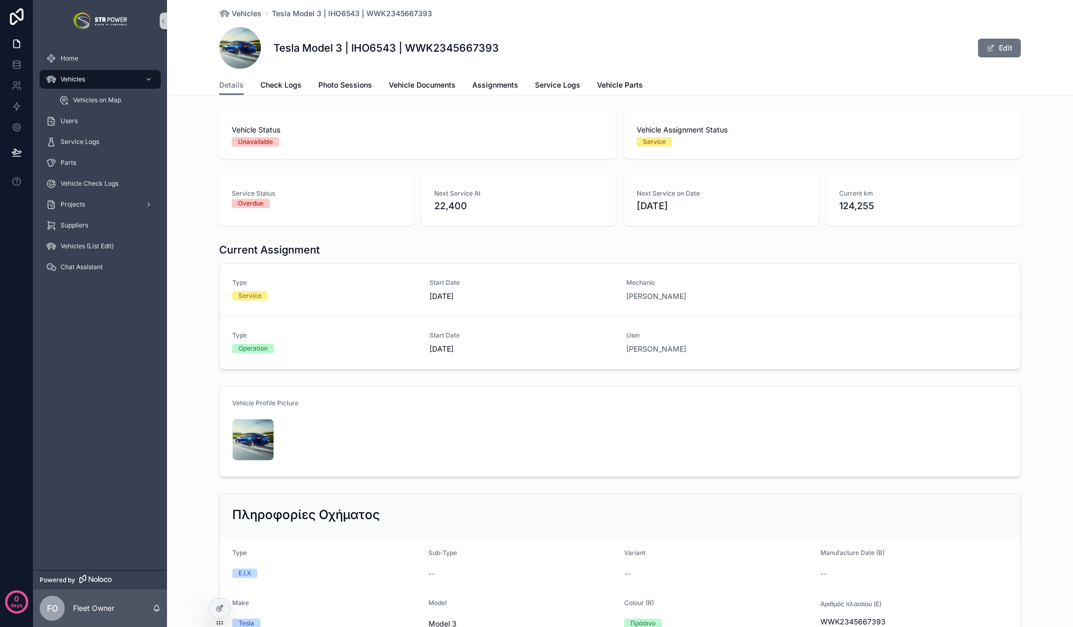
scroll to position [154, 0]
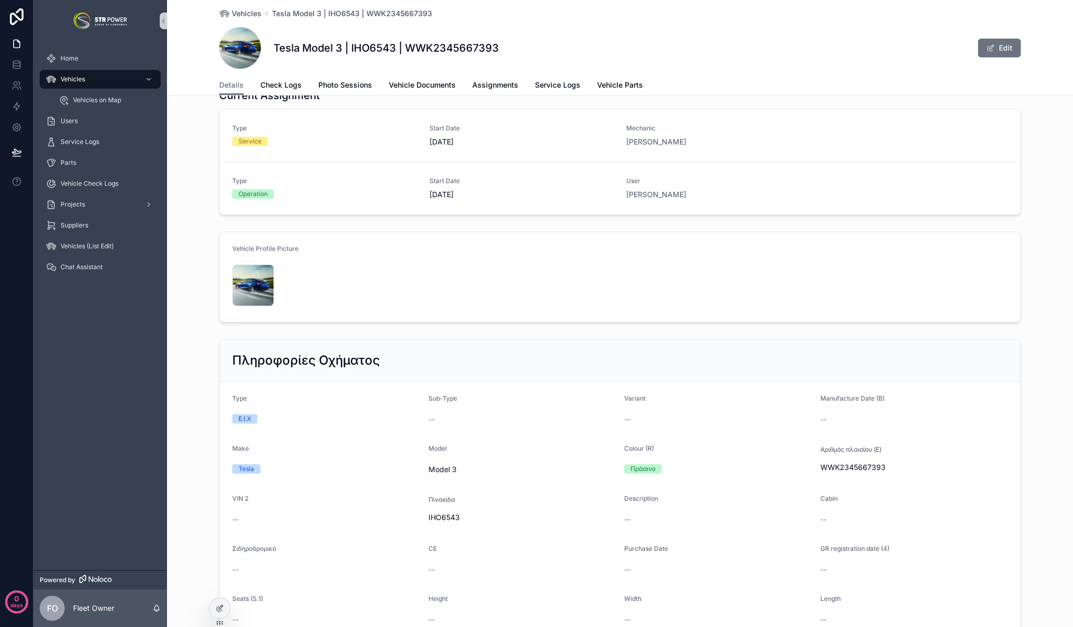
drag, startPoint x: 996, startPoint y: 51, endPoint x: 990, endPoint y: 65, distance: 14.7
click at [996, 51] on button "Edit" at bounding box center [999, 48] width 43 height 19
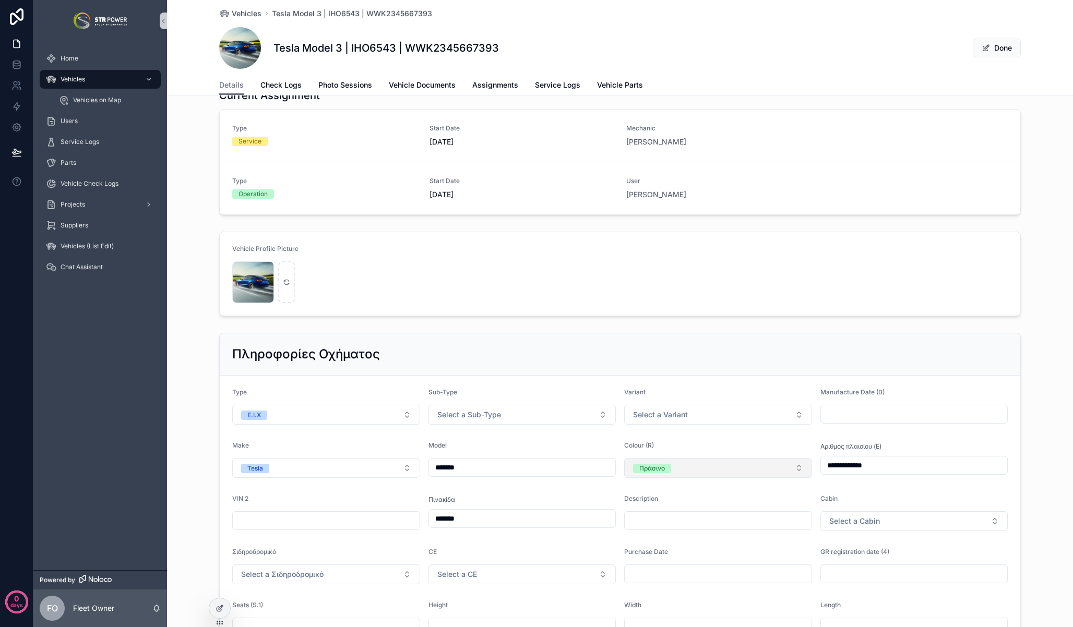
click at [678, 466] on button "Πράσινο" at bounding box center [718, 468] width 188 height 20
click at [659, 326] on div "Μπλέ" at bounding box center [714, 325] width 183 height 16
click at [875, 18] on icon "Close toast" at bounding box center [872, 19] width 6 height 6
click at [180, 158] on div "Current Assignment Type Service Start Date 26/09/2025 Mechanic Νίκος Δεσποτόπου…" at bounding box center [620, 151] width 906 height 135
click at [23, 123] on link at bounding box center [16, 127] width 33 height 21
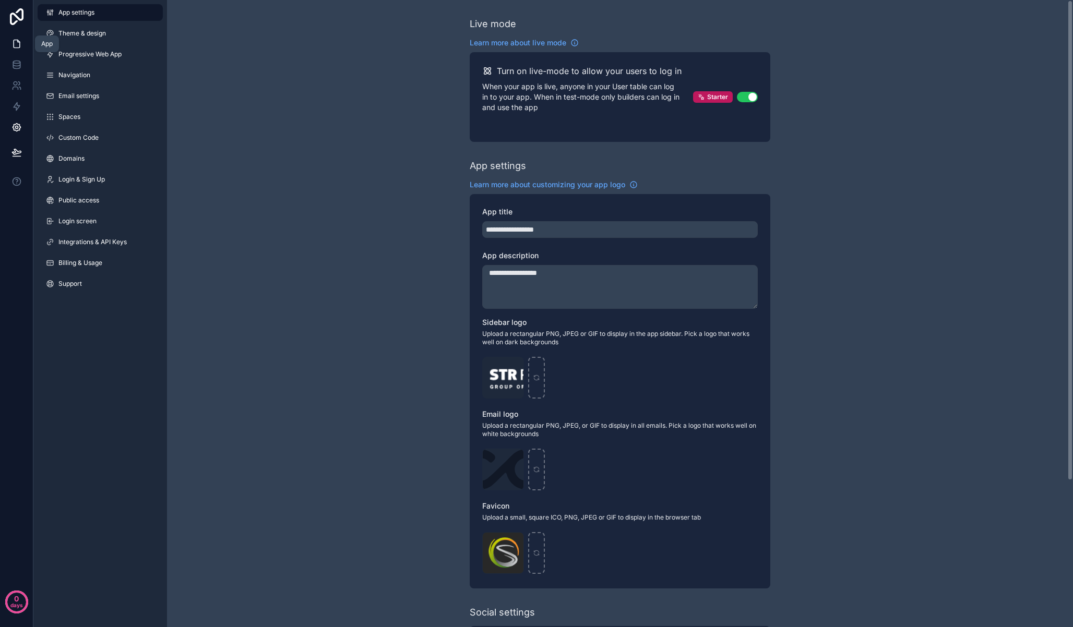
click at [21, 46] on link at bounding box center [16, 43] width 33 height 21
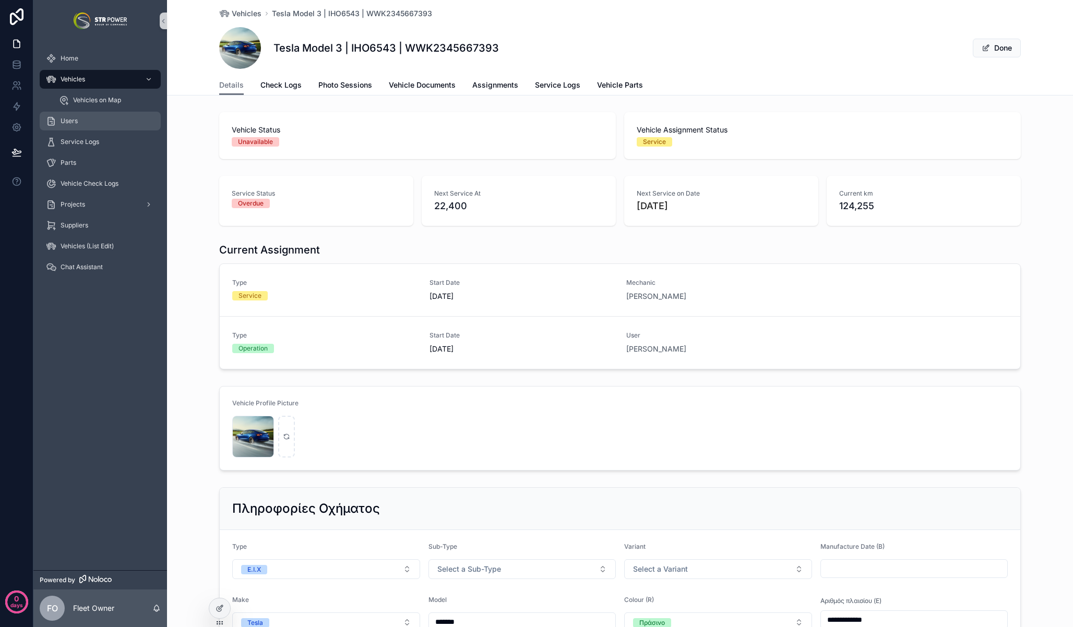
click at [83, 123] on div "Users" at bounding box center [100, 121] width 109 height 17
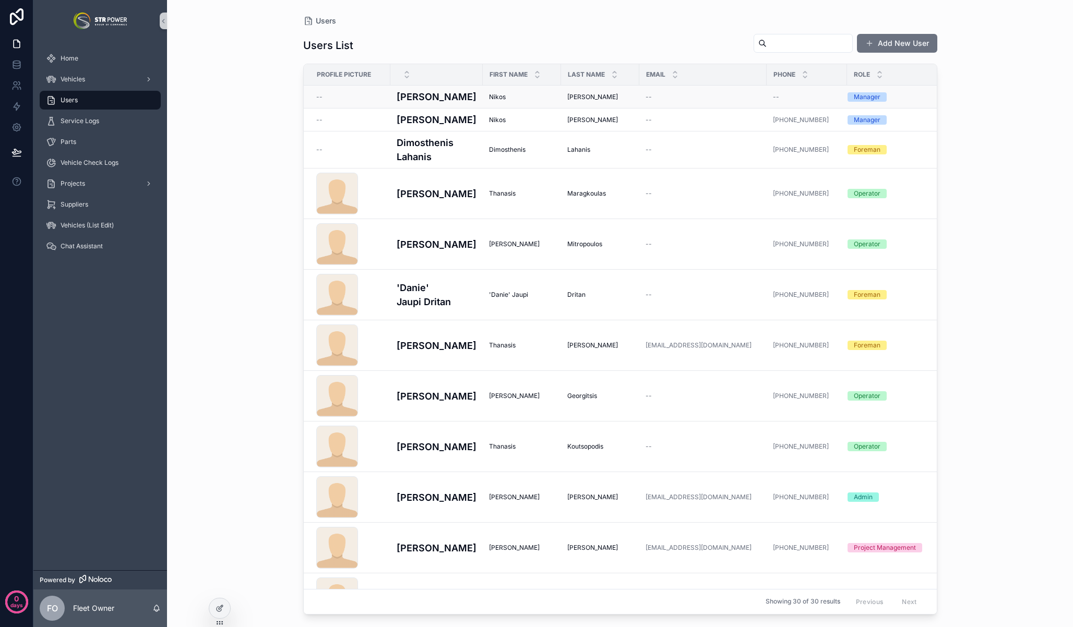
click at [523, 94] on div "Nikos Nikos" at bounding box center [522, 97] width 66 height 8
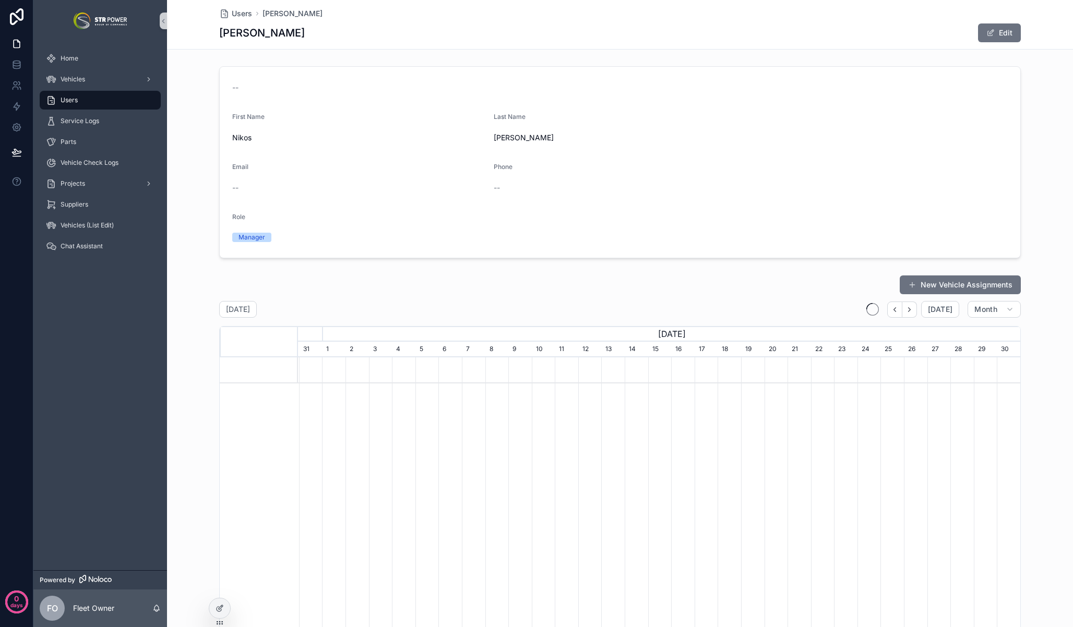
scroll to position [0, 722]
click at [82, 60] on div "Home" at bounding box center [100, 58] width 109 height 17
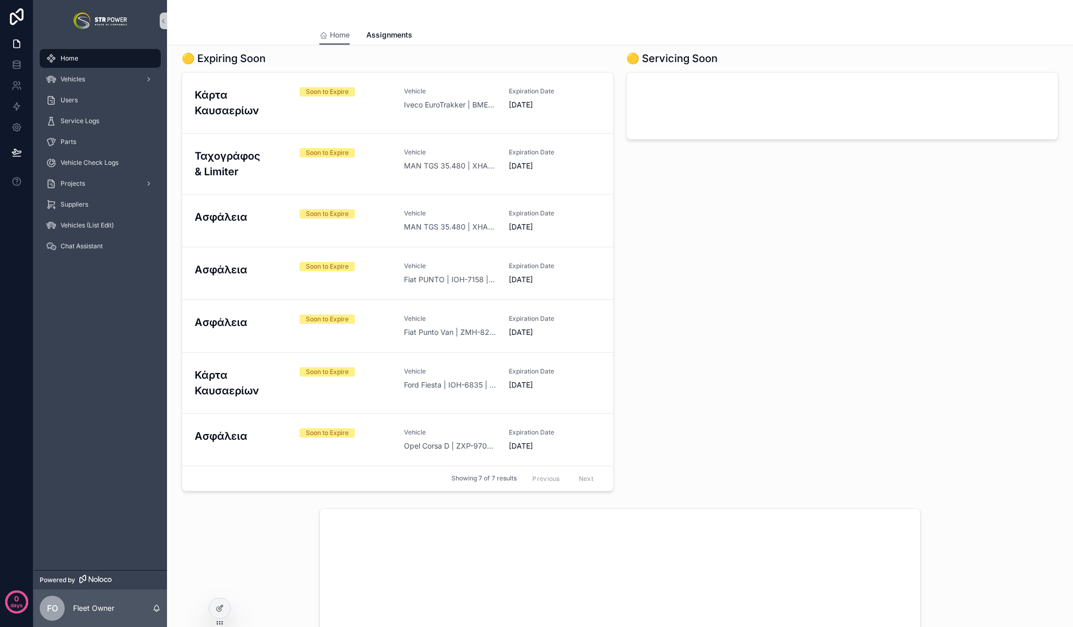
scroll to position [431, 0]
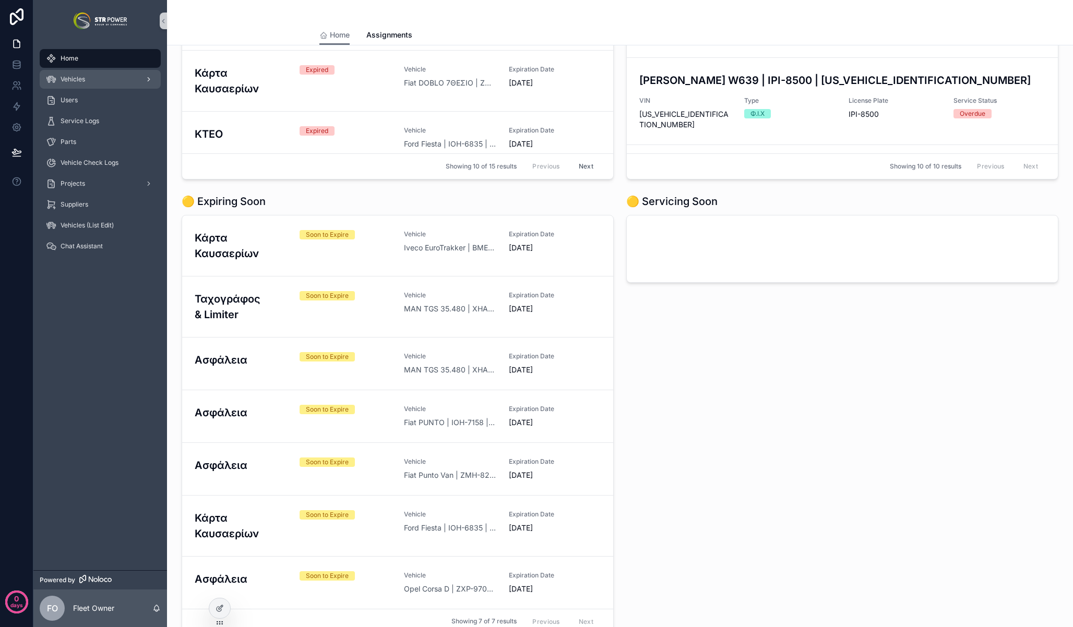
click at [91, 77] on div "Vehicles" at bounding box center [100, 79] width 109 height 17
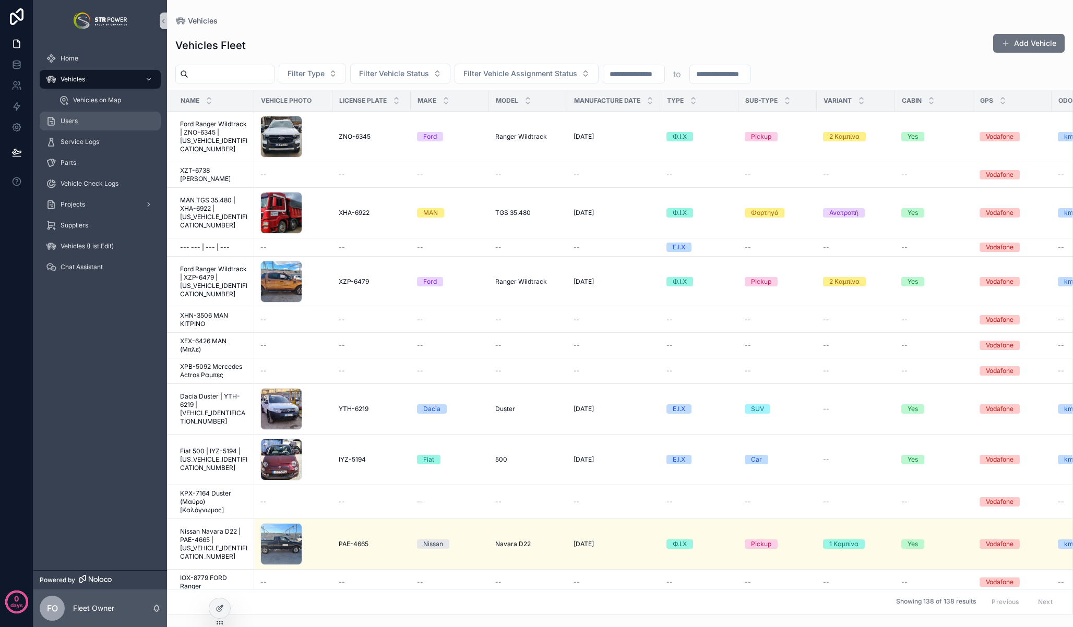
click at [76, 119] on span "Users" at bounding box center [69, 121] width 17 height 8
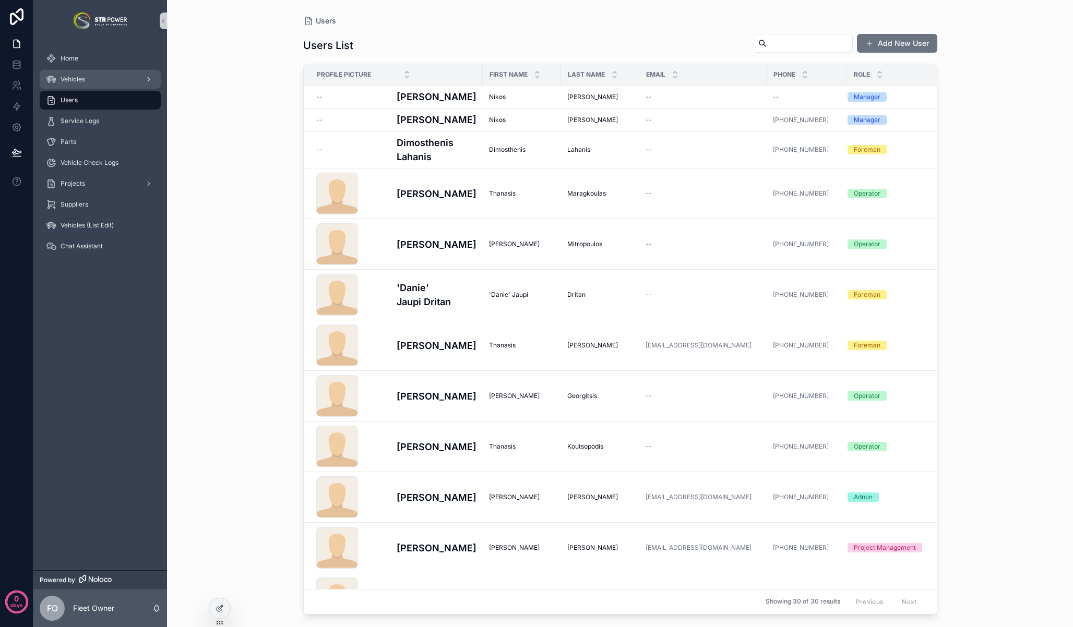
click at [99, 86] on div "Vehicles" at bounding box center [100, 79] width 109 height 17
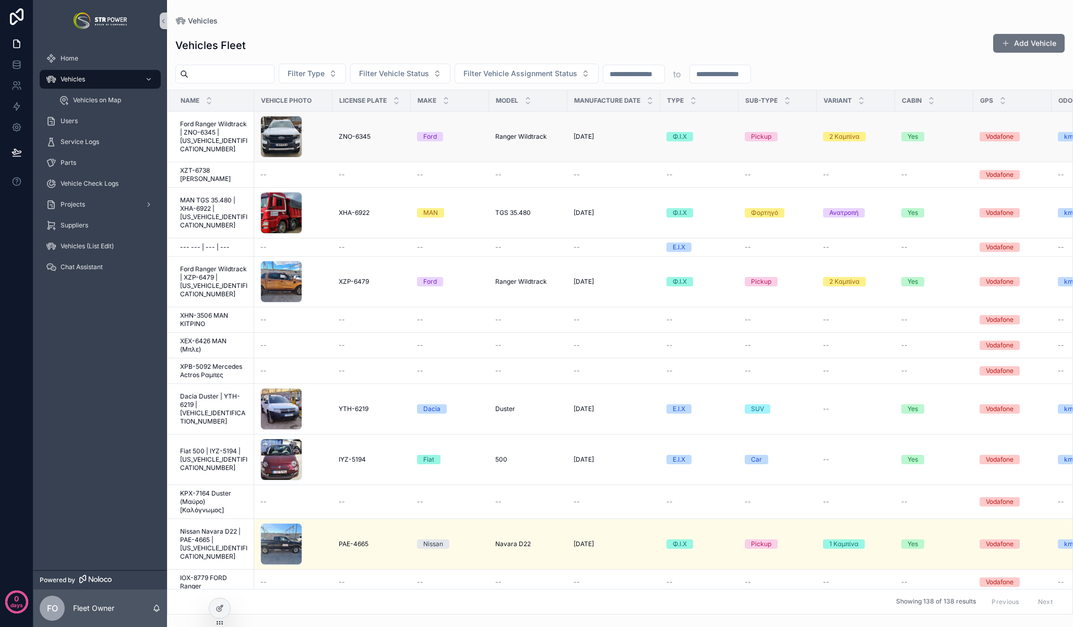
click at [222, 130] on span "Ford Ranger Wildtrack | ZNO-6345 | 6FPP2CMJ6PSB55858" at bounding box center [214, 136] width 68 height 33
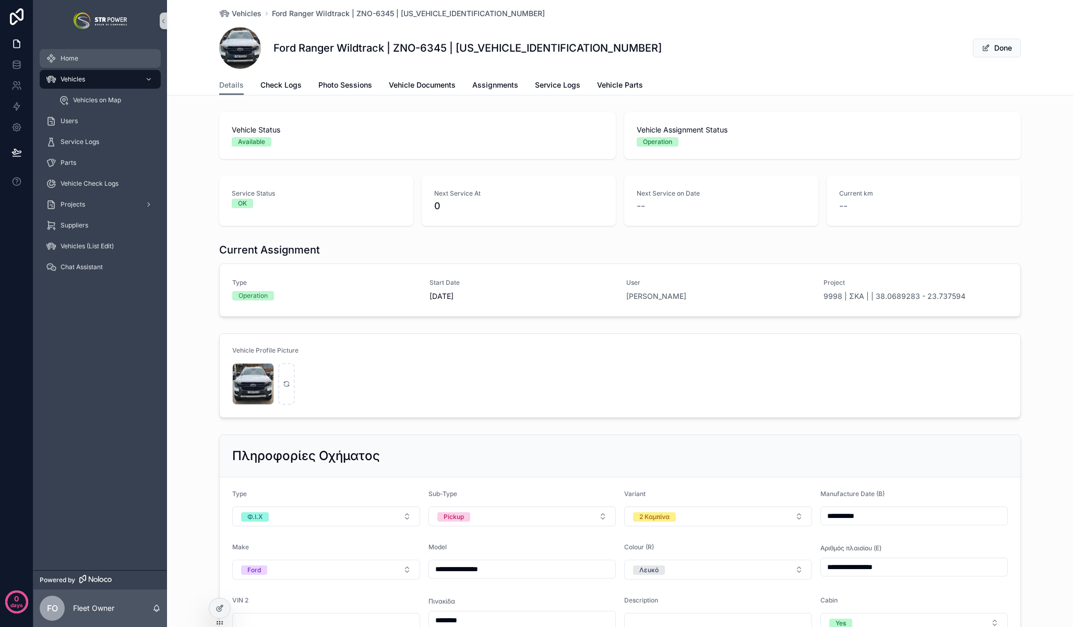
click at [94, 59] on div "Home" at bounding box center [100, 58] width 109 height 17
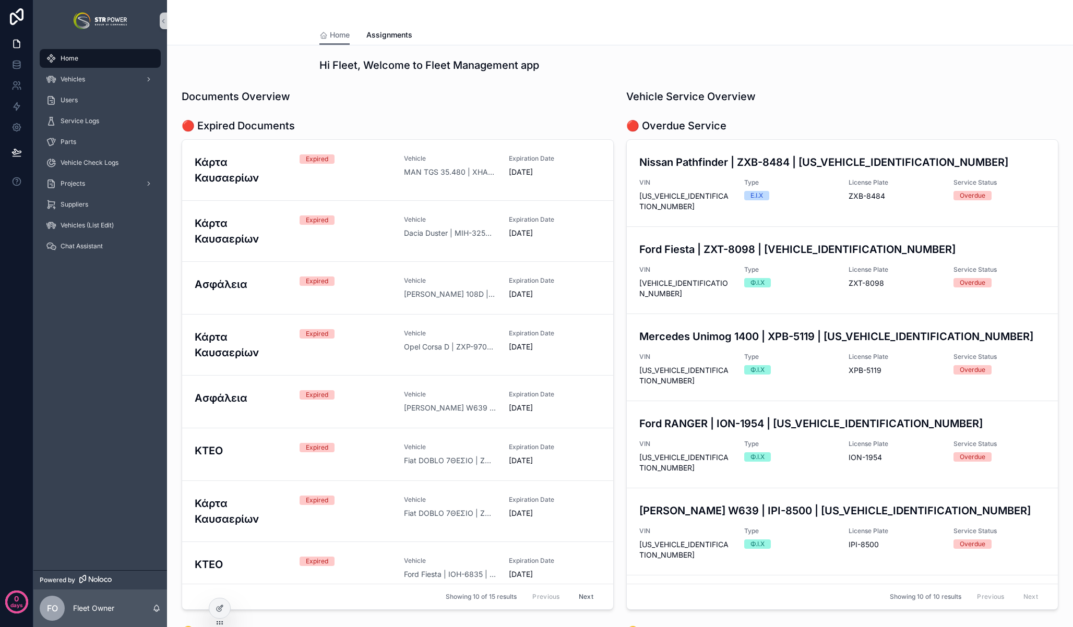
scroll to position [856, 0]
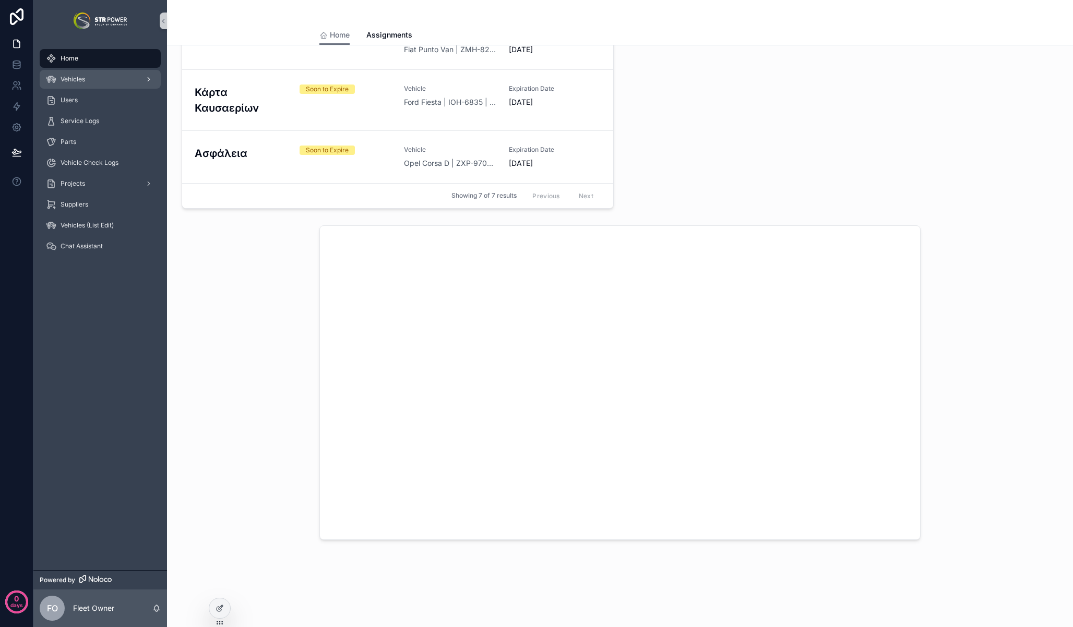
click at [88, 82] on div "Vehicles" at bounding box center [100, 79] width 109 height 17
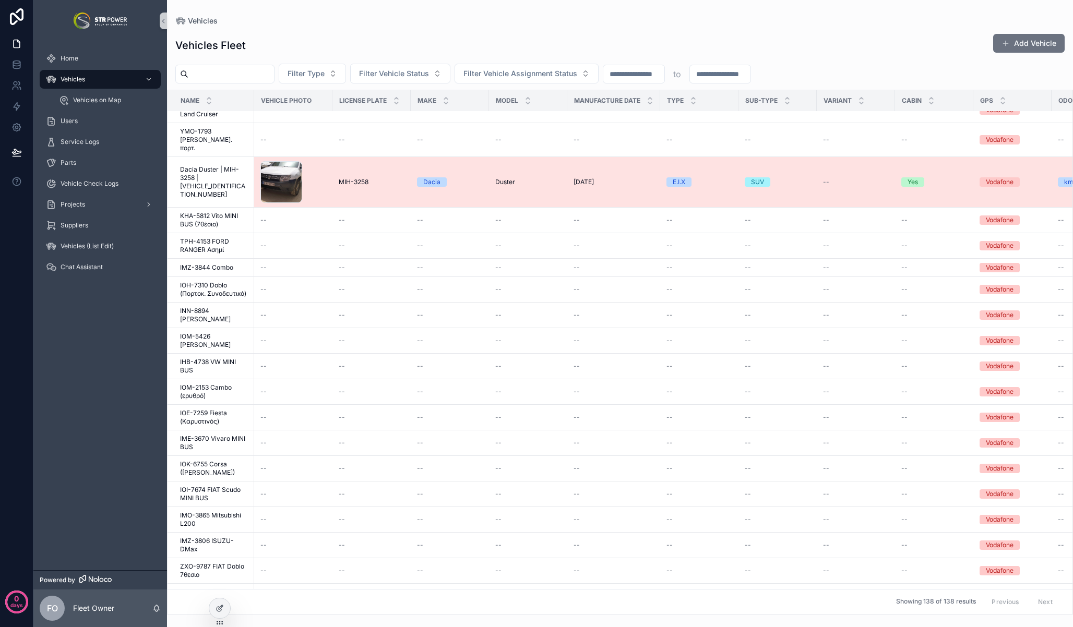
scroll to position [571, 0]
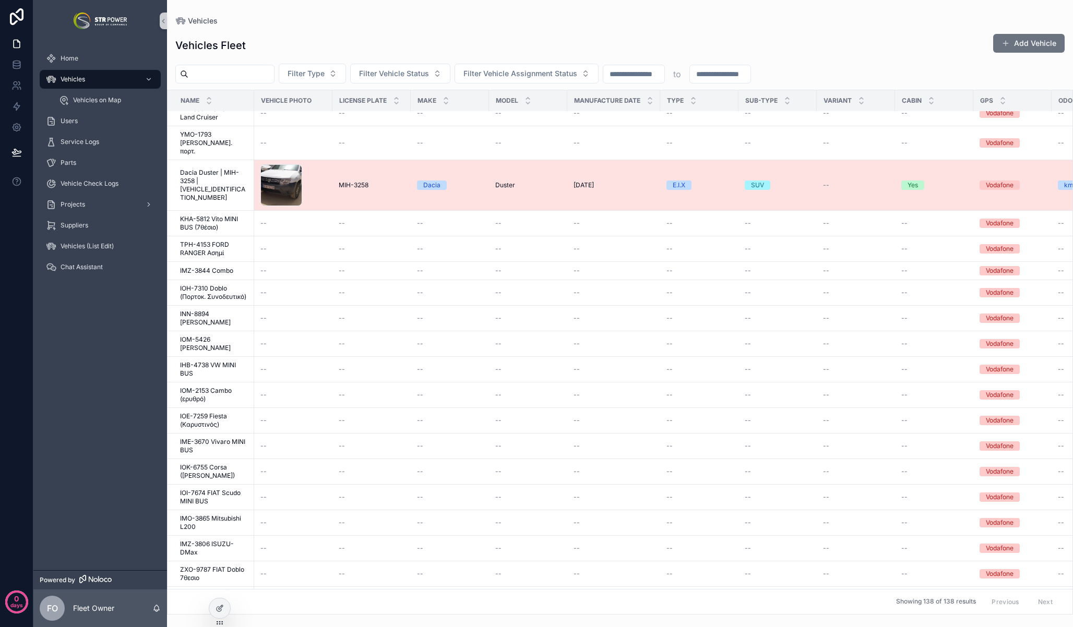
click at [214, 174] on span "Dacia Duster | MIH-3258 | [VEHICLE_IDENTIFICATION_NUMBER]" at bounding box center [214, 185] width 68 height 33
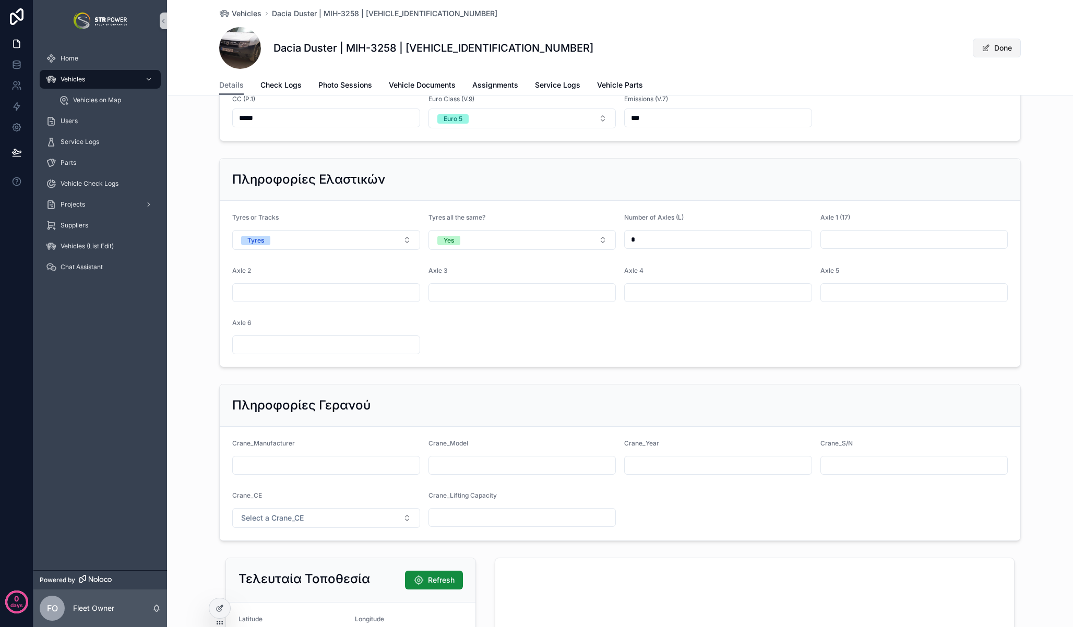
click at [1010, 52] on button "Done" at bounding box center [997, 48] width 48 height 19
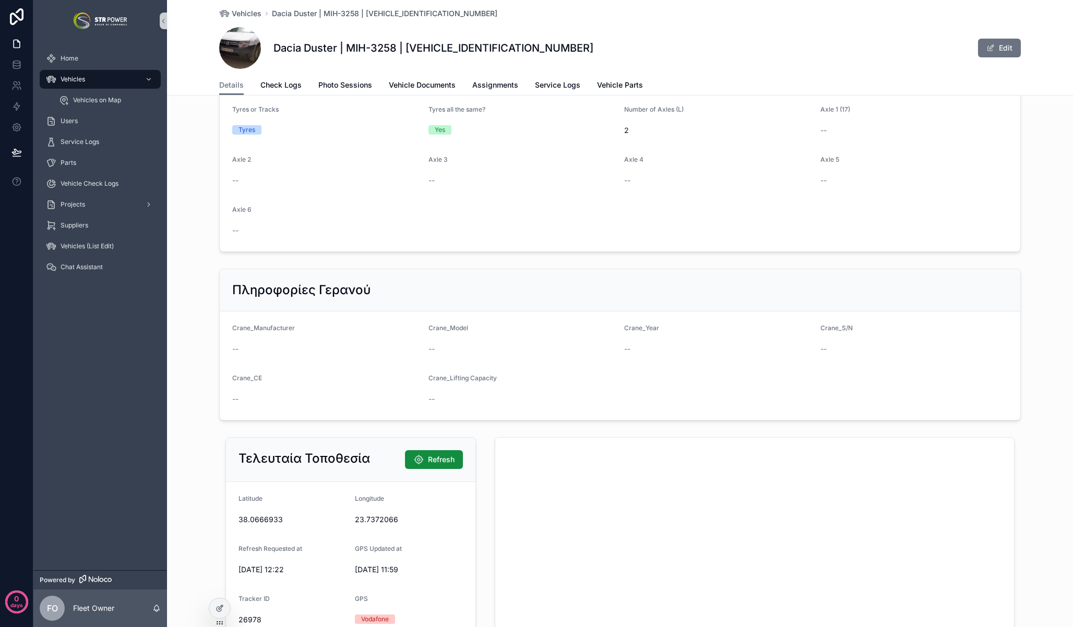
scroll to position [1178, 0]
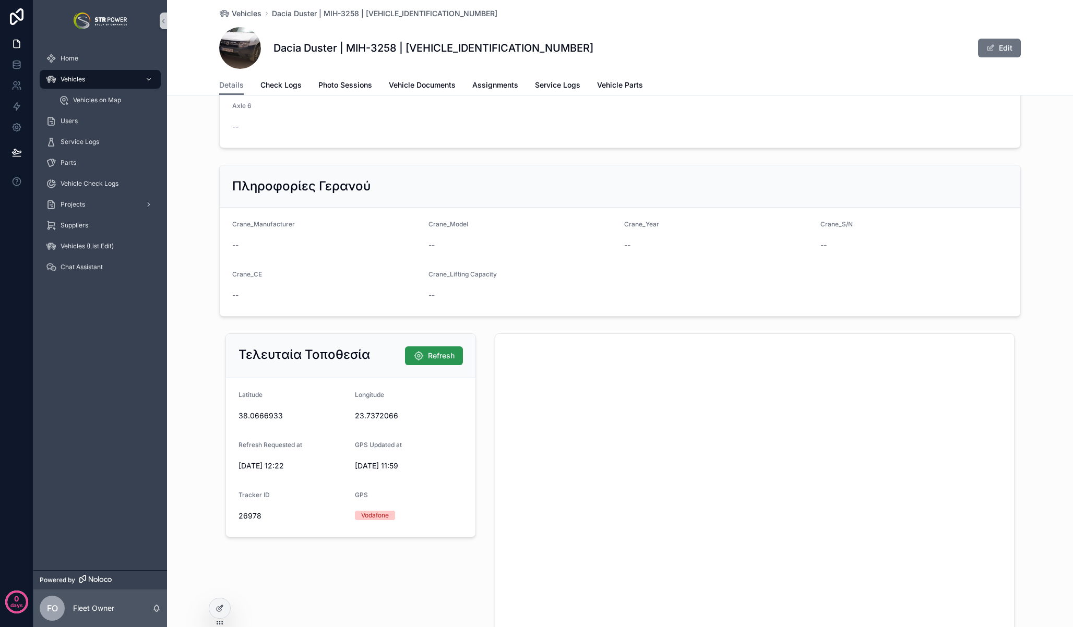
click at [419, 358] on icon "scrollable content" at bounding box center [418, 356] width 10 height 10
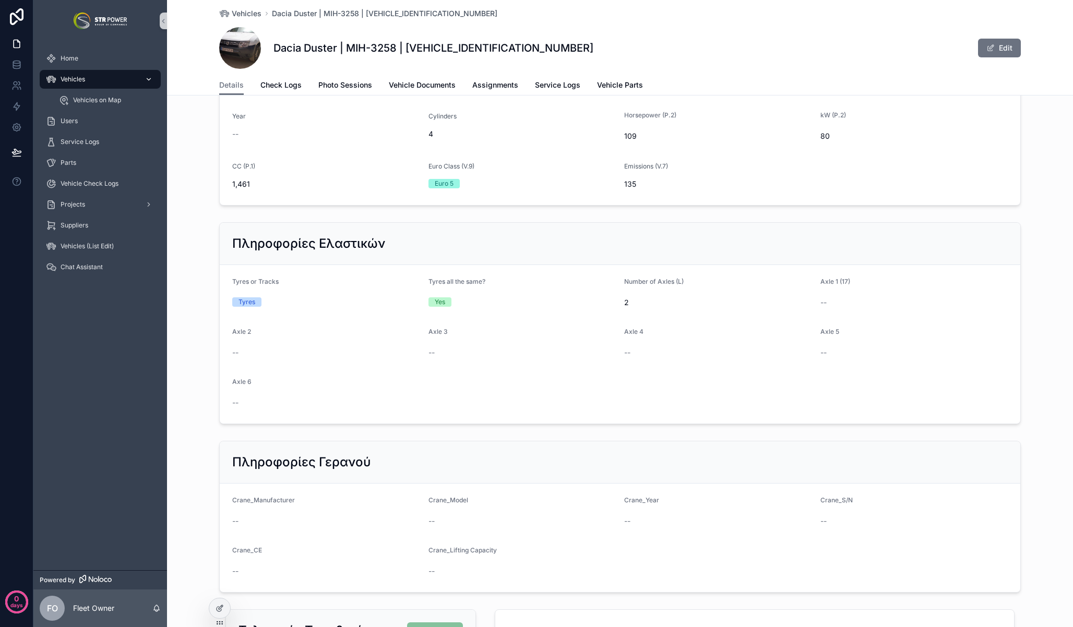
scroll to position [891, 0]
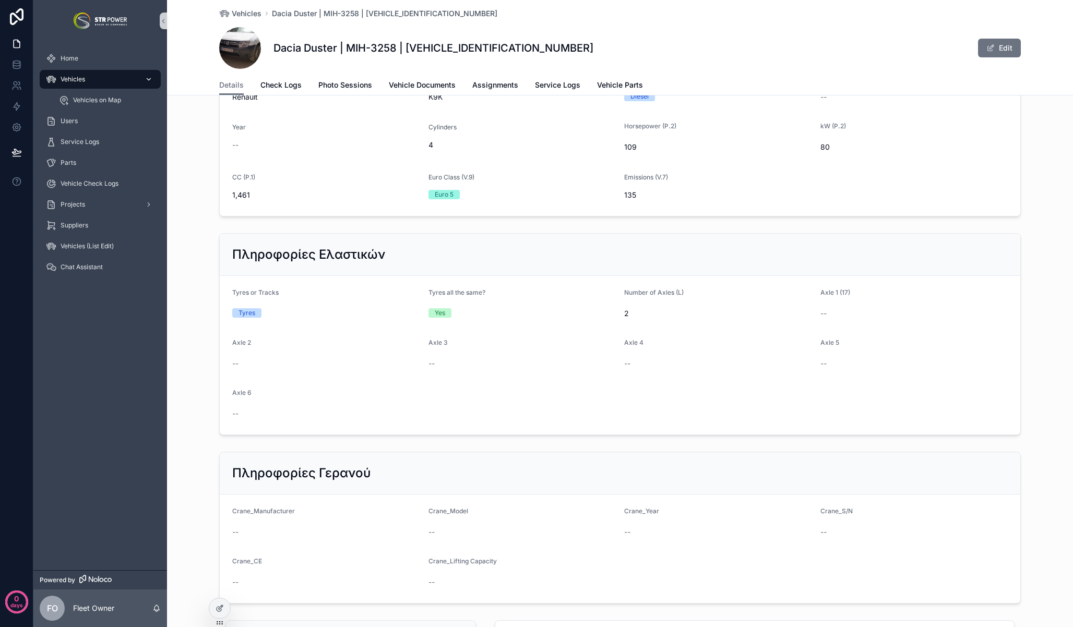
click at [75, 76] on span "Vehicles" at bounding box center [73, 79] width 25 height 8
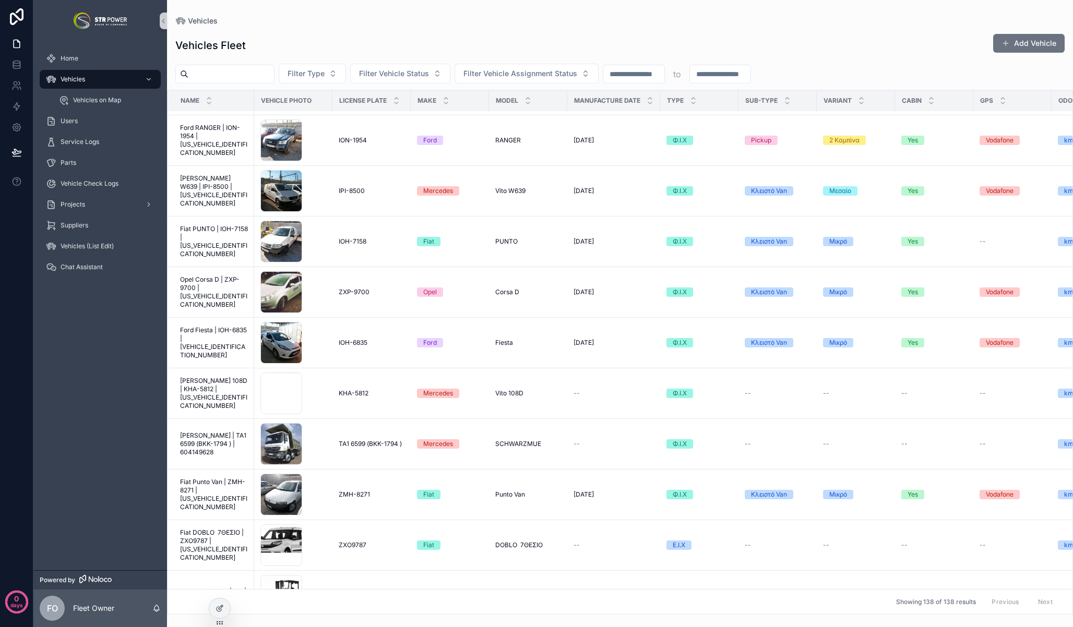
scroll to position [4346, 0]
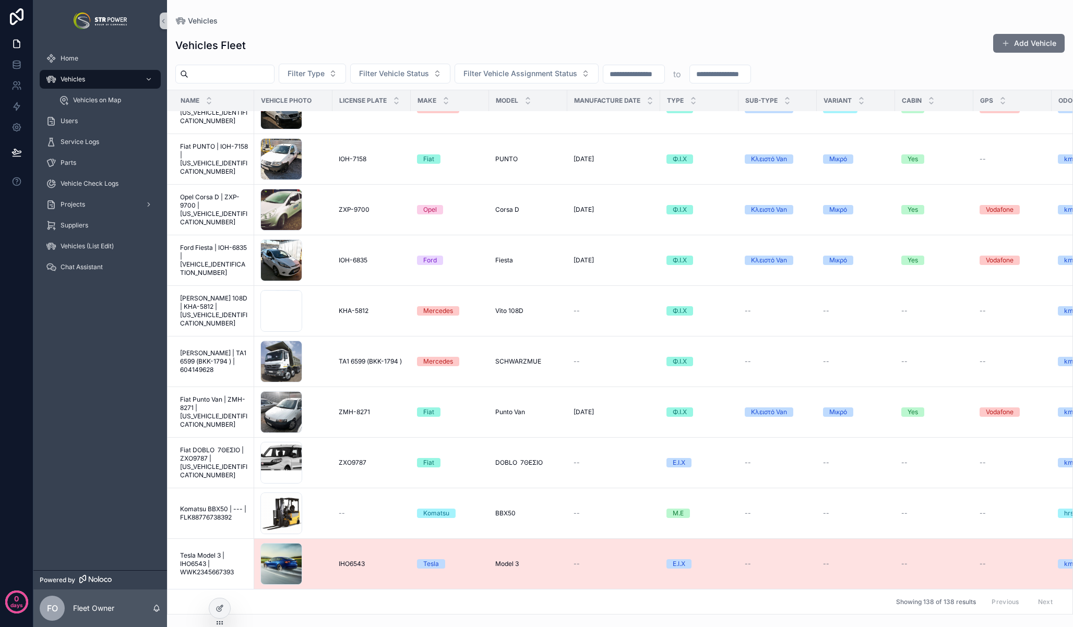
click at [212, 555] on span "Tesla Model 3 | IHO6543 | WWK2345667393" at bounding box center [214, 564] width 68 height 25
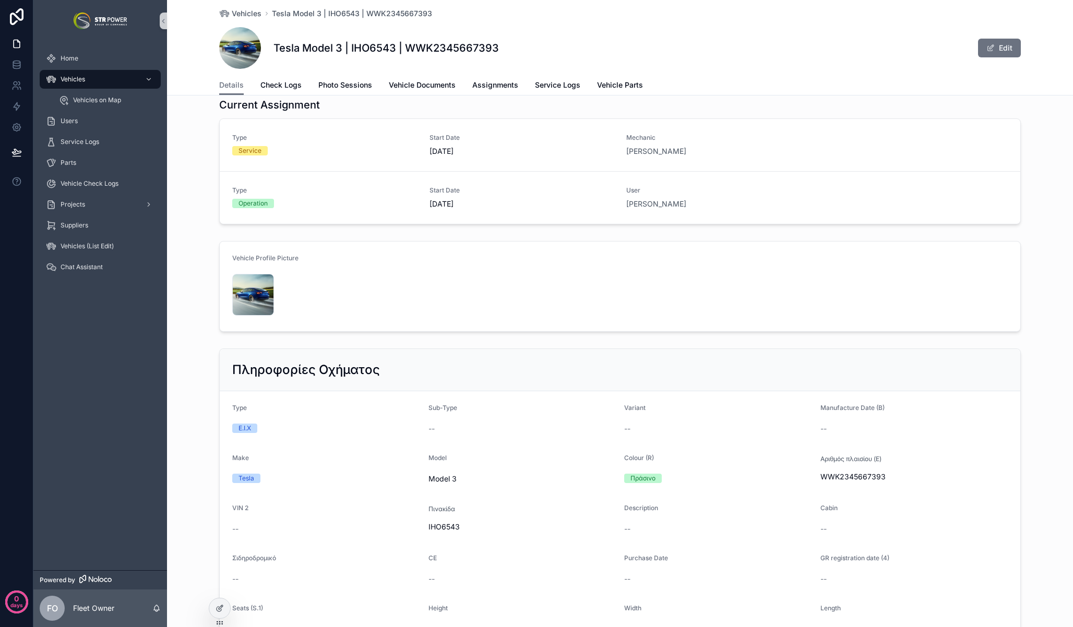
scroll to position [202, 0]
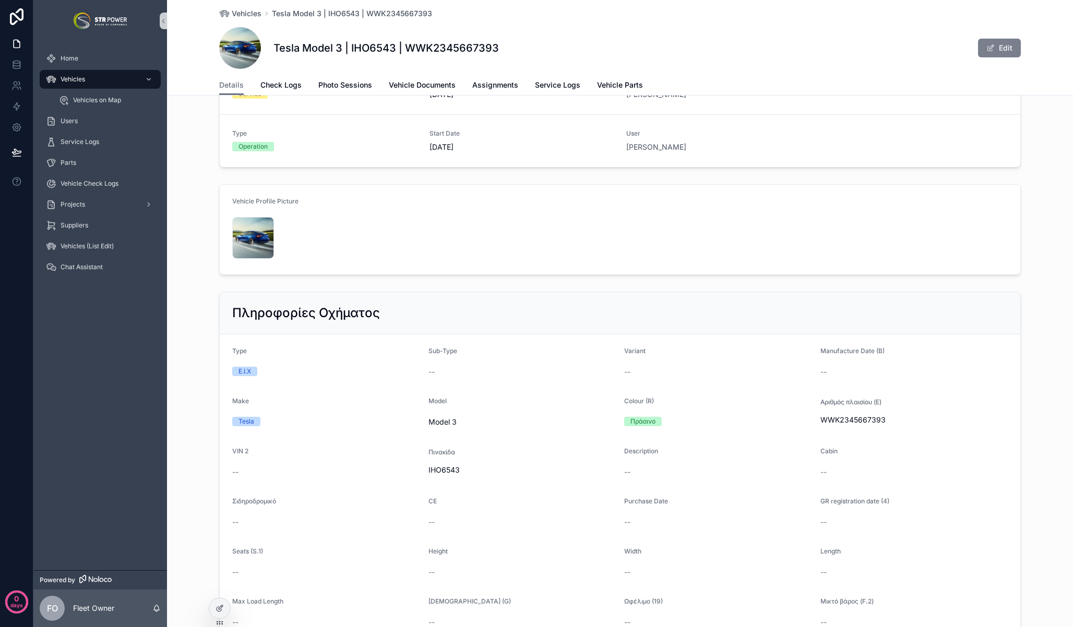
click at [994, 50] on button "Edit" at bounding box center [999, 48] width 43 height 19
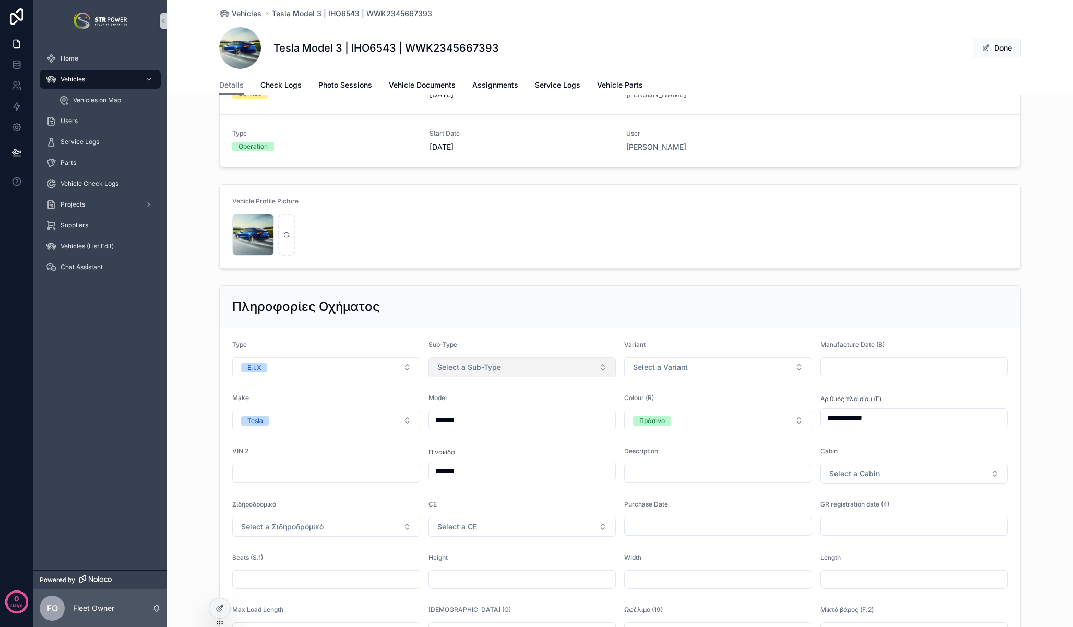
click at [501, 370] on button "Select a Sub-Type" at bounding box center [522, 367] width 188 height 20
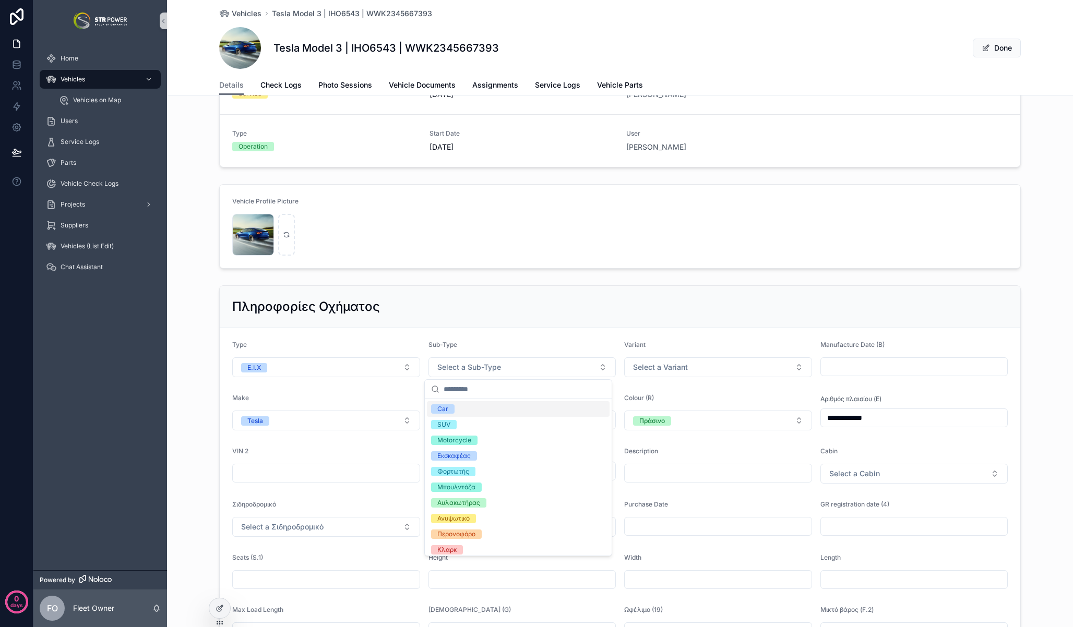
click at [465, 407] on div "Car" at bounding box center [518, 409] width 183 height 16
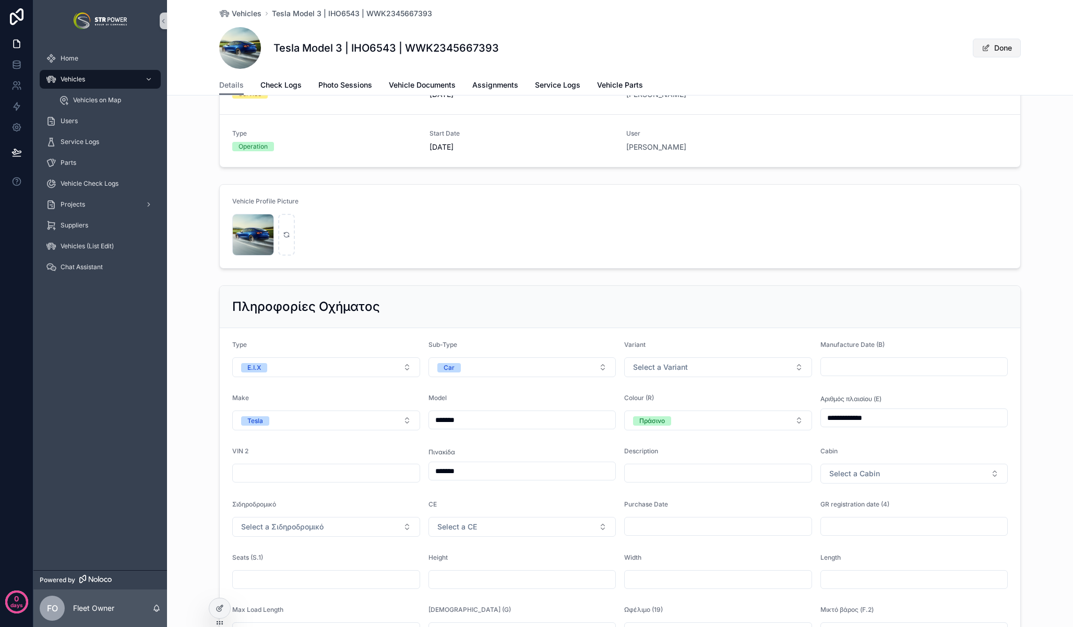
click at [987, 49] on button "Done" at bounding box center [997, 48] width 48 height 19
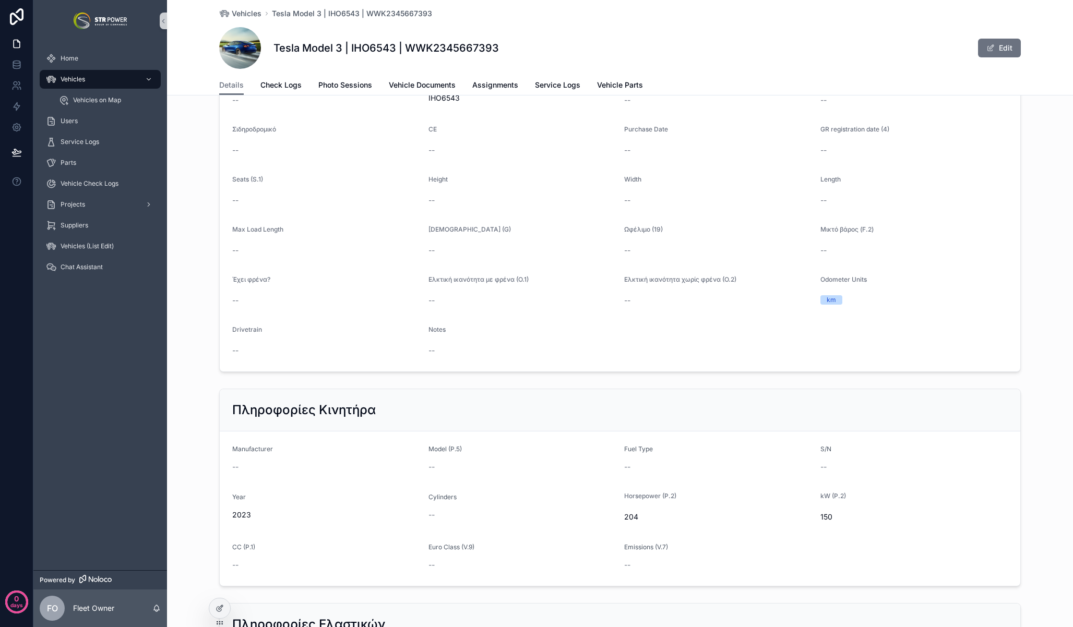
scroll to position [0, 0]
